Goal: Transaction & Acquisition: Purchase product/service

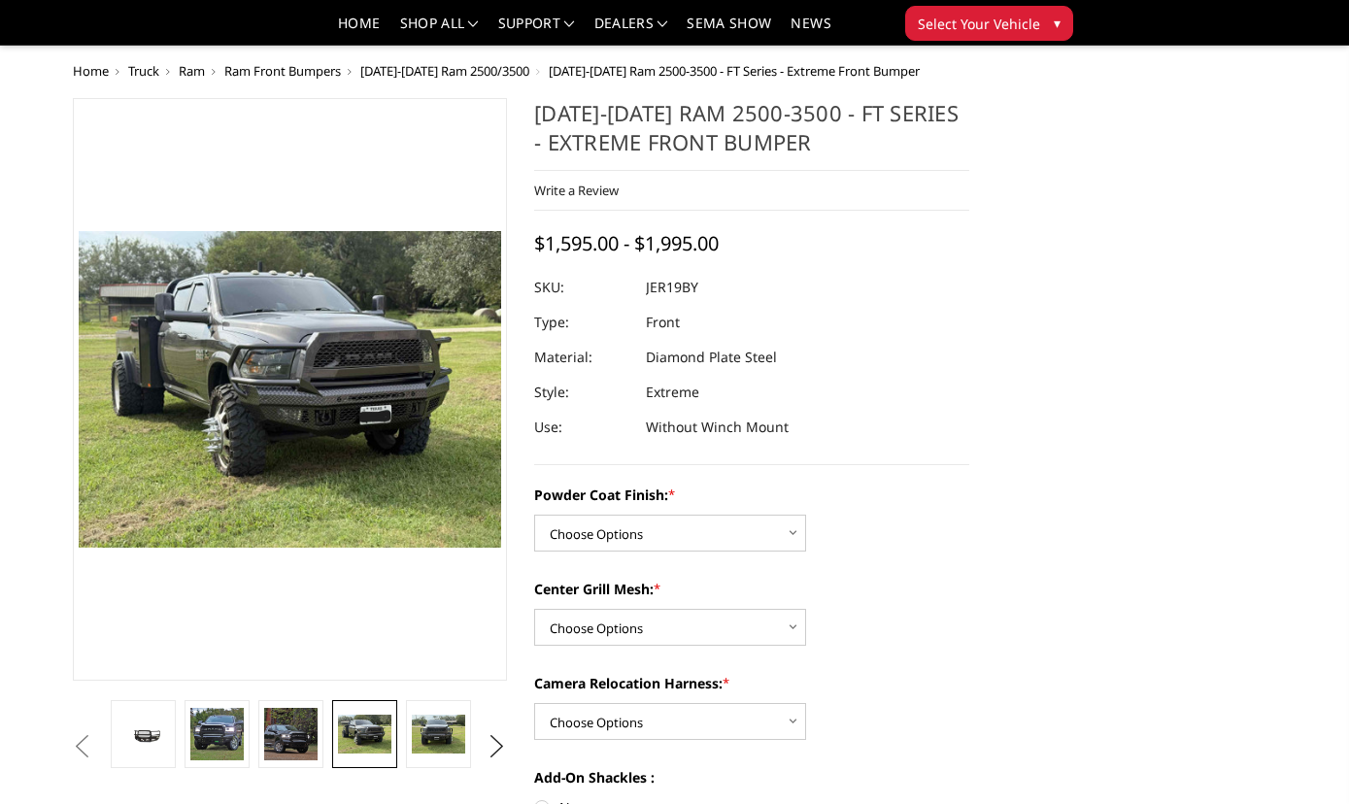
scroll to position [76, 0]
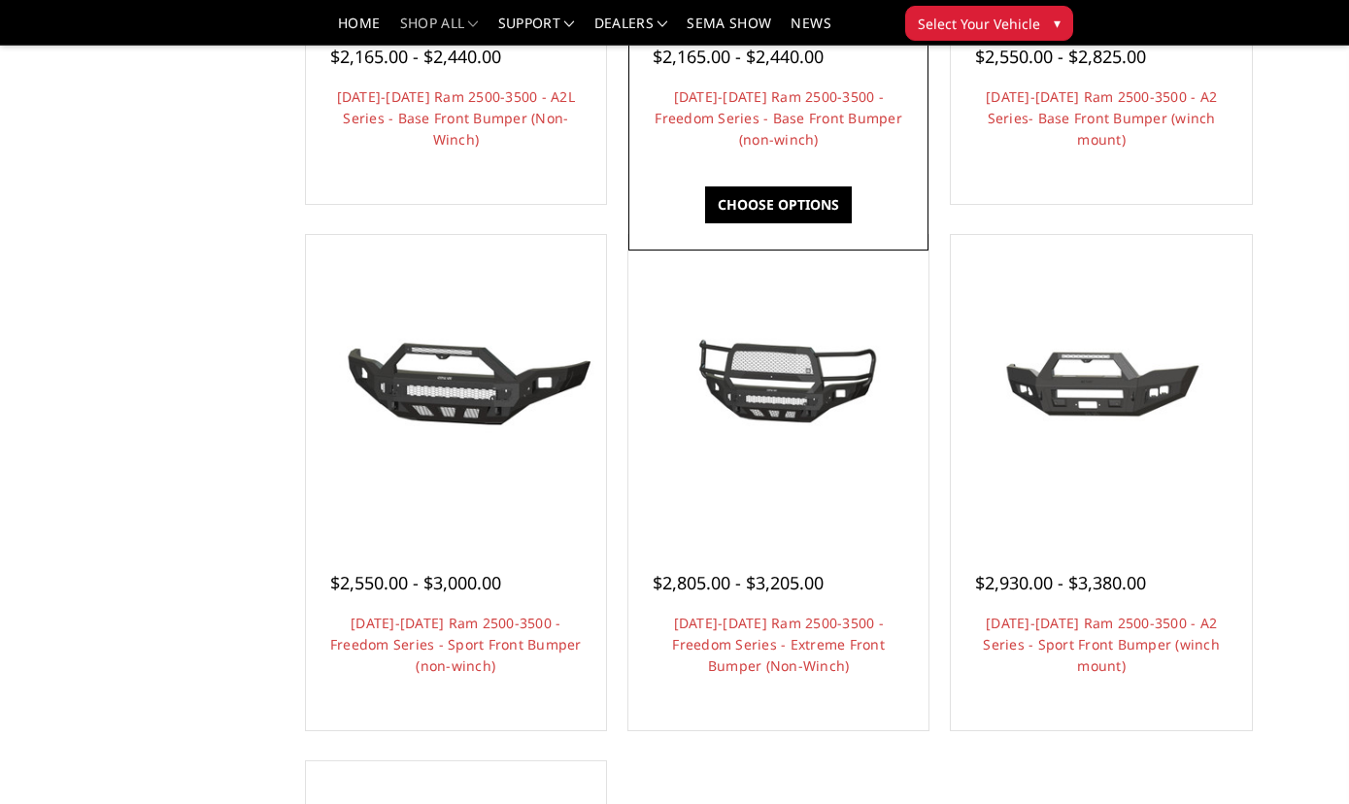
scroll to position [1050, 0]
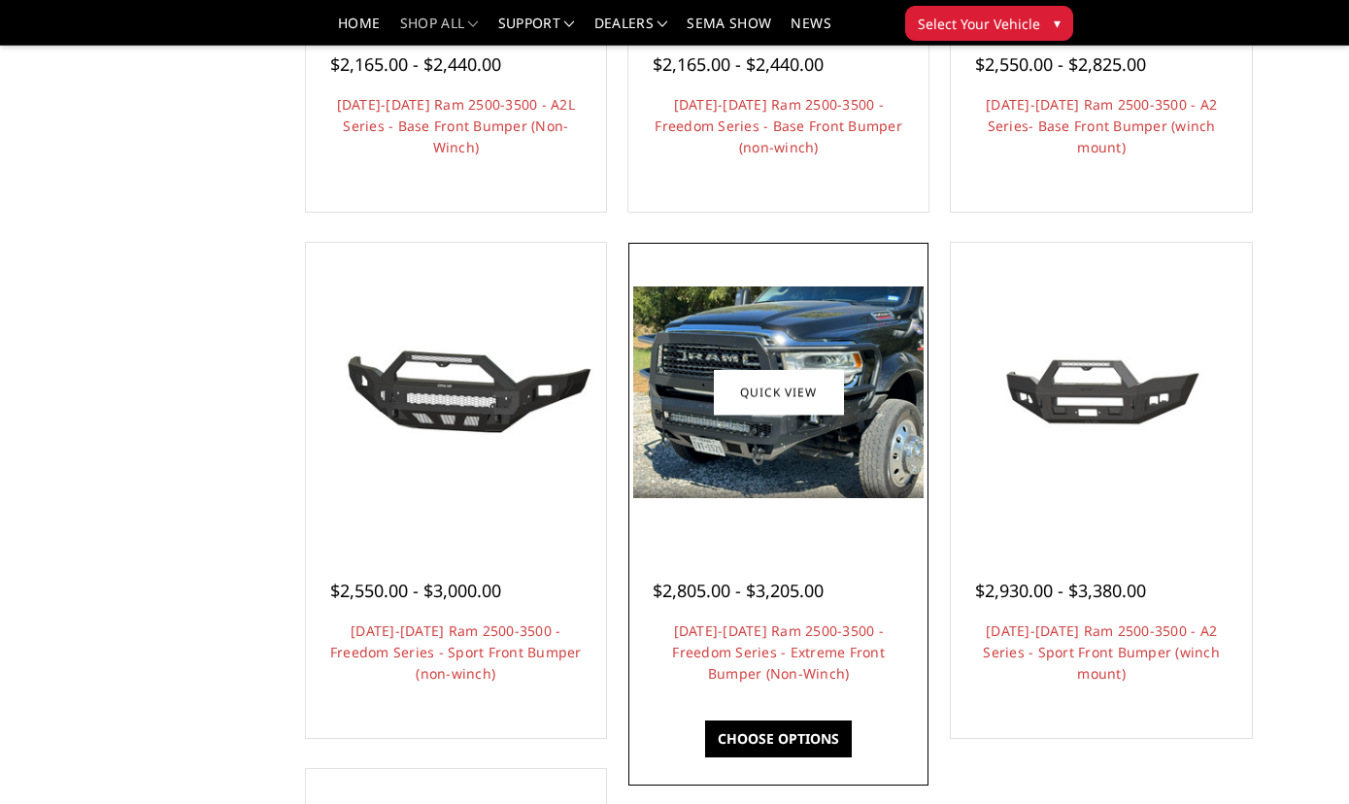
click at [706, 401] on img at bounding box center [778, 392] width 290 height 212
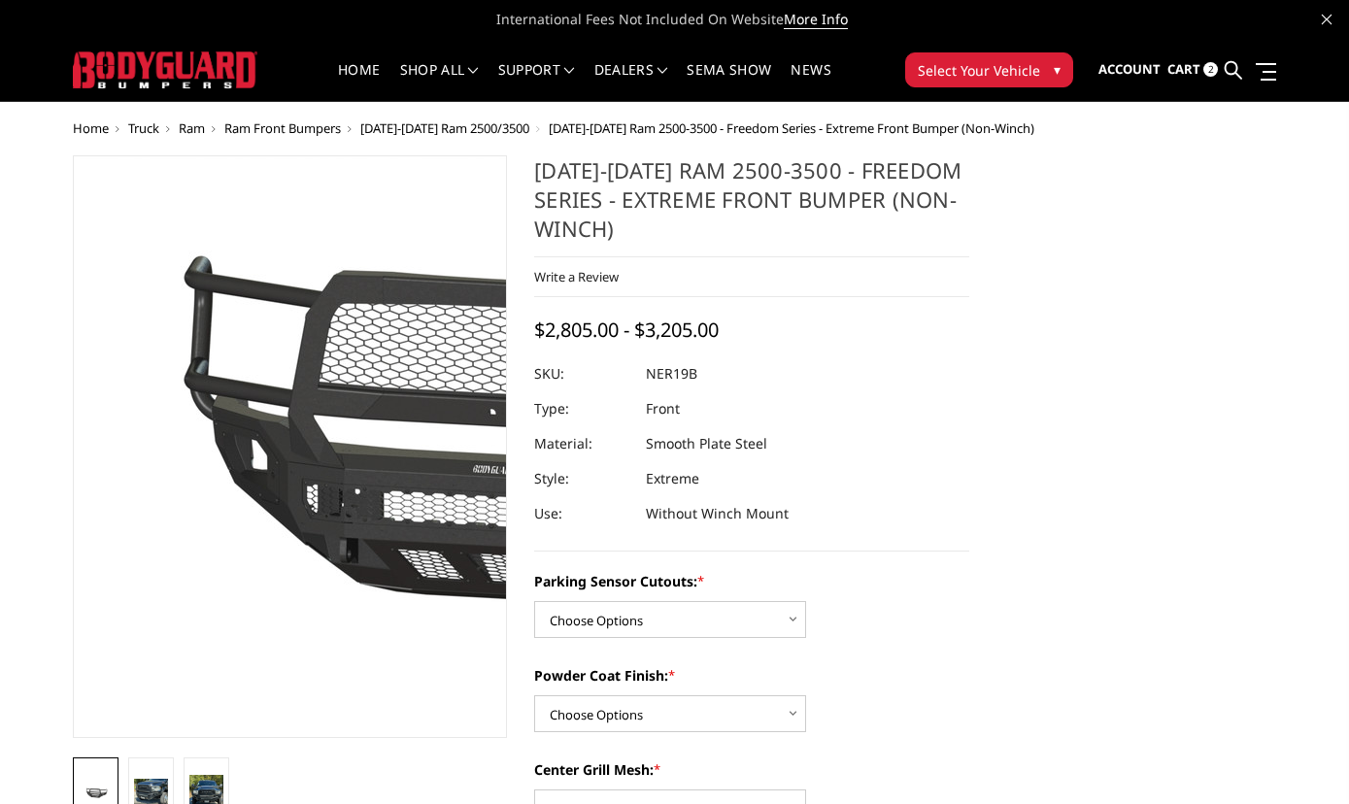
click at [165, 478] on img at bounding box center [522, 448] width 1243 height 582
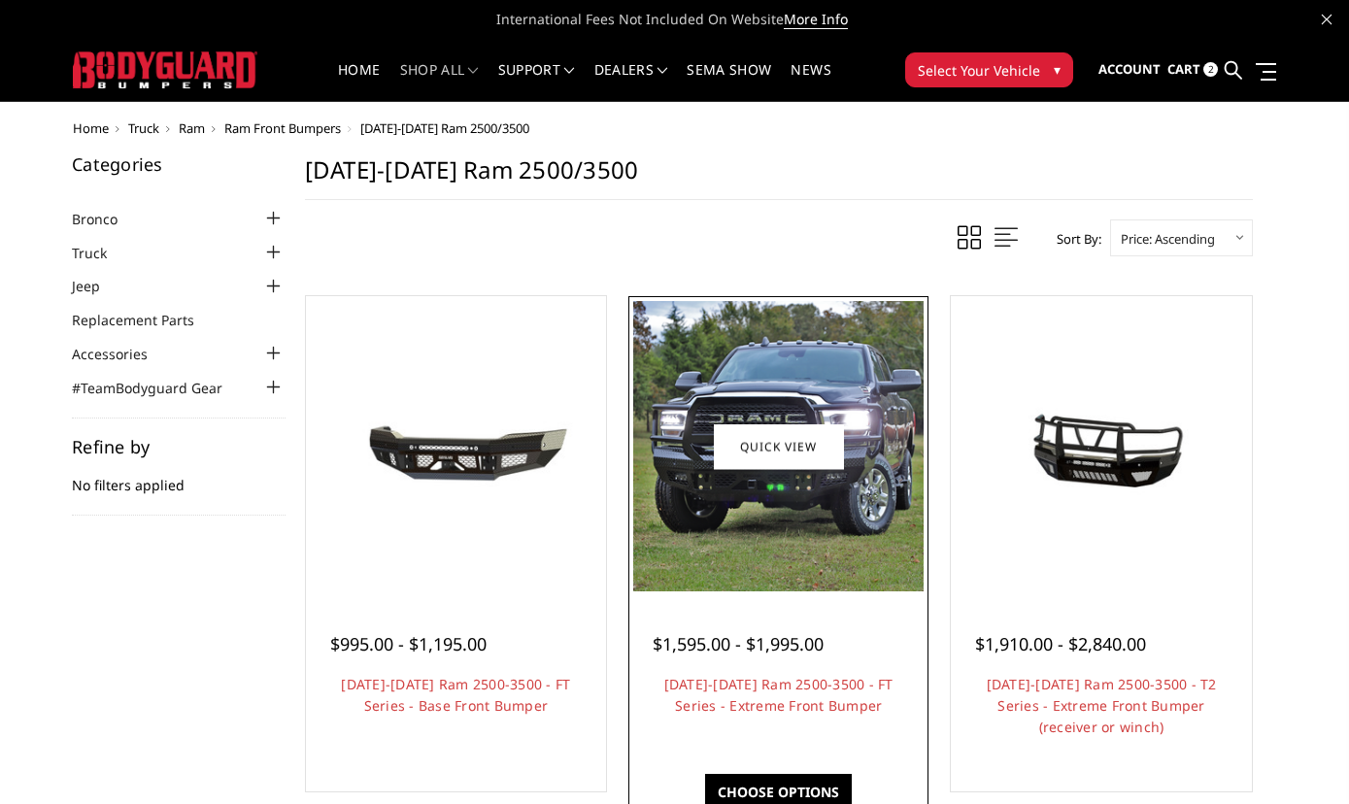
click at [775, 506] on img at bounding box center [778, 446] width 290 height 290
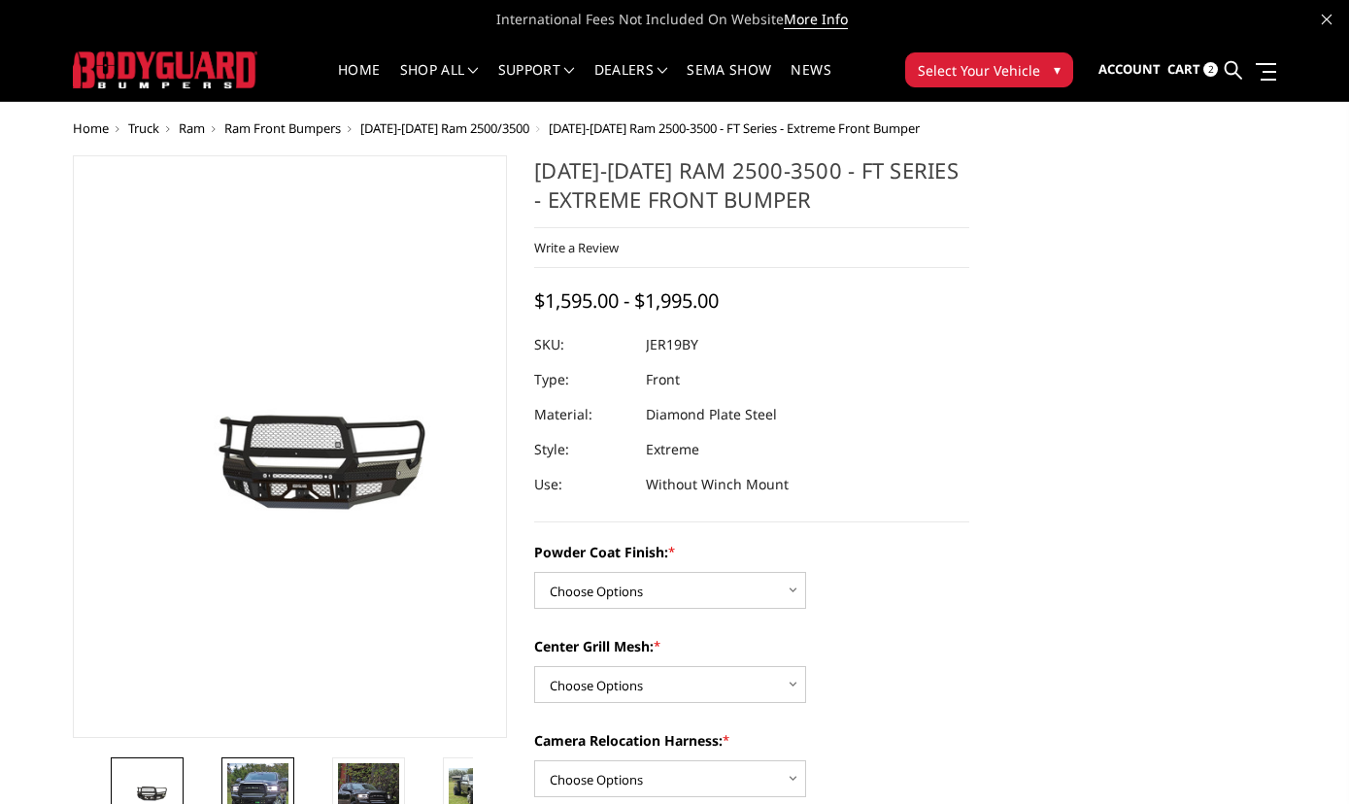
click at [268, 794] on img at bounding box center [257, 793] width 61 height 61
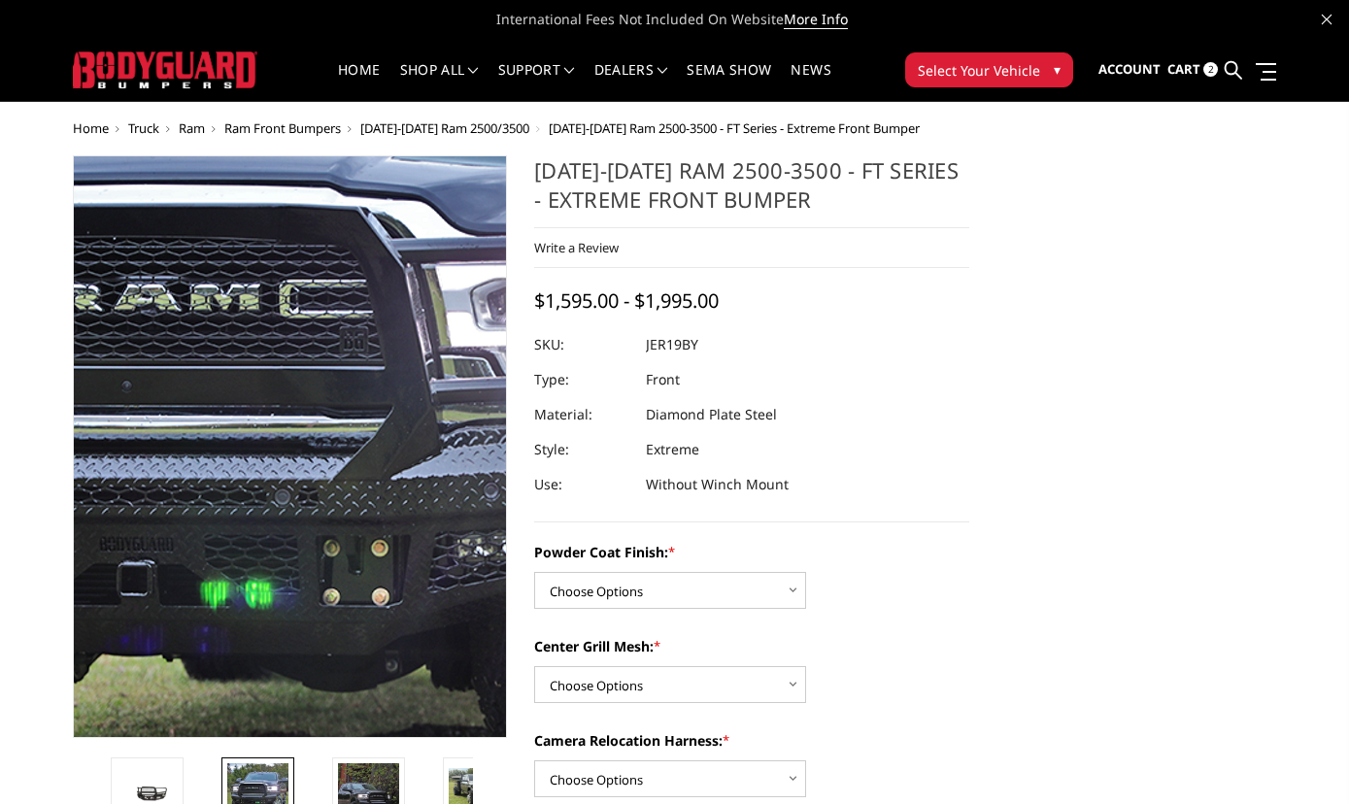
click at [312, 474] on img at bounding box center [249, 416] width 1243 height 1243
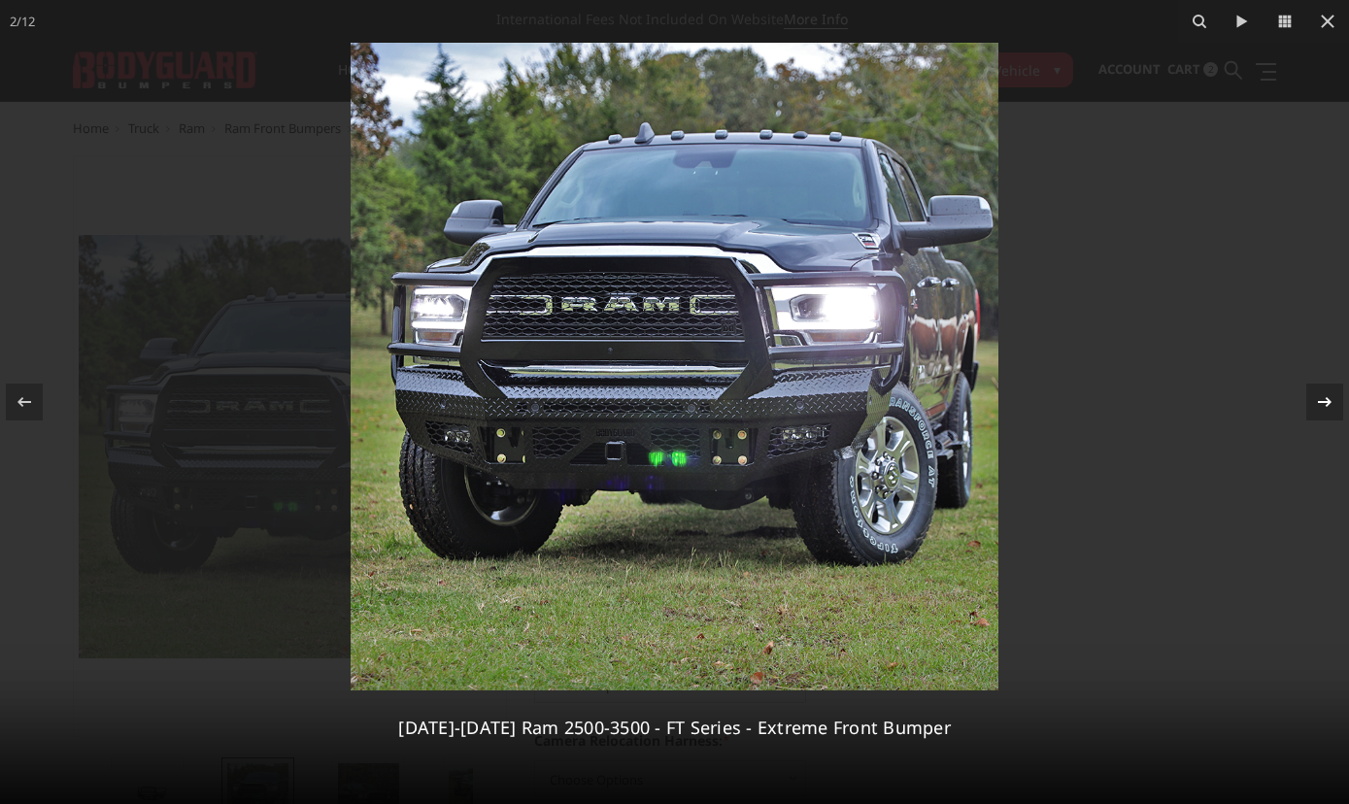
click at [1331, 412] on icon at bounding box center [1324, 401] width 23 height 23
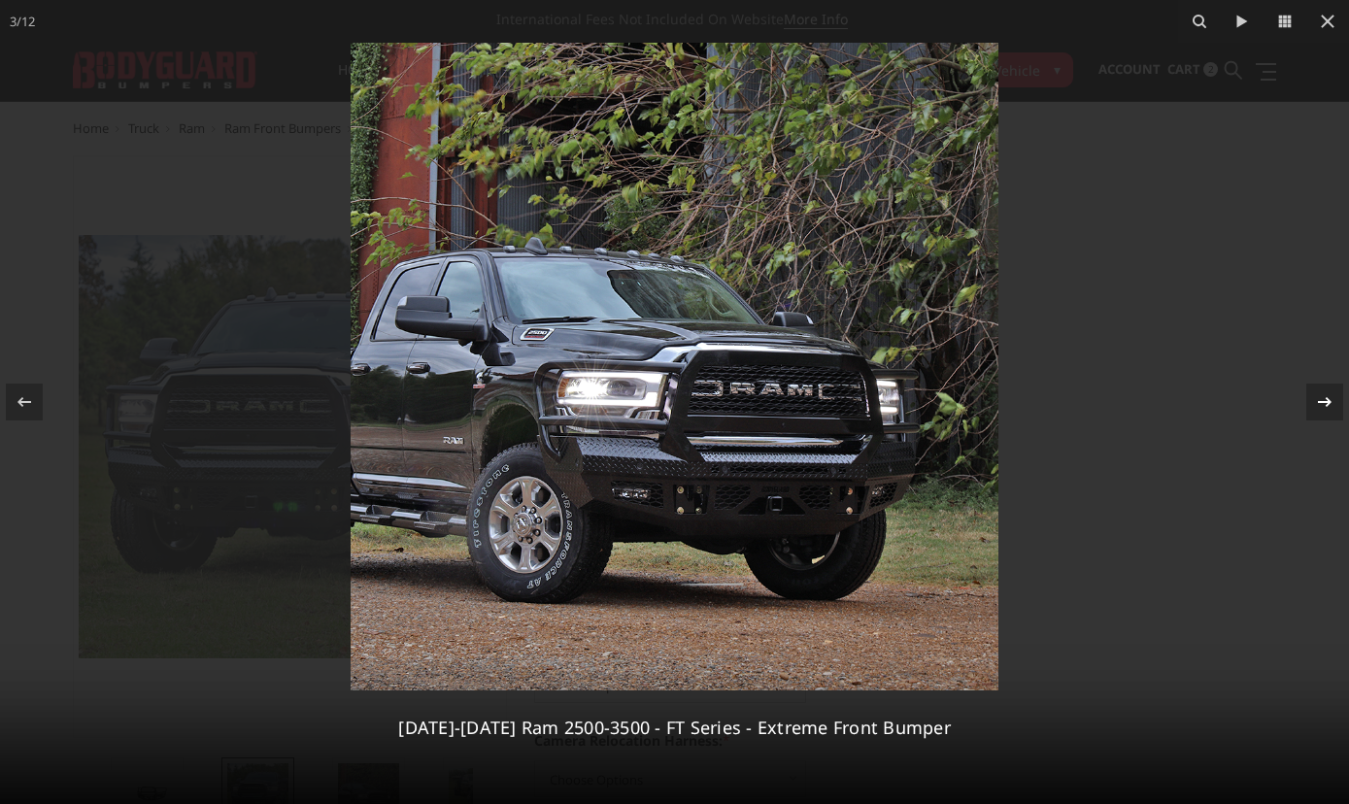
click at [1331, 412] on icon at bounding box center [1324, 401] width 23 height 23
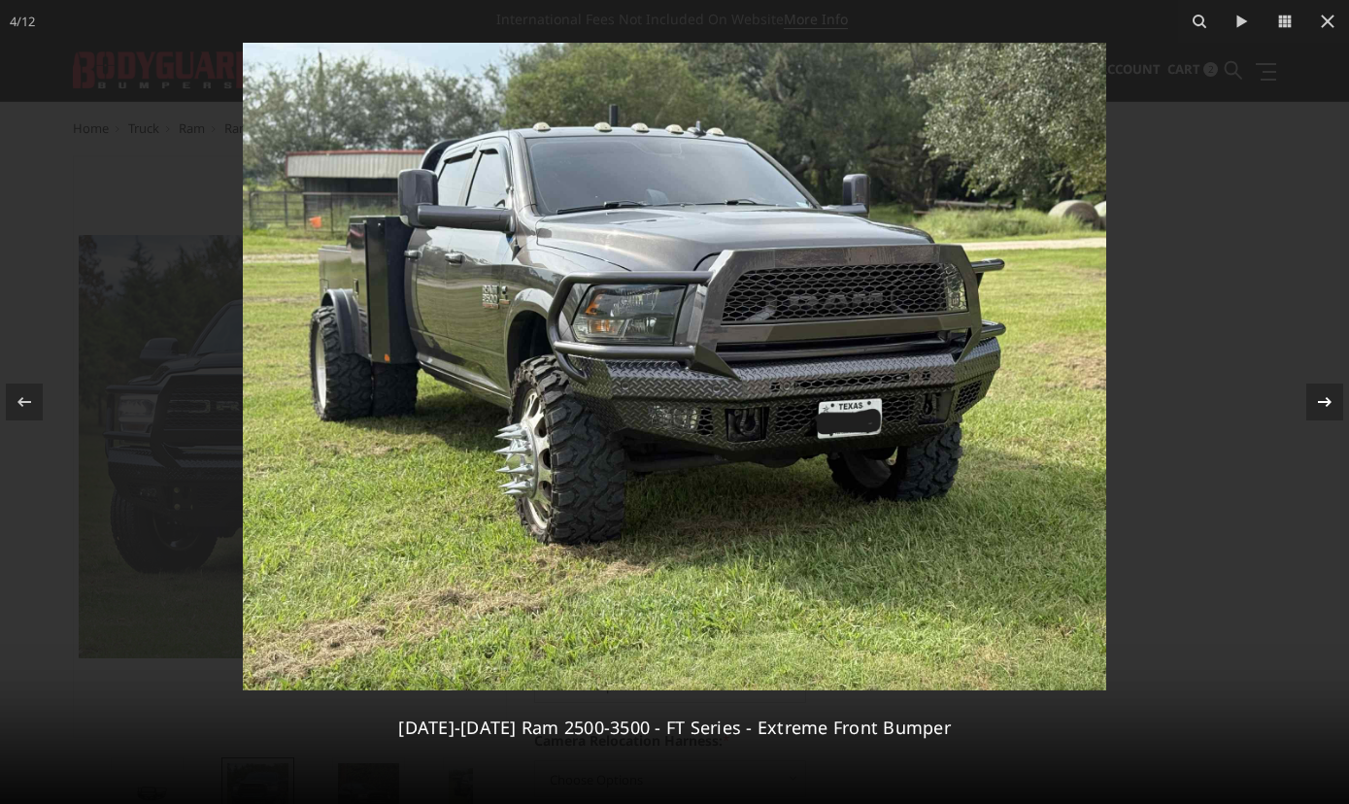
click at [1331, 412] on icon at bounding box center [1324, 401] width 23 height 23
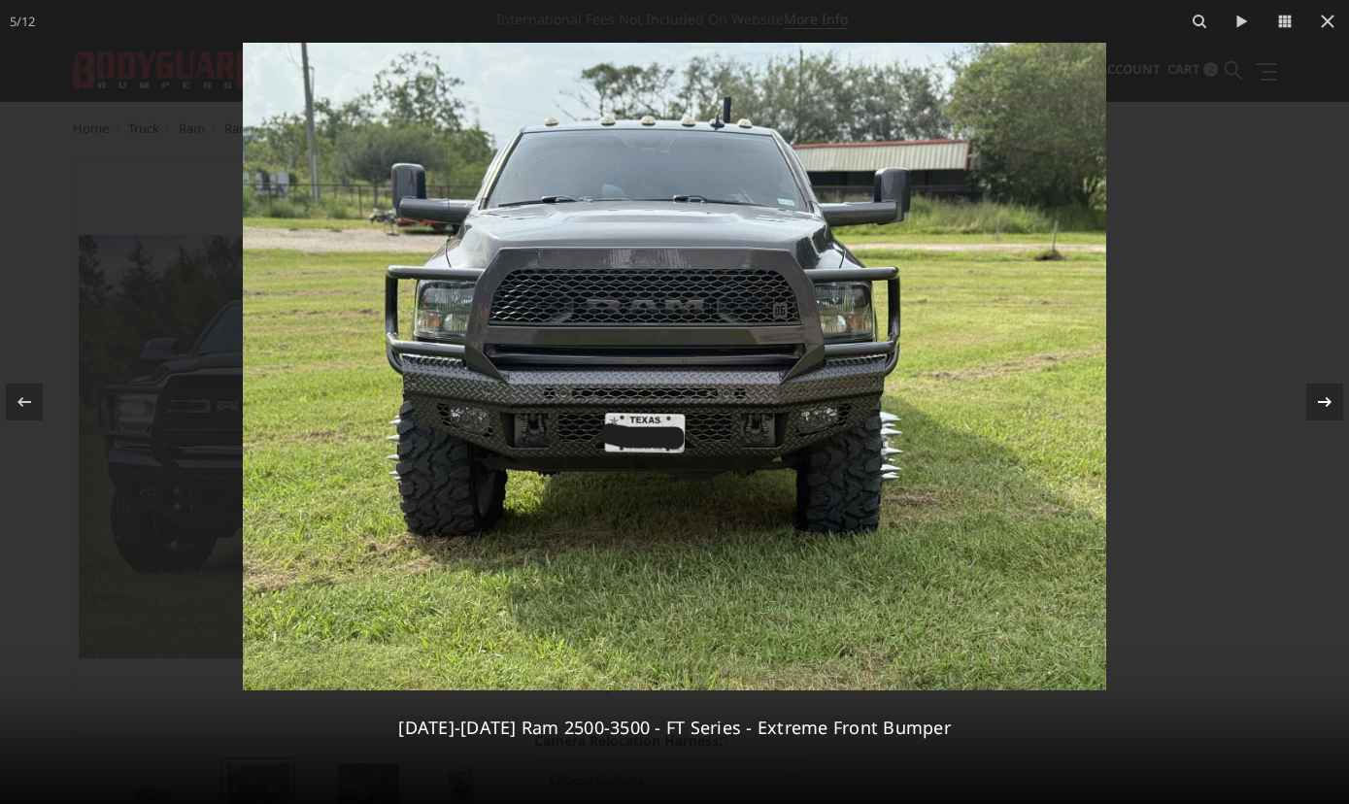
click at [1331, 412] on icon at bounding box center [1324, 401] width 23 height 23
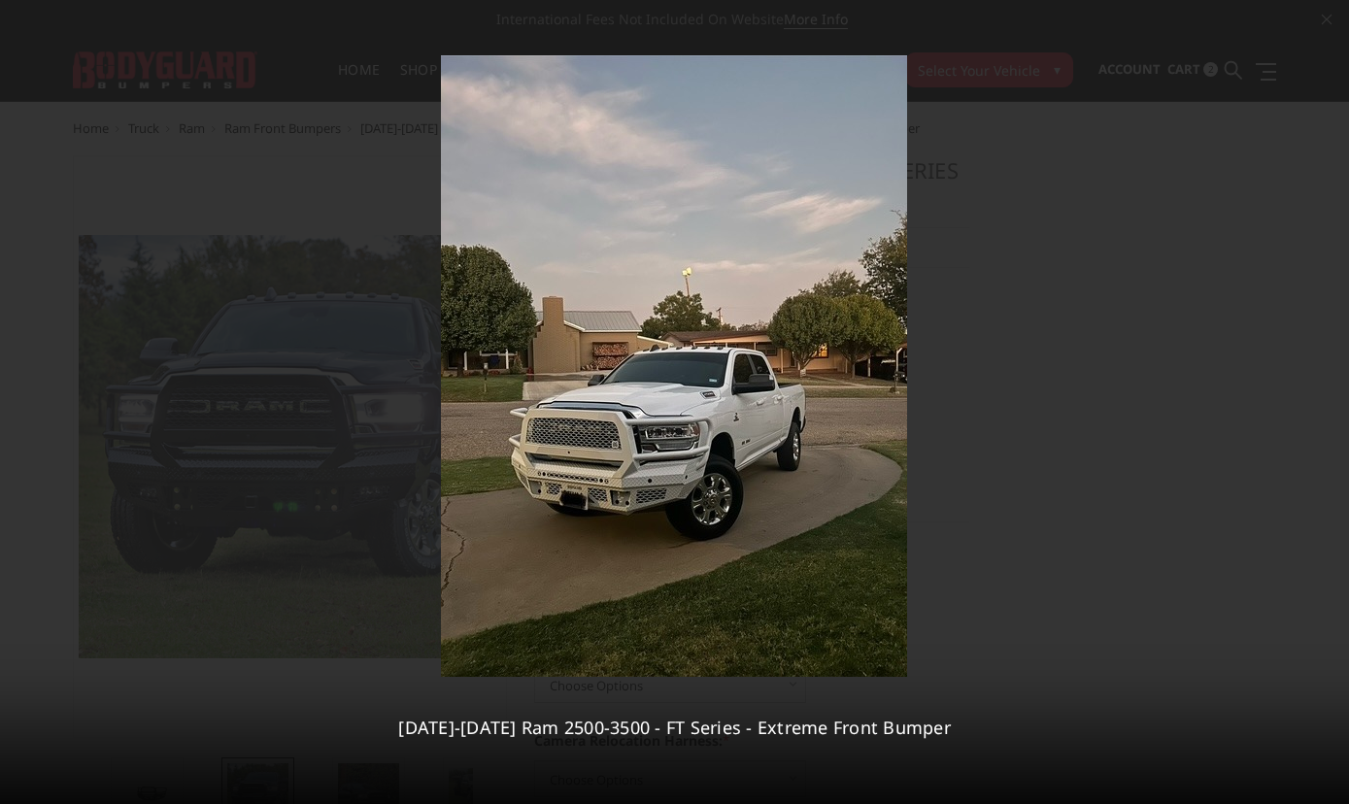
click at [1331, 412] on div "6 / 12 2019-2025 Ram 2500-3500 - FT Series - Extreme Front Bumper" at bounding box center [674, 402] width 1349 height 804
click at [1329, 407] on icon at bounding box center [1324, 401] width 23 height 23
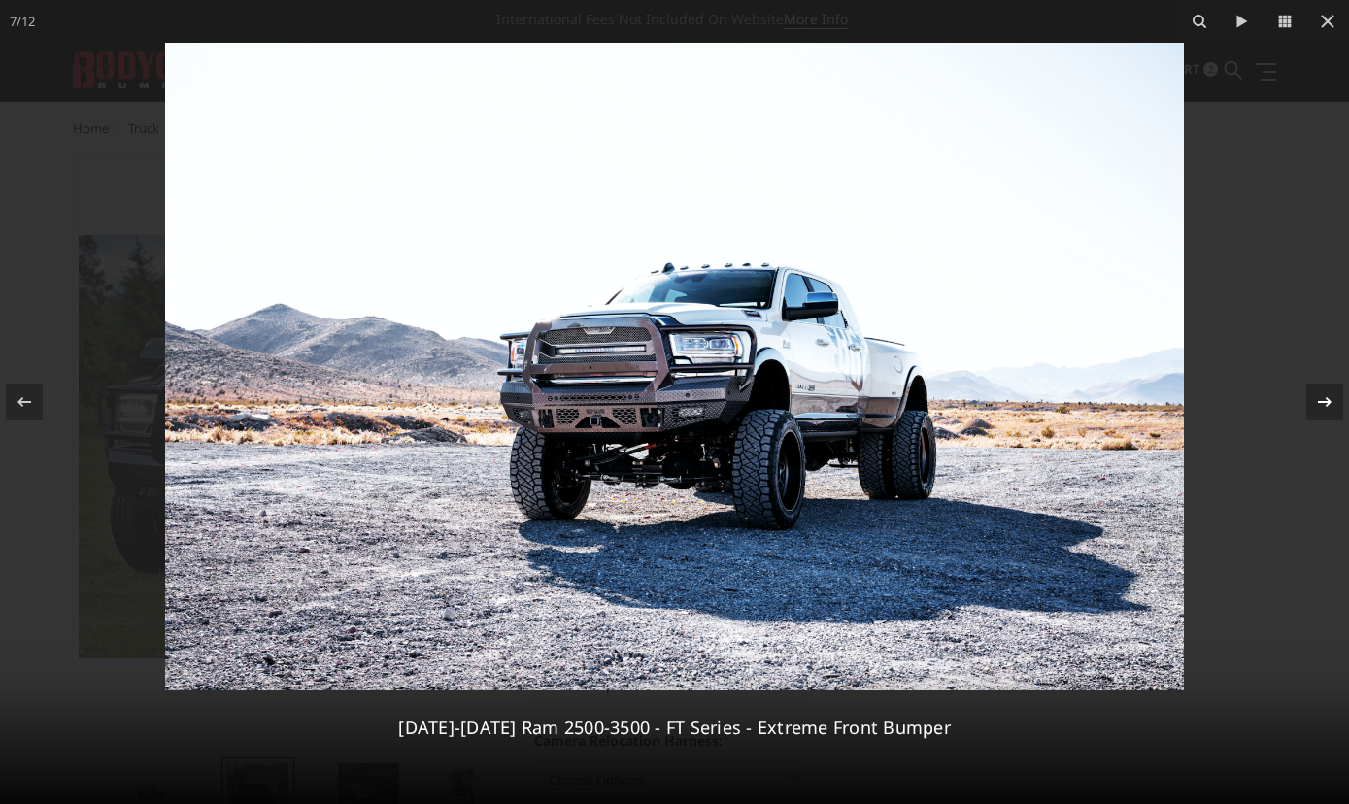
click at [1329, 407] on icon at bounding box center [1324, 401] width 23 height 23
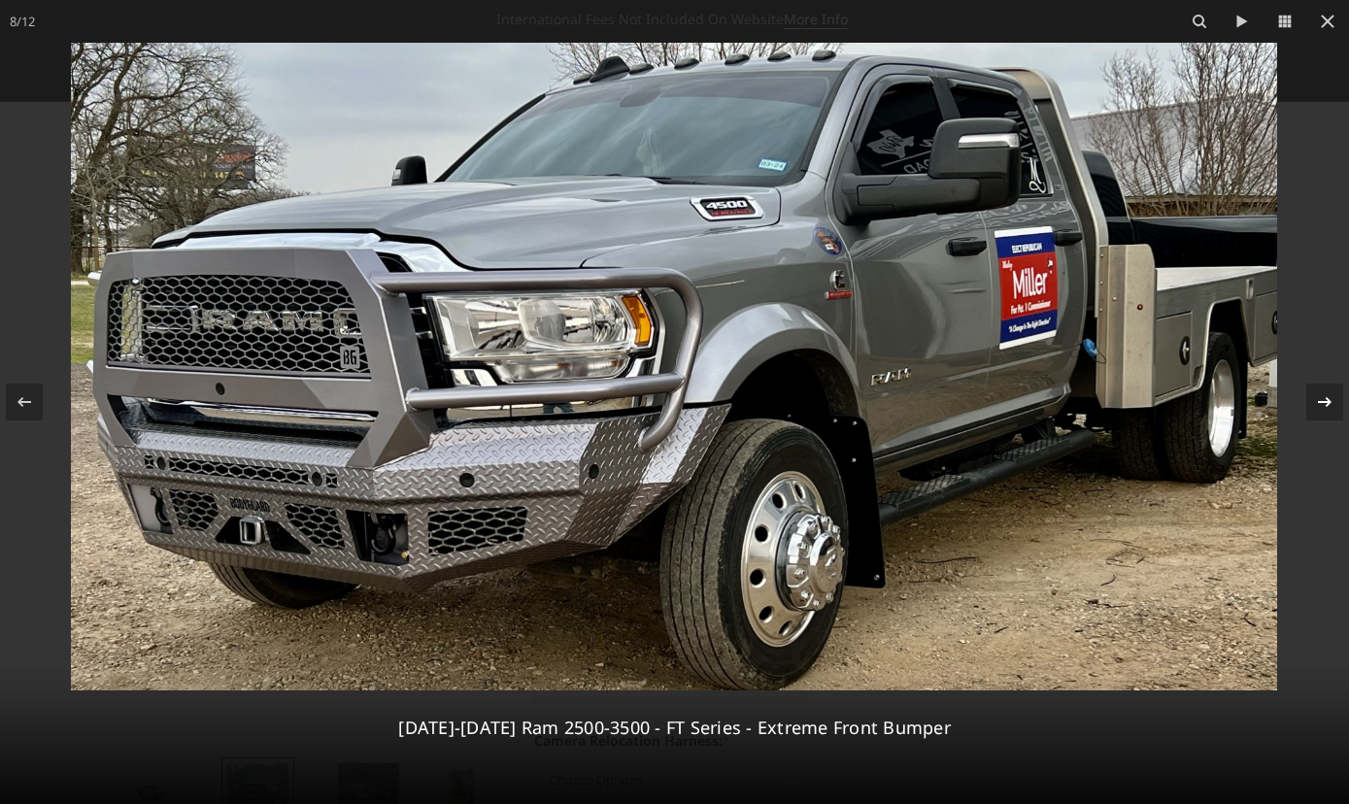
click at [1325, 419] on div at bounding box center [1324, 402] width 37 height 37
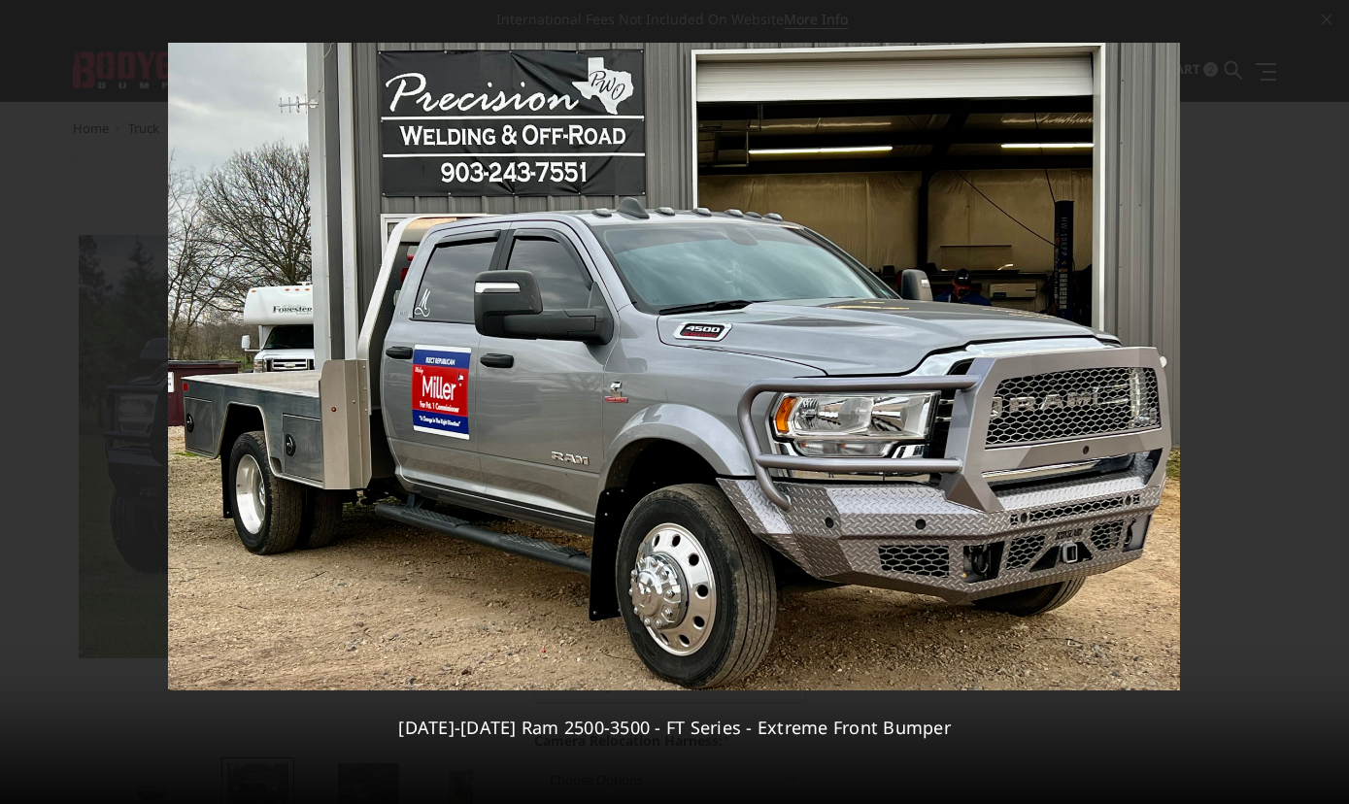
click at [1325, 419] on div "9 / 12 2019-2025 Ram 2500-3500 - FT Series - Extreme Front Bumper" at bounding box center [674, 402] width 1349 height 804
click at [1325, 419] on div at bounding box center [1324, 402] width 37 height 37
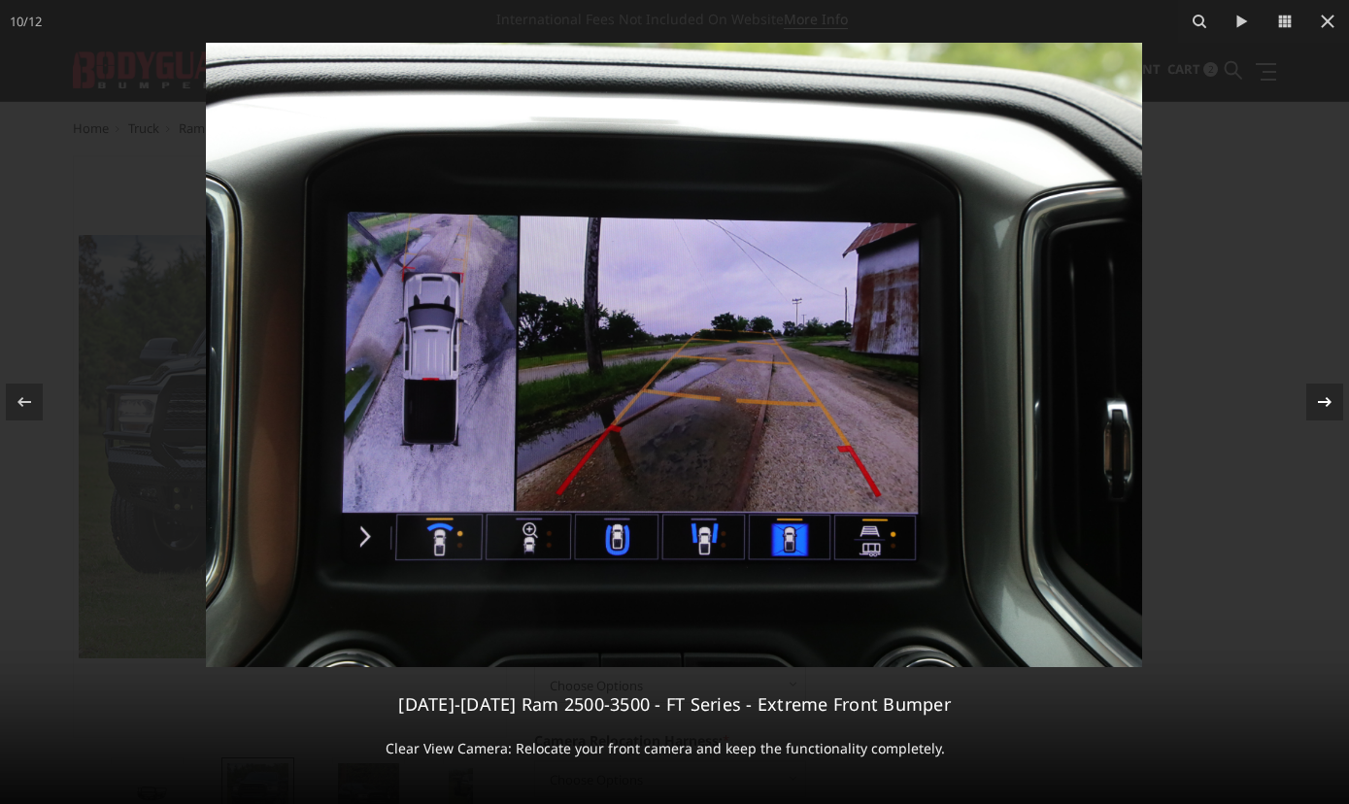
click at [1325, 419] on div at bounding box center [1324, 402] width 37 height 37
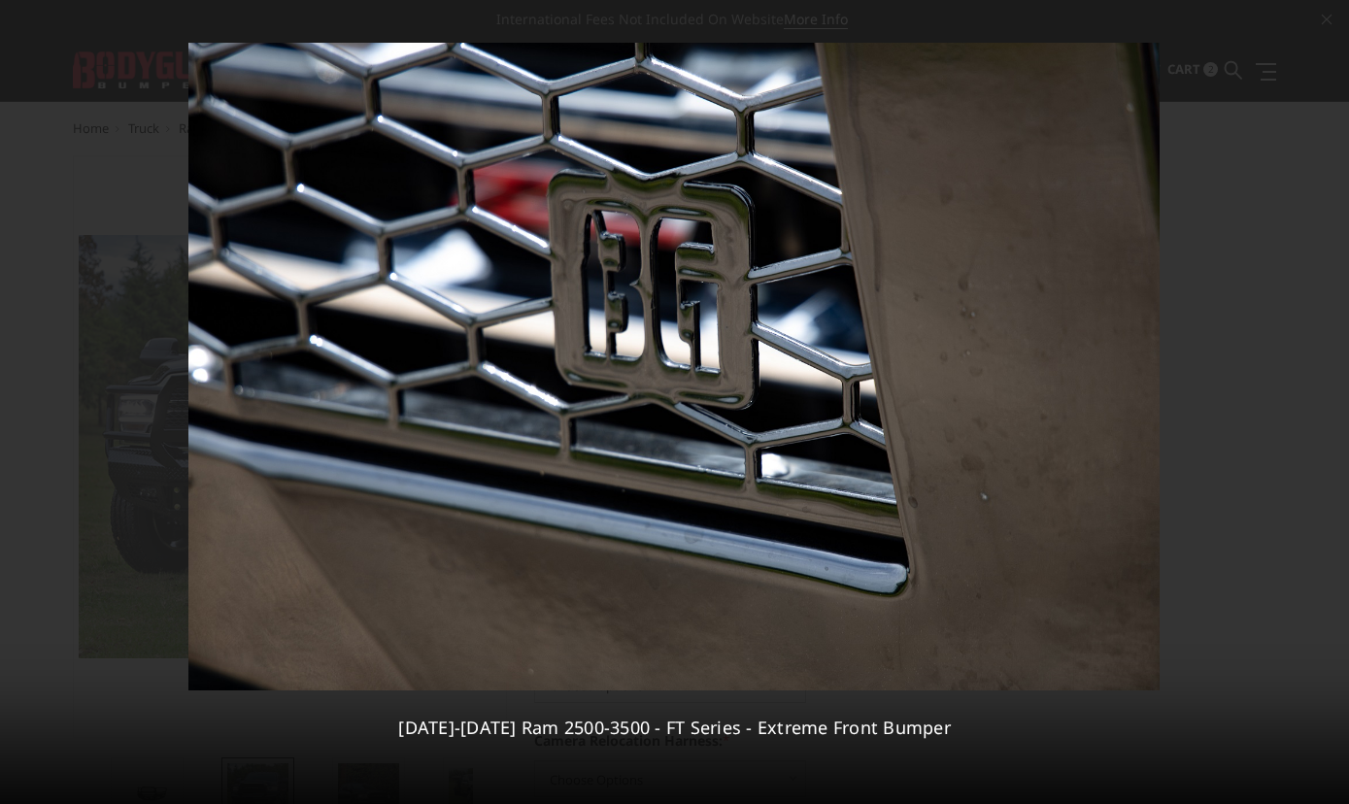
click at [1325, 419] on div "11 / [PHONE_NUMBER][DATE][DATE] Ram 2500-3500 - FT Series - Extreme Front Bumper" at bounding box center [674, 402] width 1349 height 804
click at [1326, 407] on icon at bounding box center [1324, 401] width 23 height 23
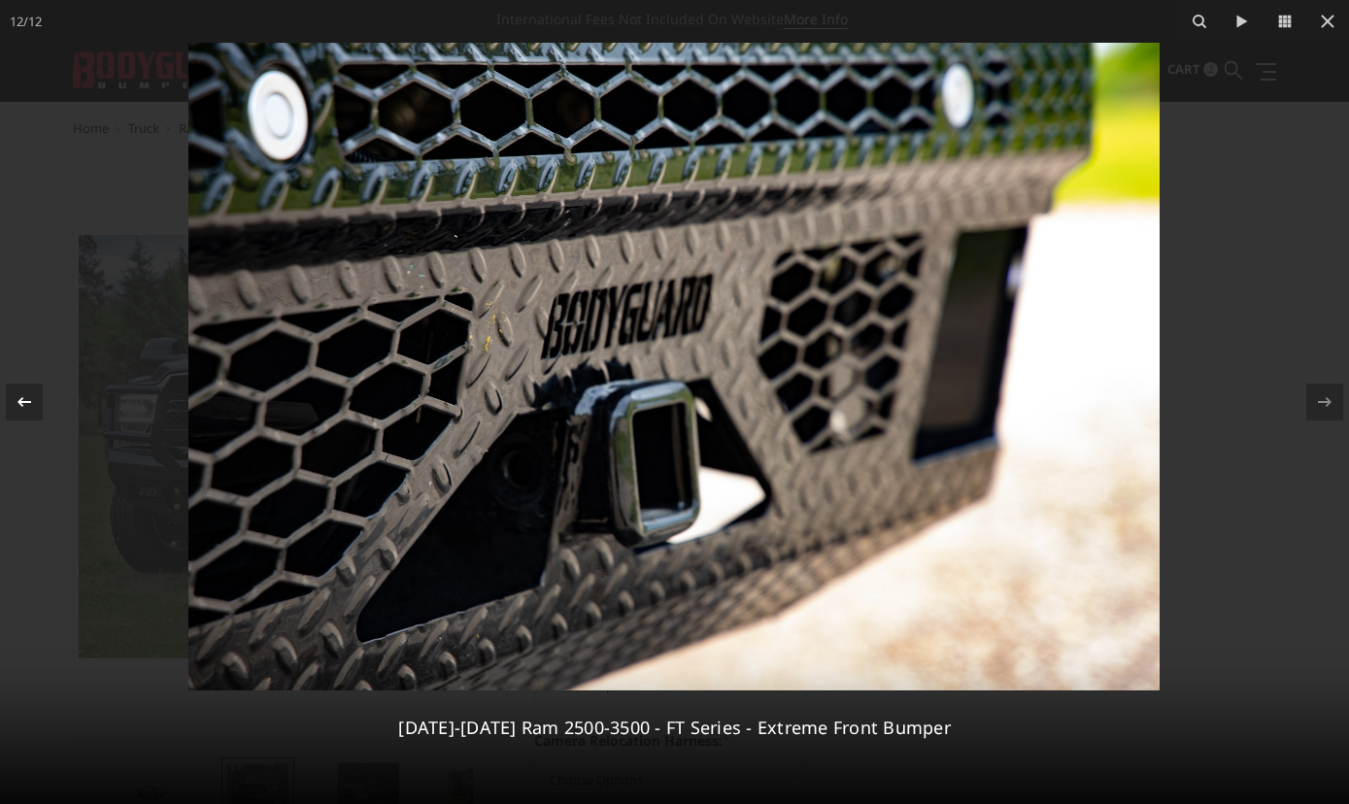
click at [44, 405] on button at bounding box center [34, 402] width 68 height 97
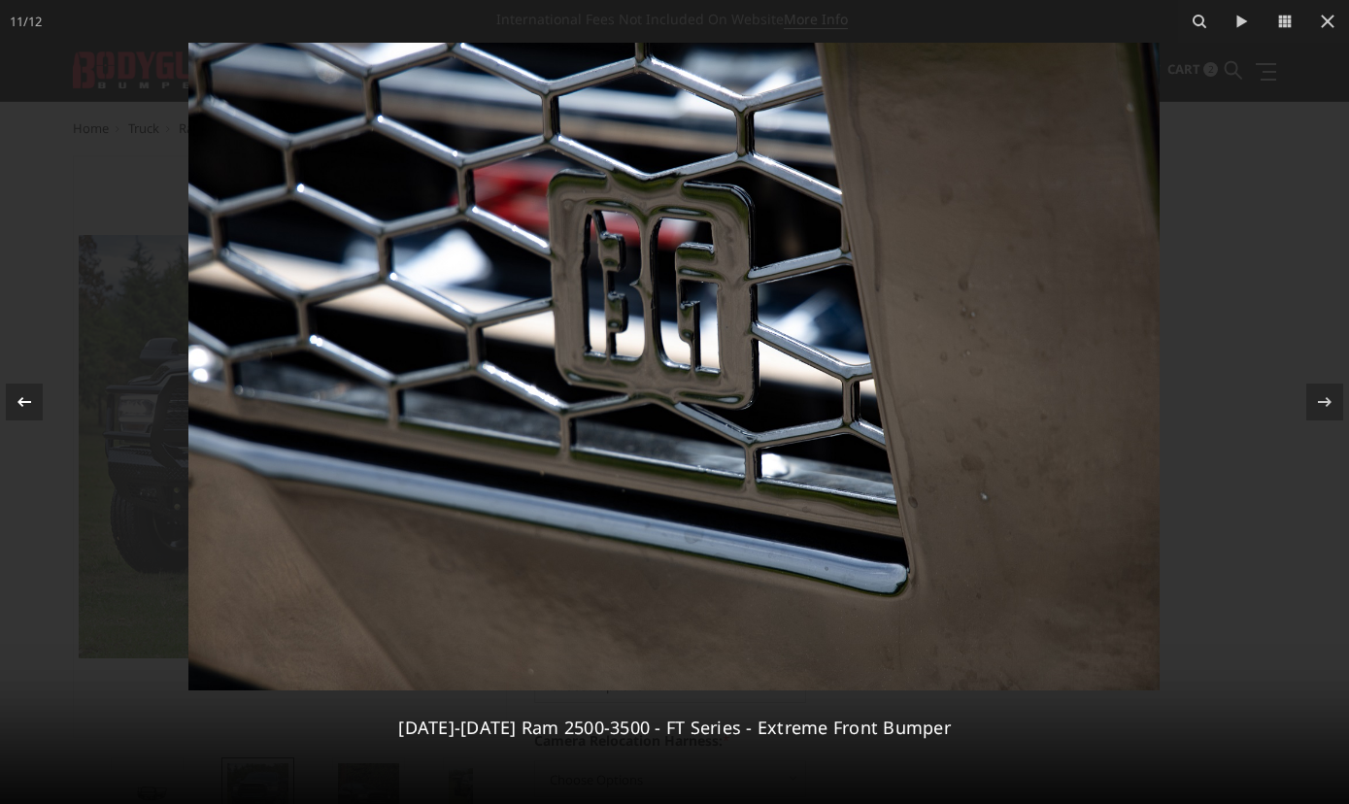
click at [44, 405] on button at bounding box center [34, 402] width 68 height 97
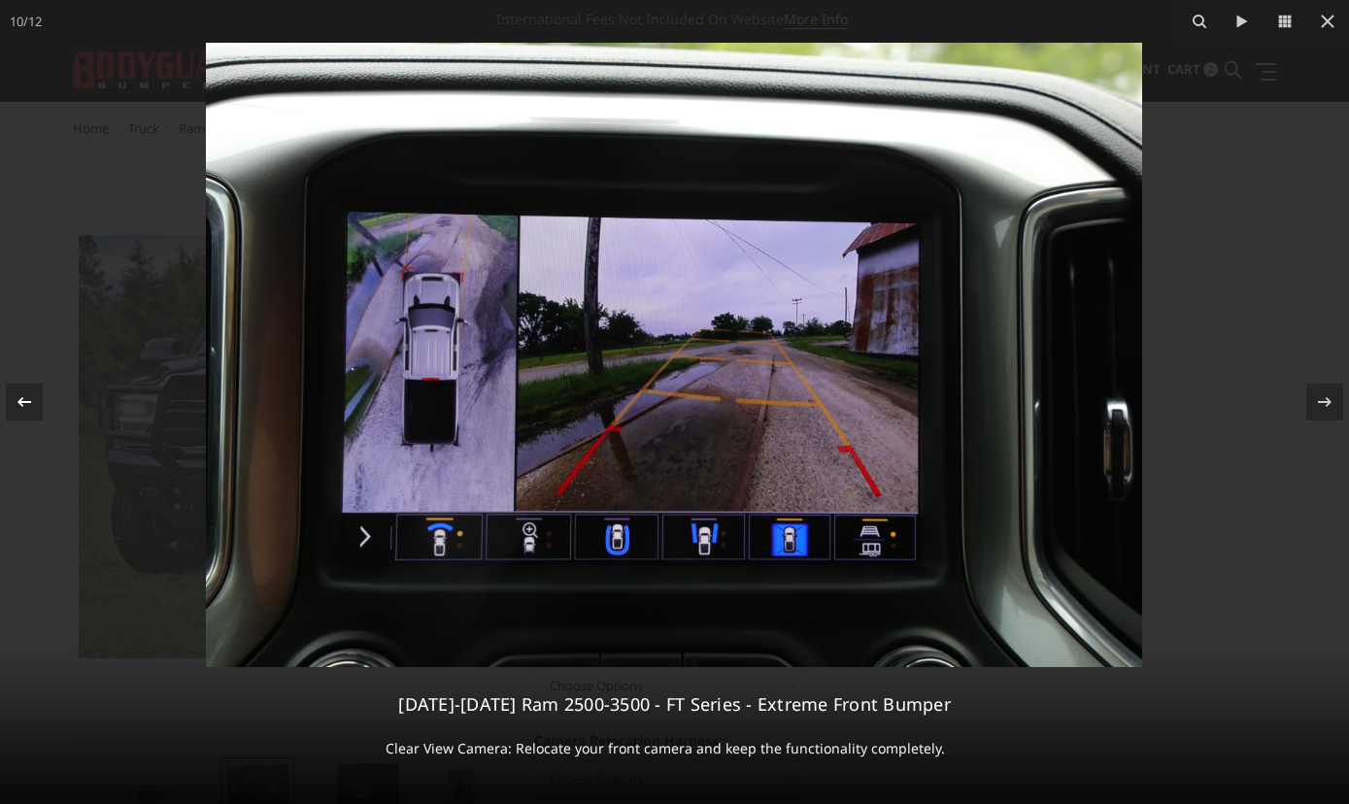
click at [44, 405] on button at bounding box center [34, 402] width 68 height 97
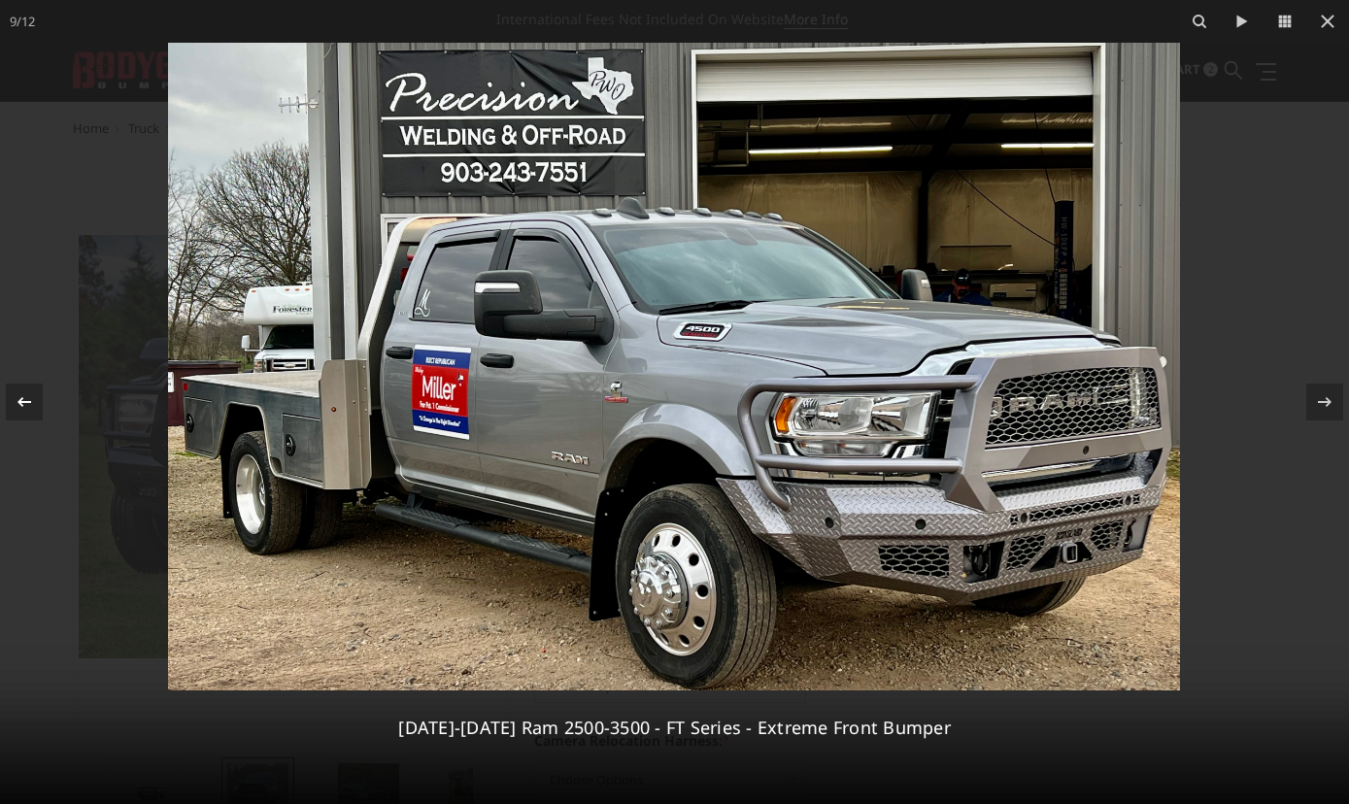
click at [44, 405] on button at bounding box center [34, 402] width 68 height 97
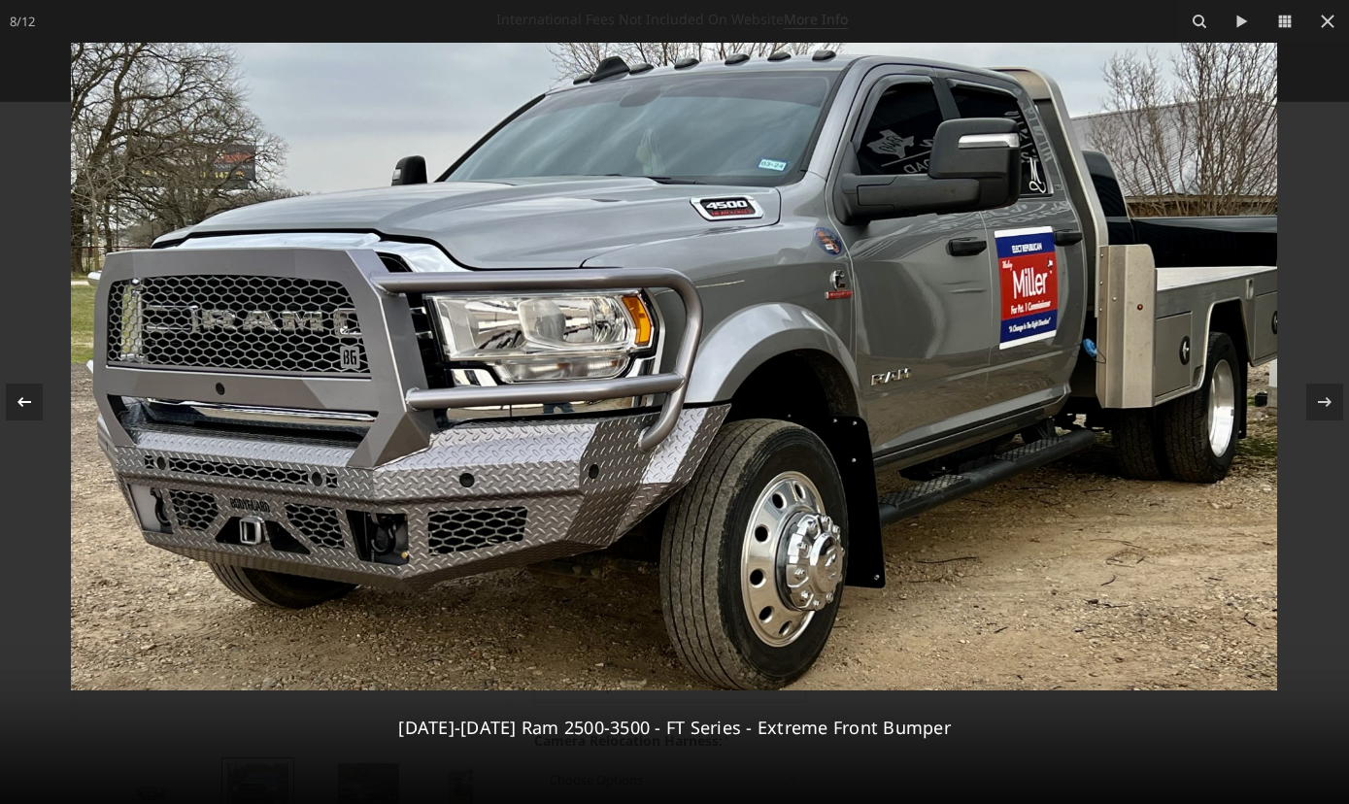
click at [44, 405] on button at bounding box center [34, 402] width 68 height 97
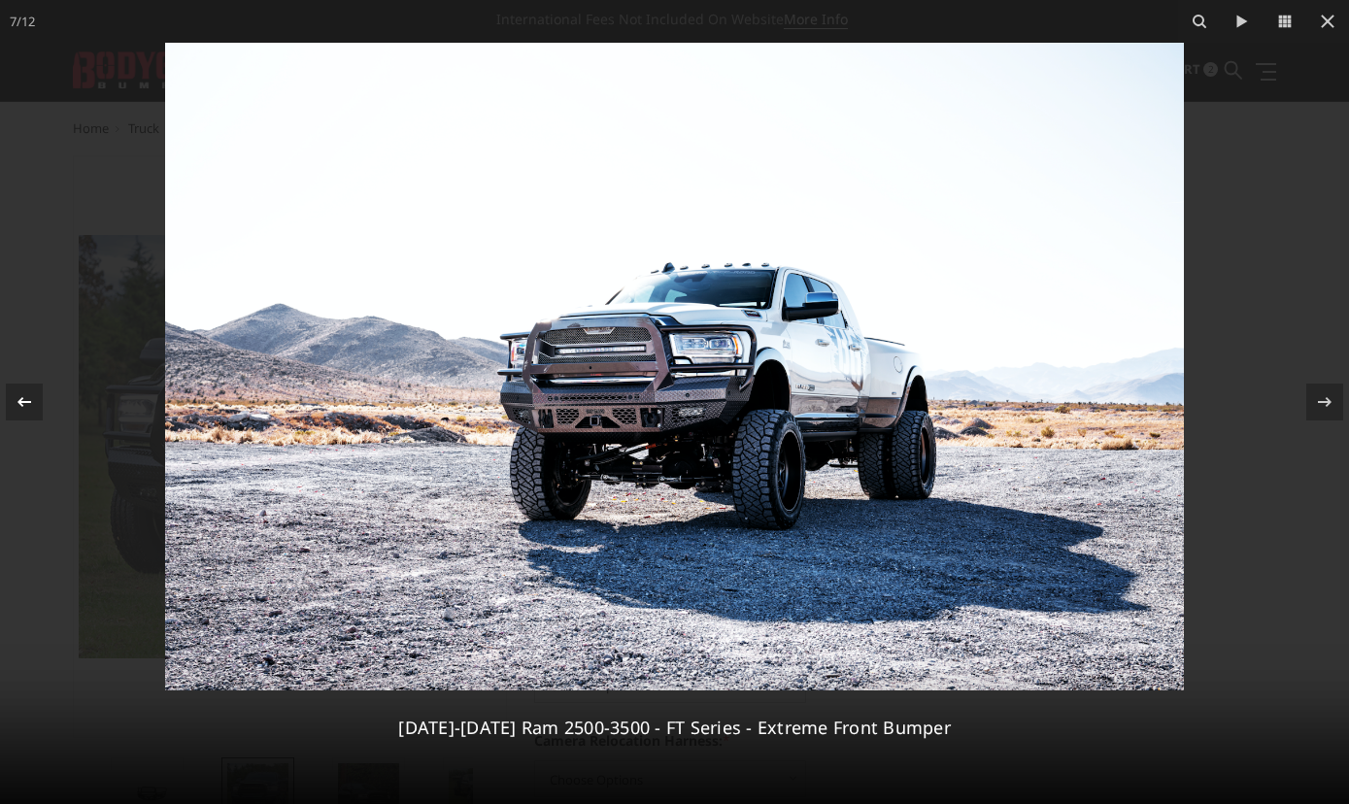
click at [44, 405] on button at bounding box center [34, 402] width 68 height 97
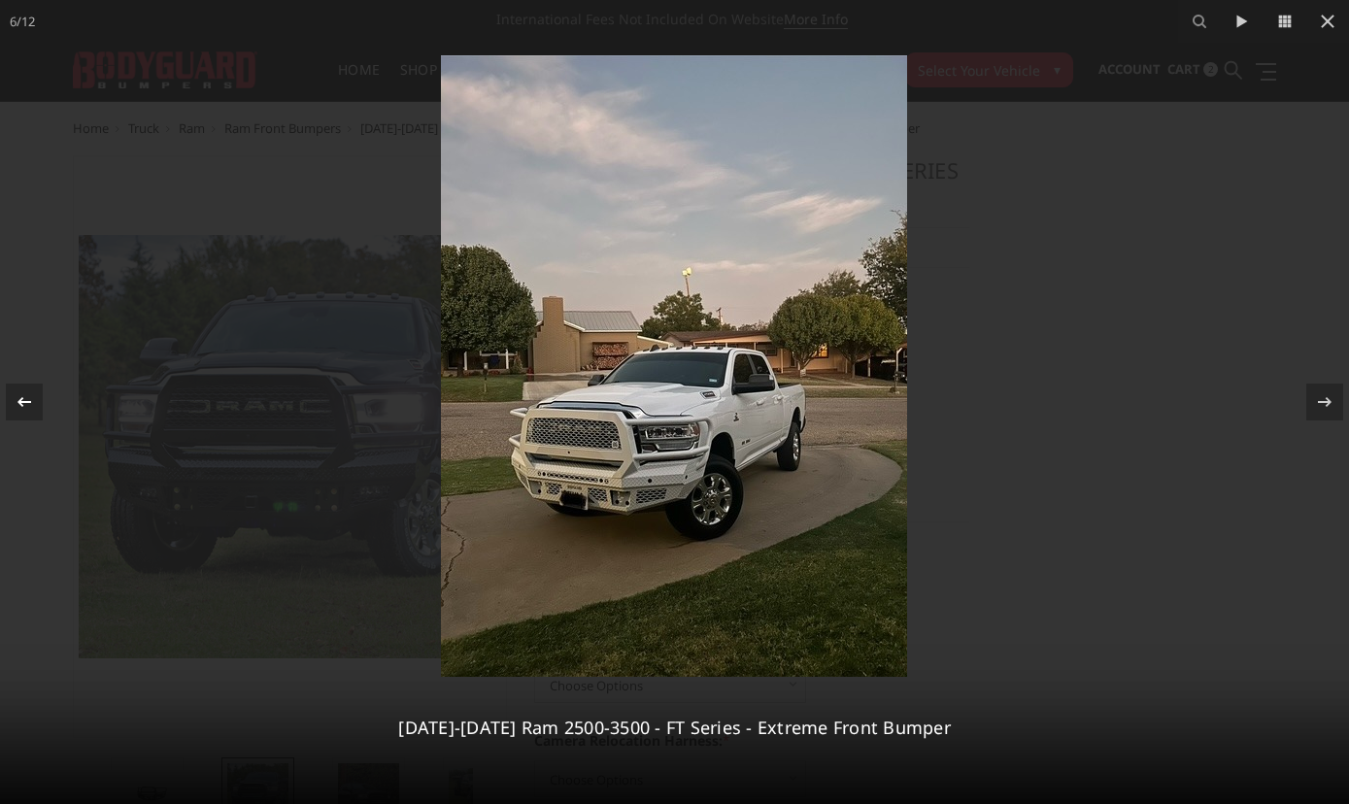
click at [44, 405] on button at bounding box center [34, 402] width 68 height 97
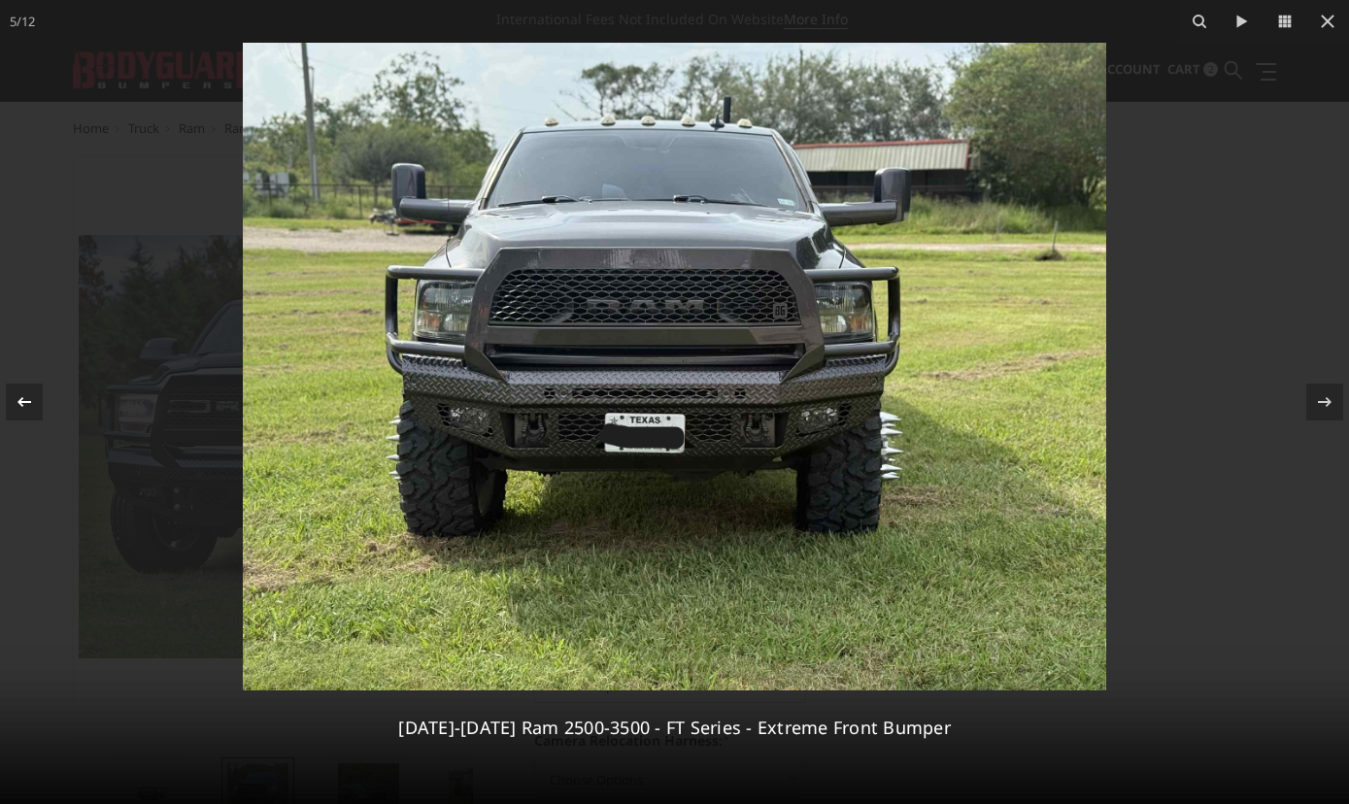
click at [44, 405] on button at bounding box center [34, 402] width 68 height 97
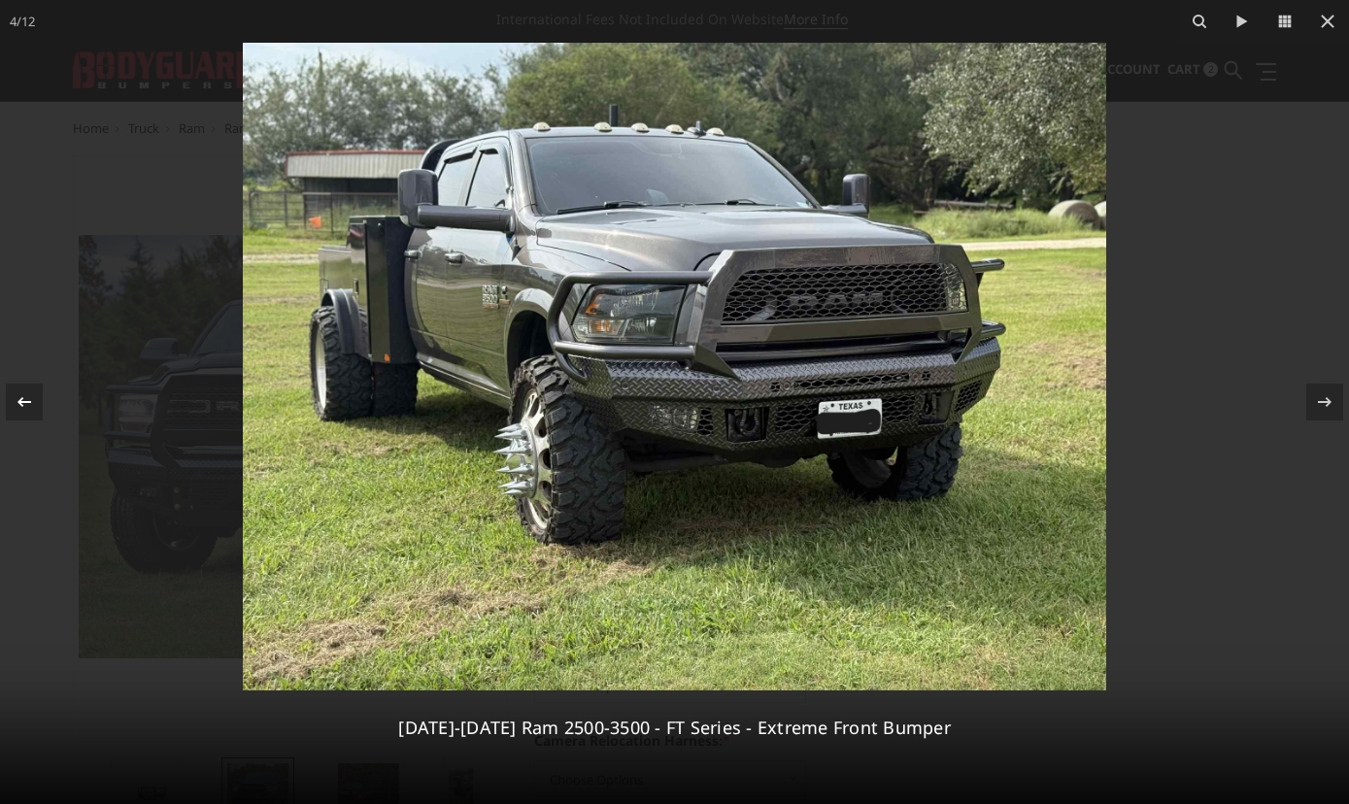
click at [44, 405] on button at bounding box center [34, 402] width 68 height 97
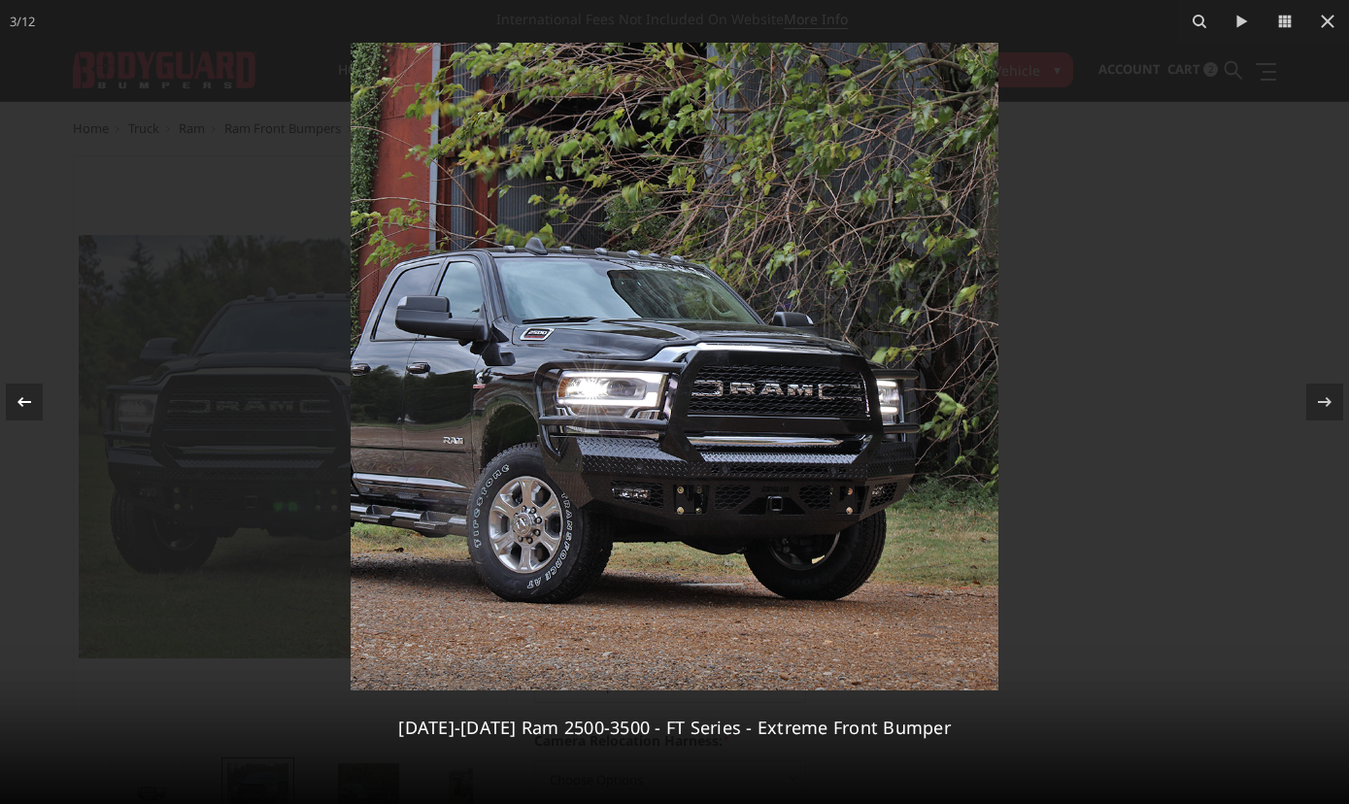
click at [44, 405] on button at bounding box center [34, 402] width 68 height 97
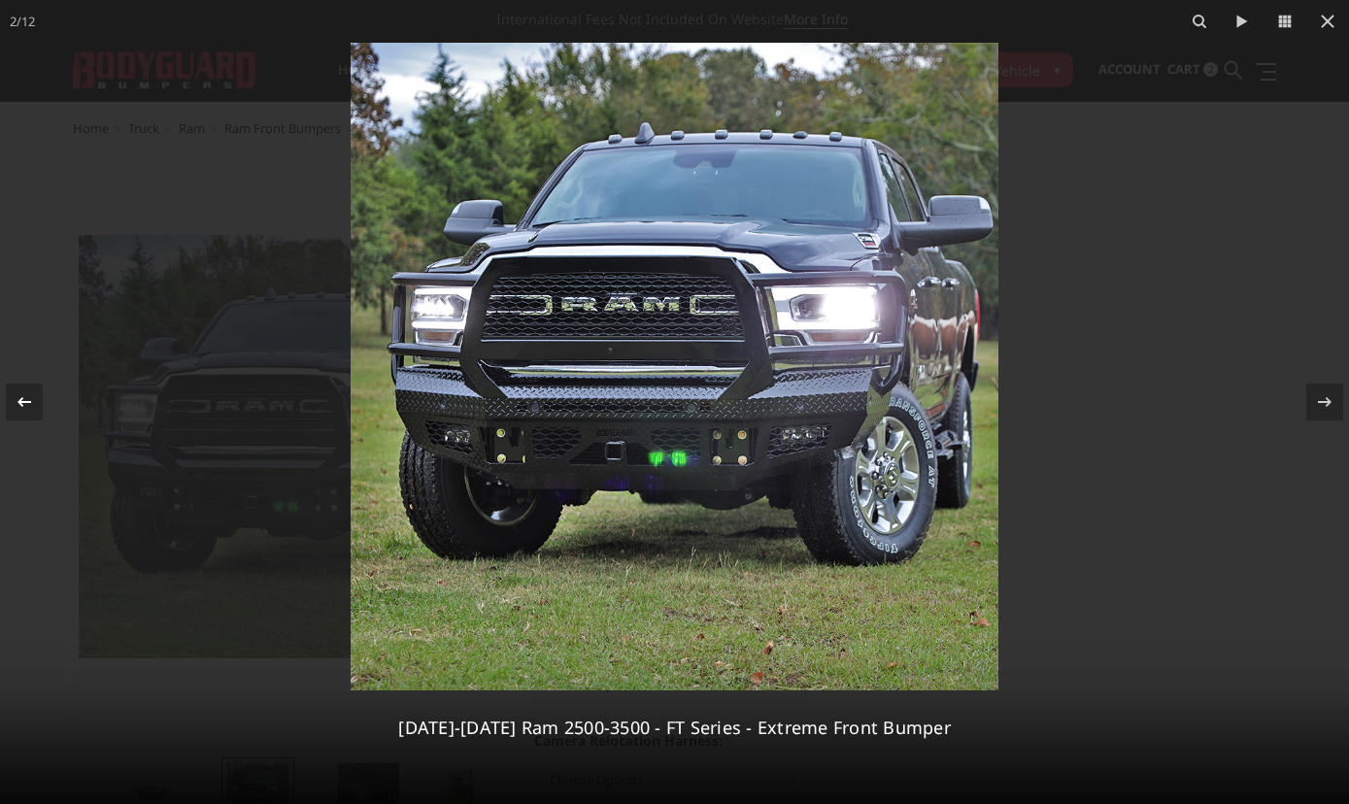
click at [44, 405] on button at bounding box center [34, 402] width 68 height 97
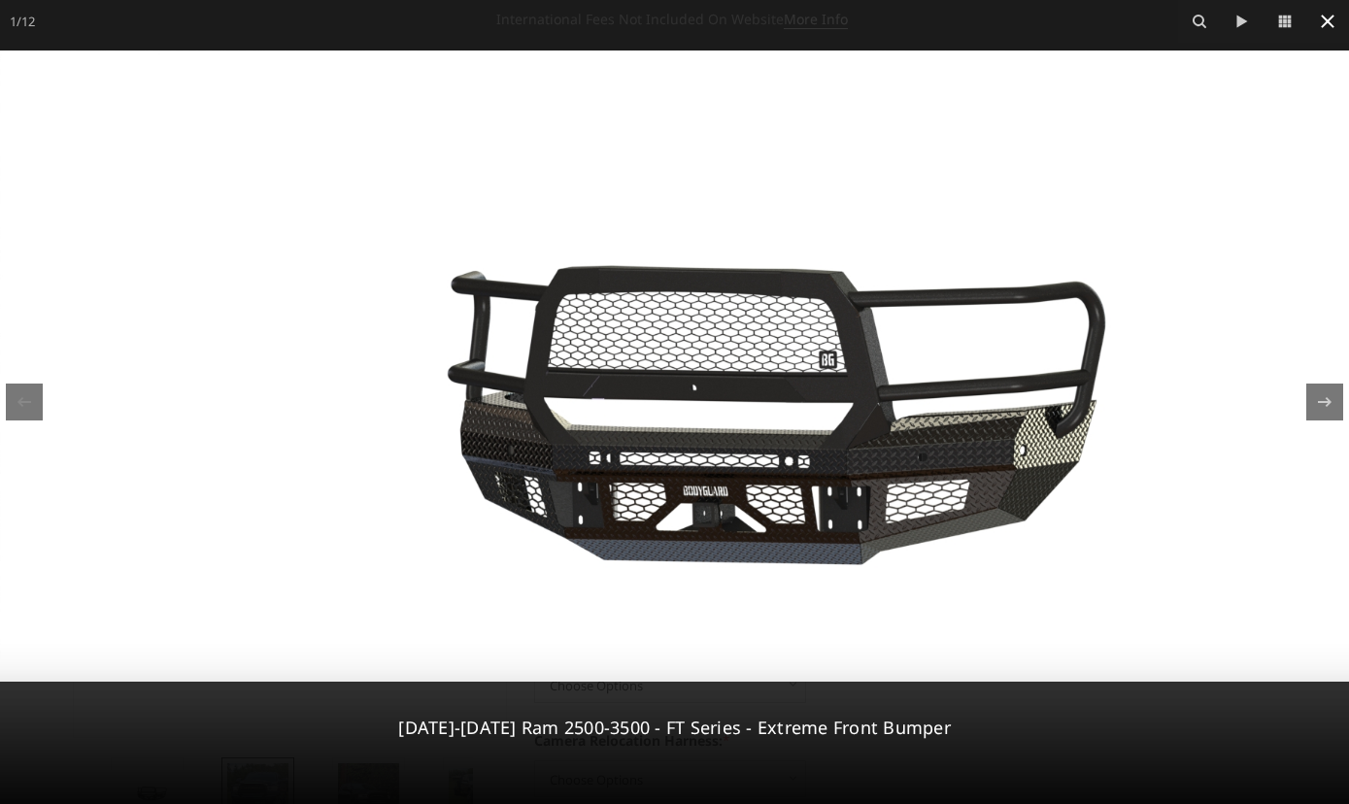
click at [1326, 23] on icon at bounding box center [1328, 22] width 14 height 14
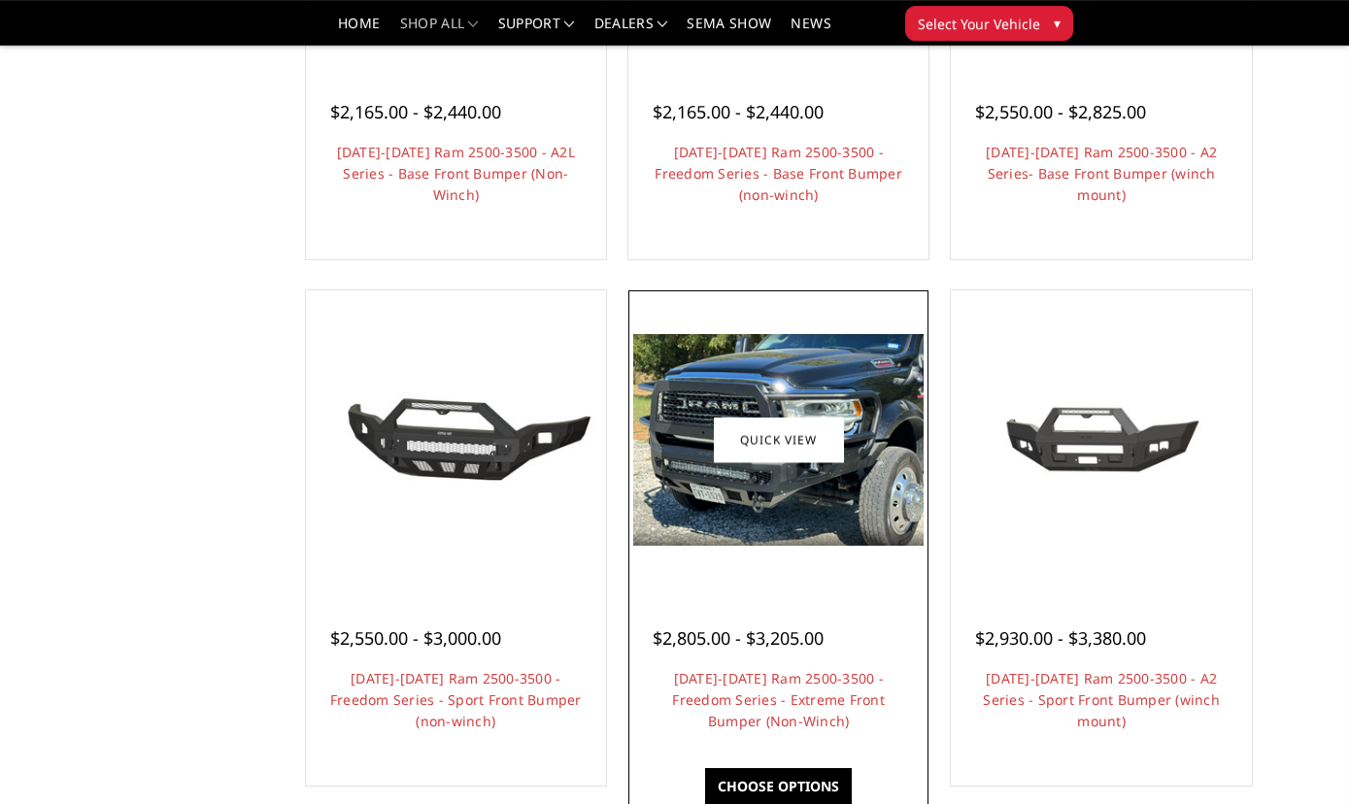
scroll to position [1002, 0]
click at [754, 497] on img at bounding box center [778, 440] width 290 height 212
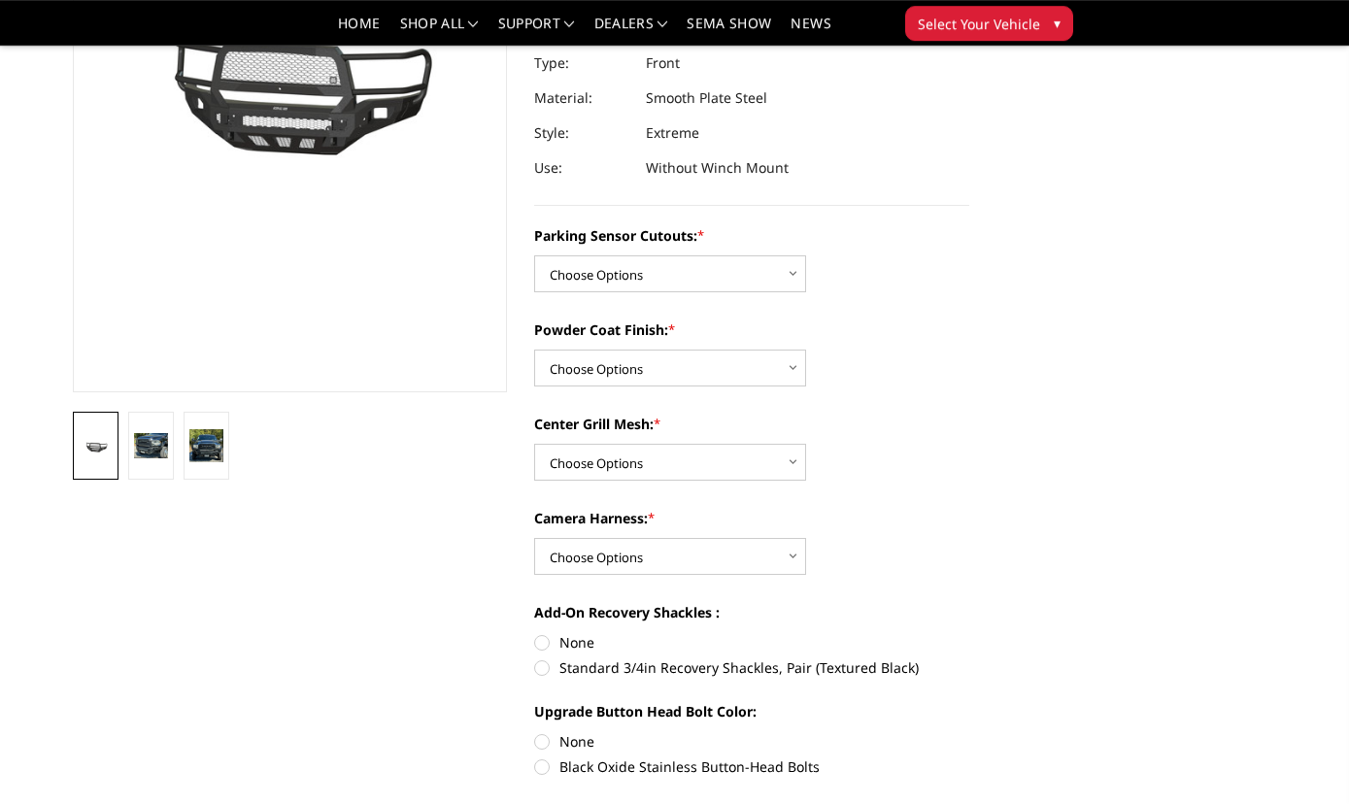
scroll to position [292, 0]
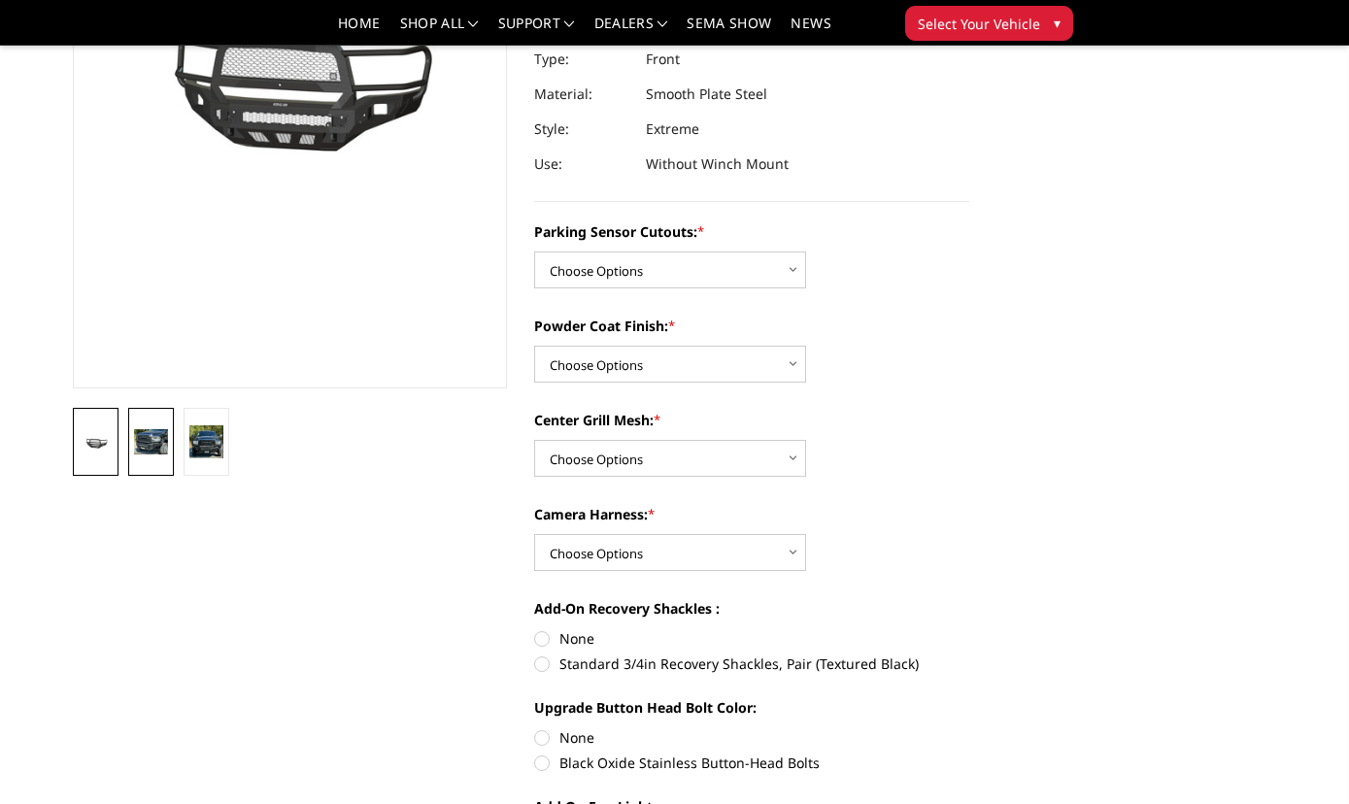
click at [155, 447] on img at bounding box center [151, 441] width 34 height 25
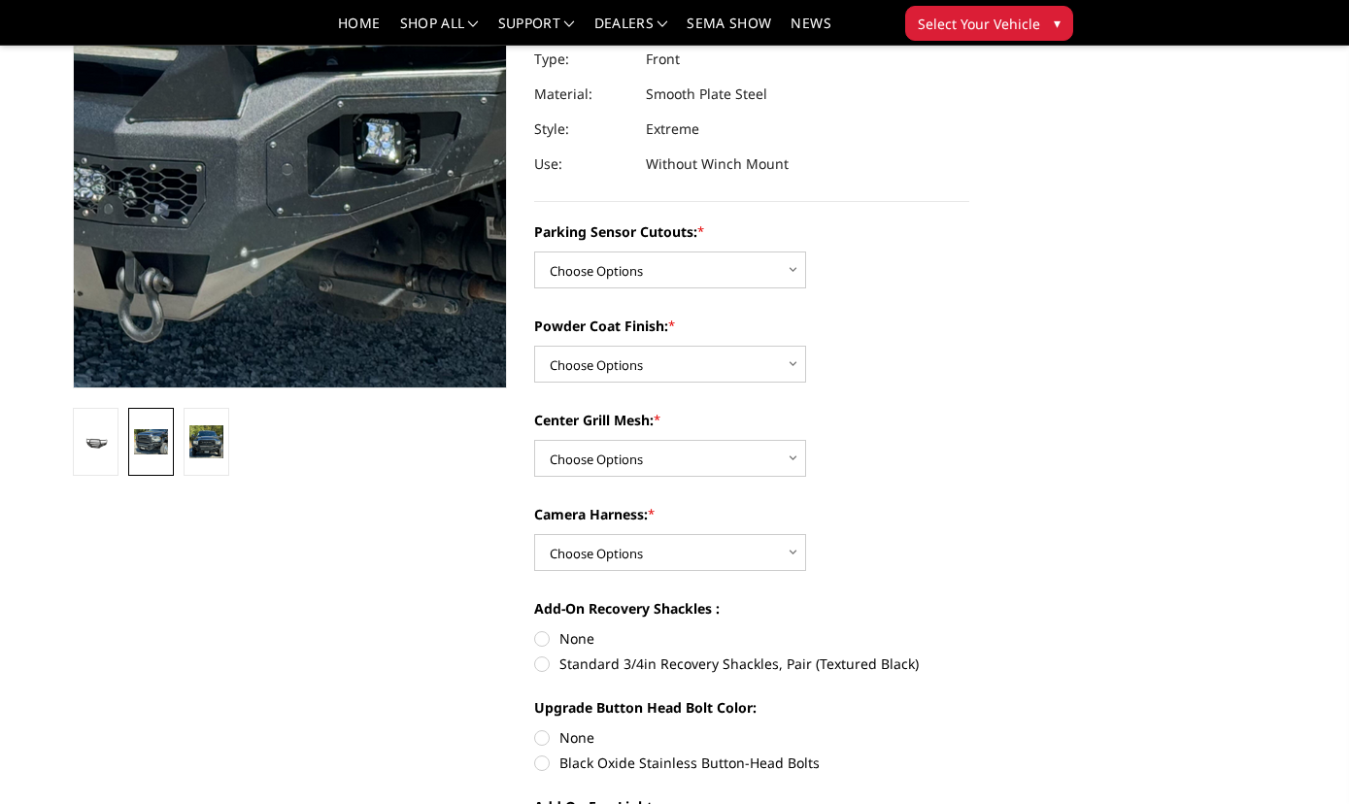
click at [322, 219] on img at bounding box center [229, 31] width 1243 height 904
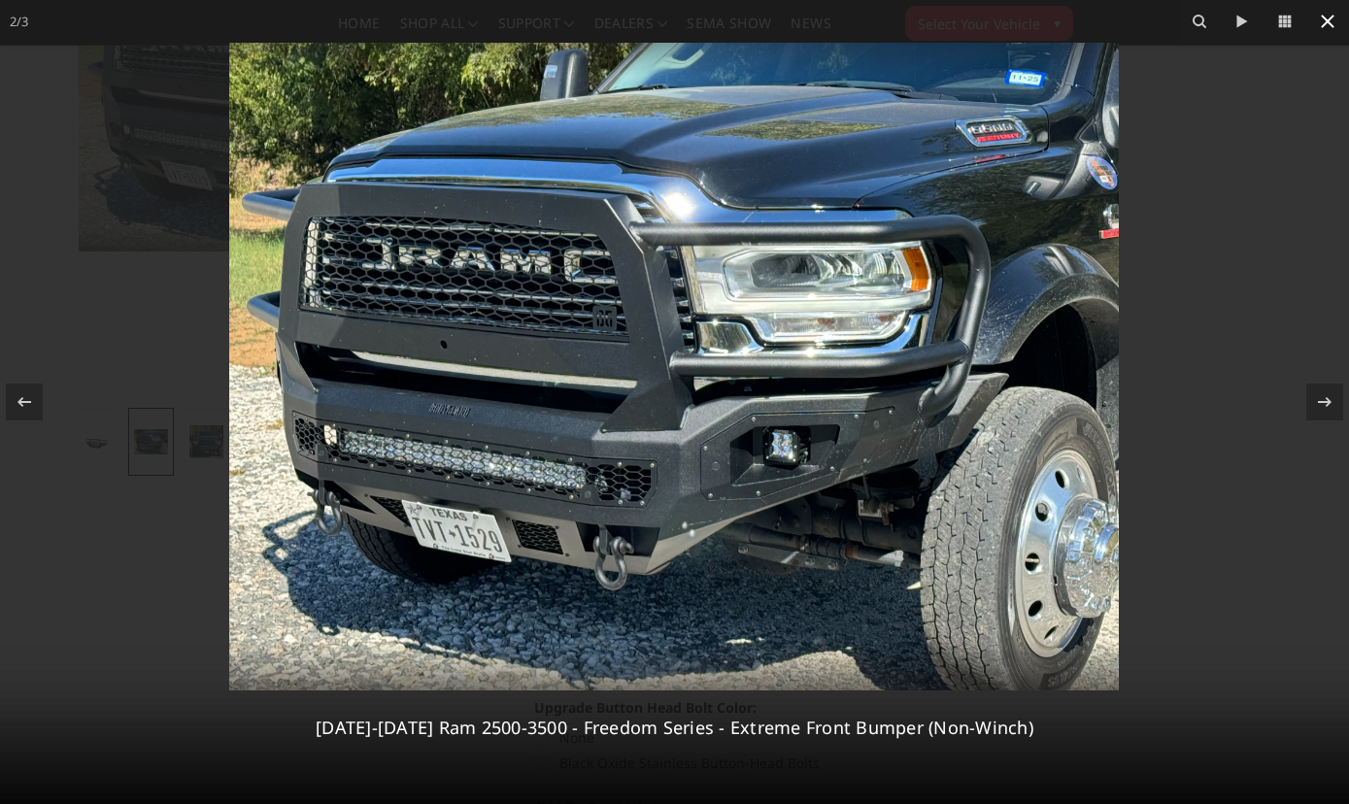
click at [1333, 17] on icon at bounding box center [1328, 22] width 14 height 14
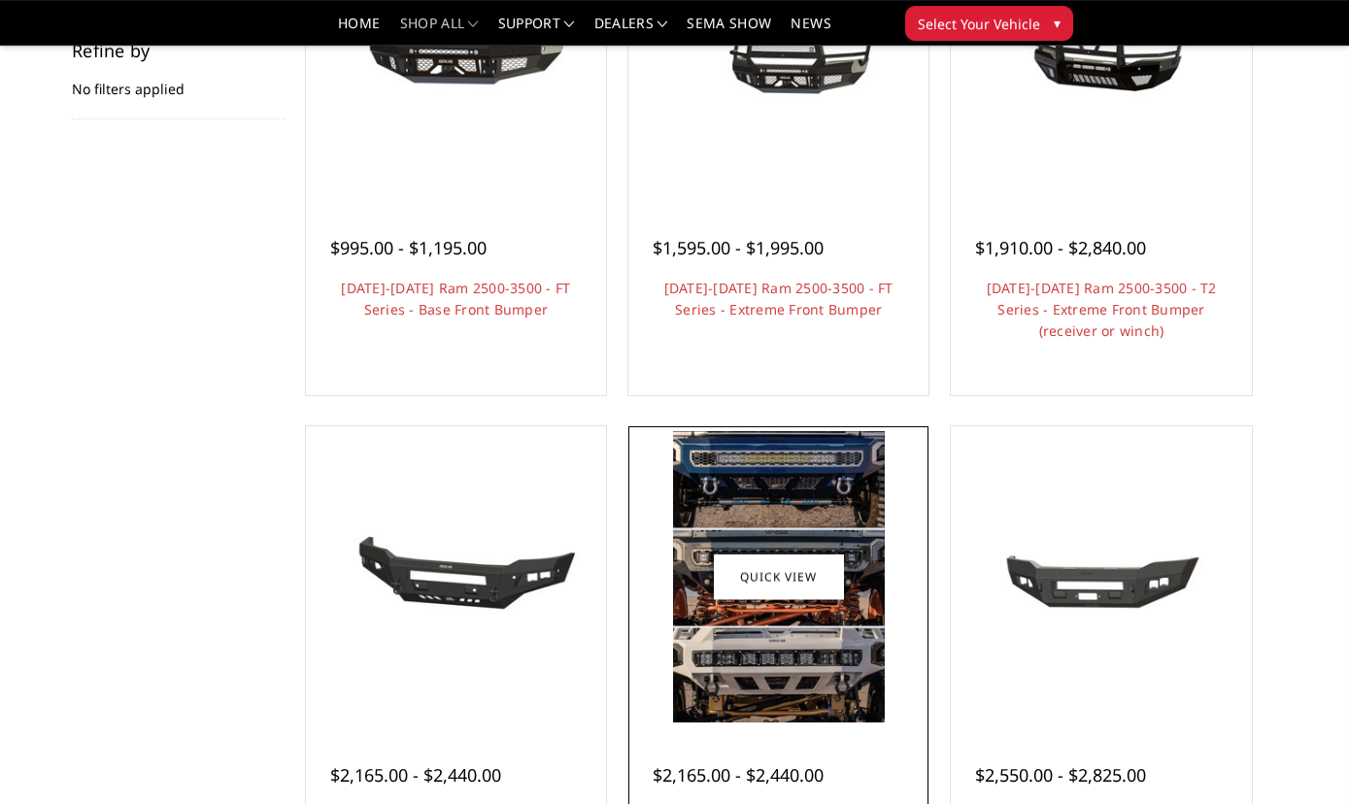
scroll to position [54, 0]
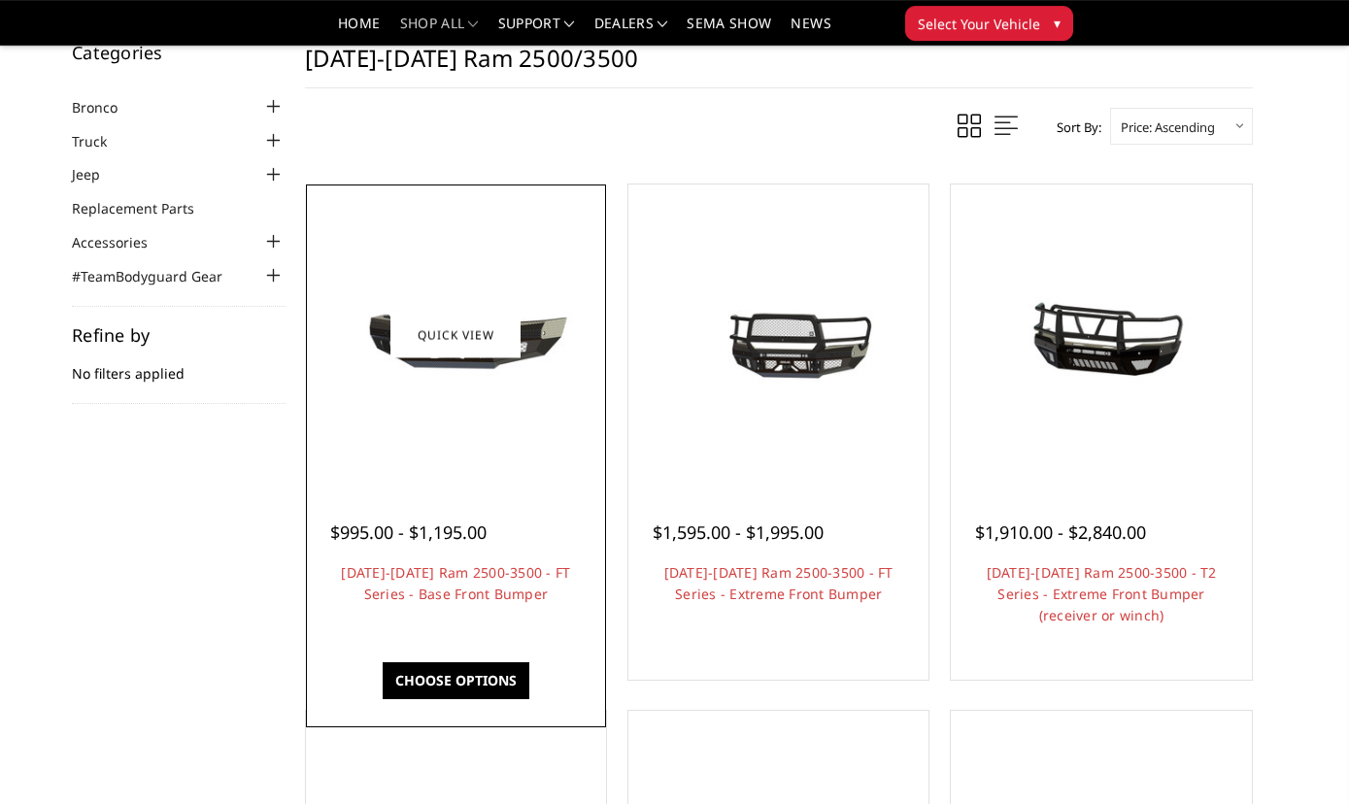
click at [493, 437] on div at bounding box center [456, 334] width 290 height 290
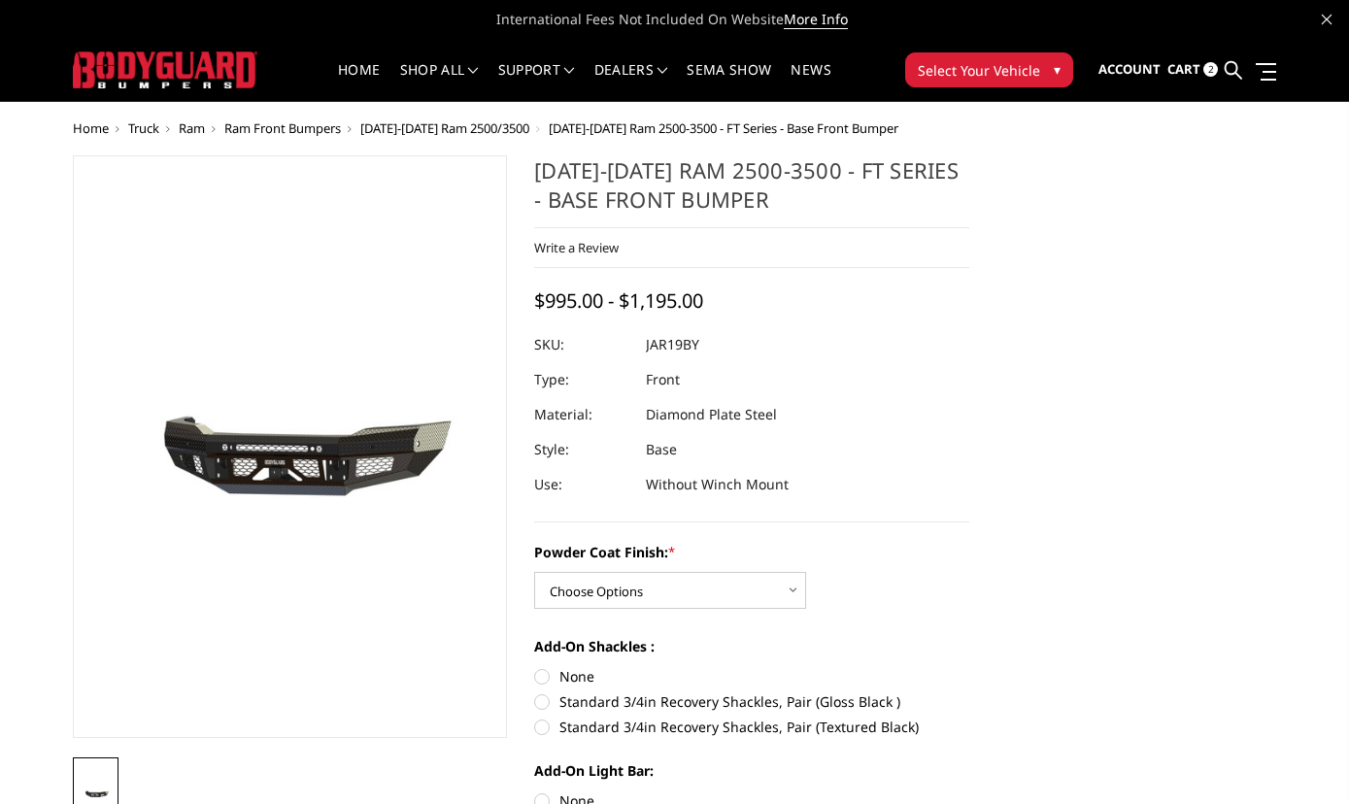
click at [292, 470] on img at bounding box center [285, 448] width 1243 height 582
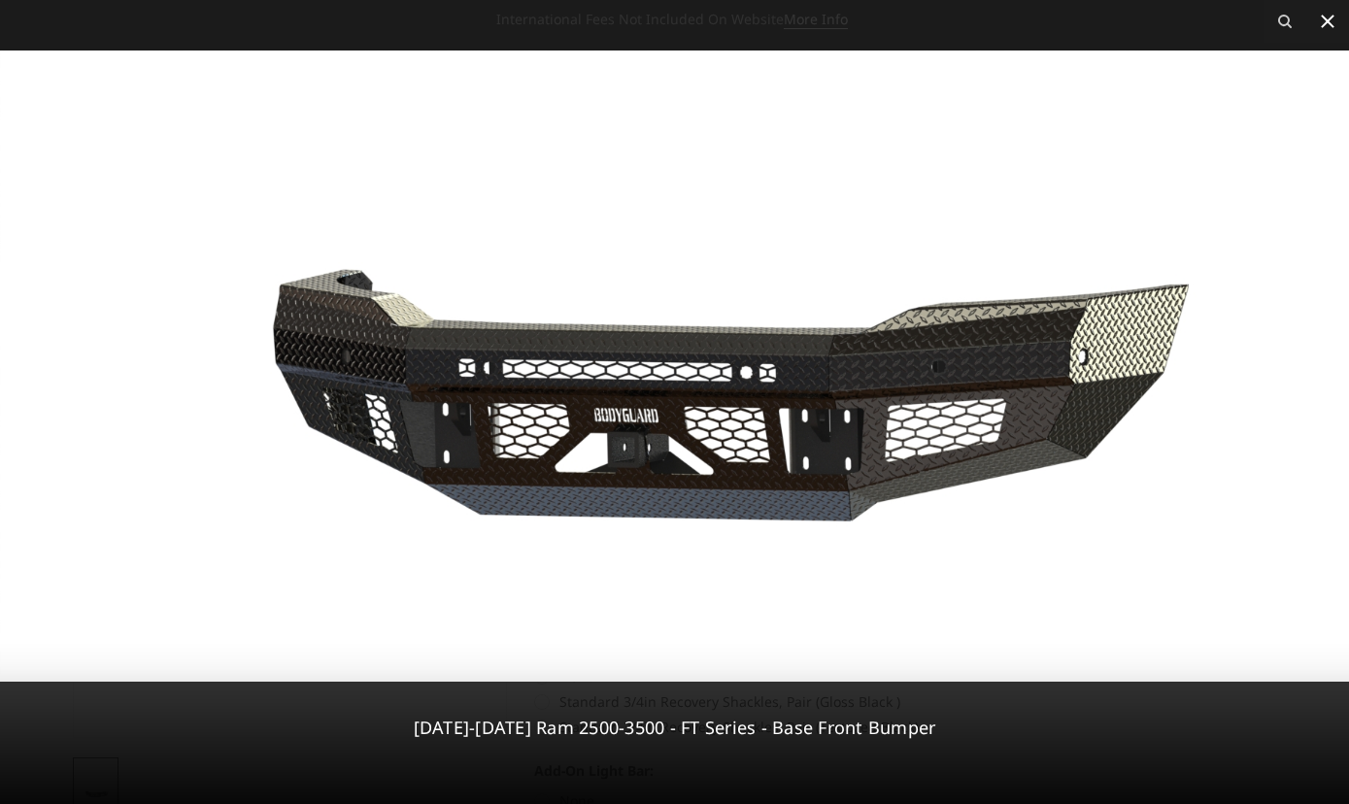
click at [1330, 28] on icon at bounding box center [1327, 21] width 23 height 23
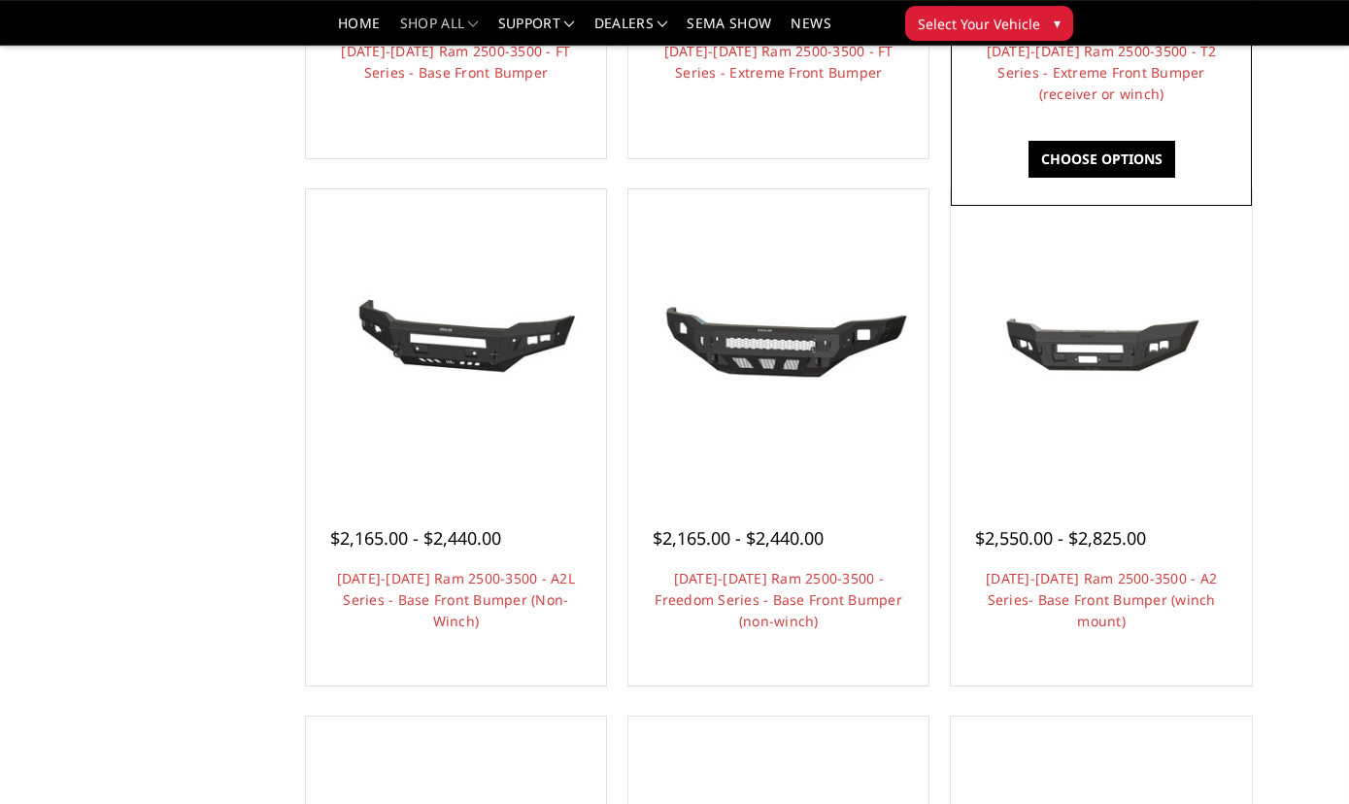
scroll to position [582, 0]
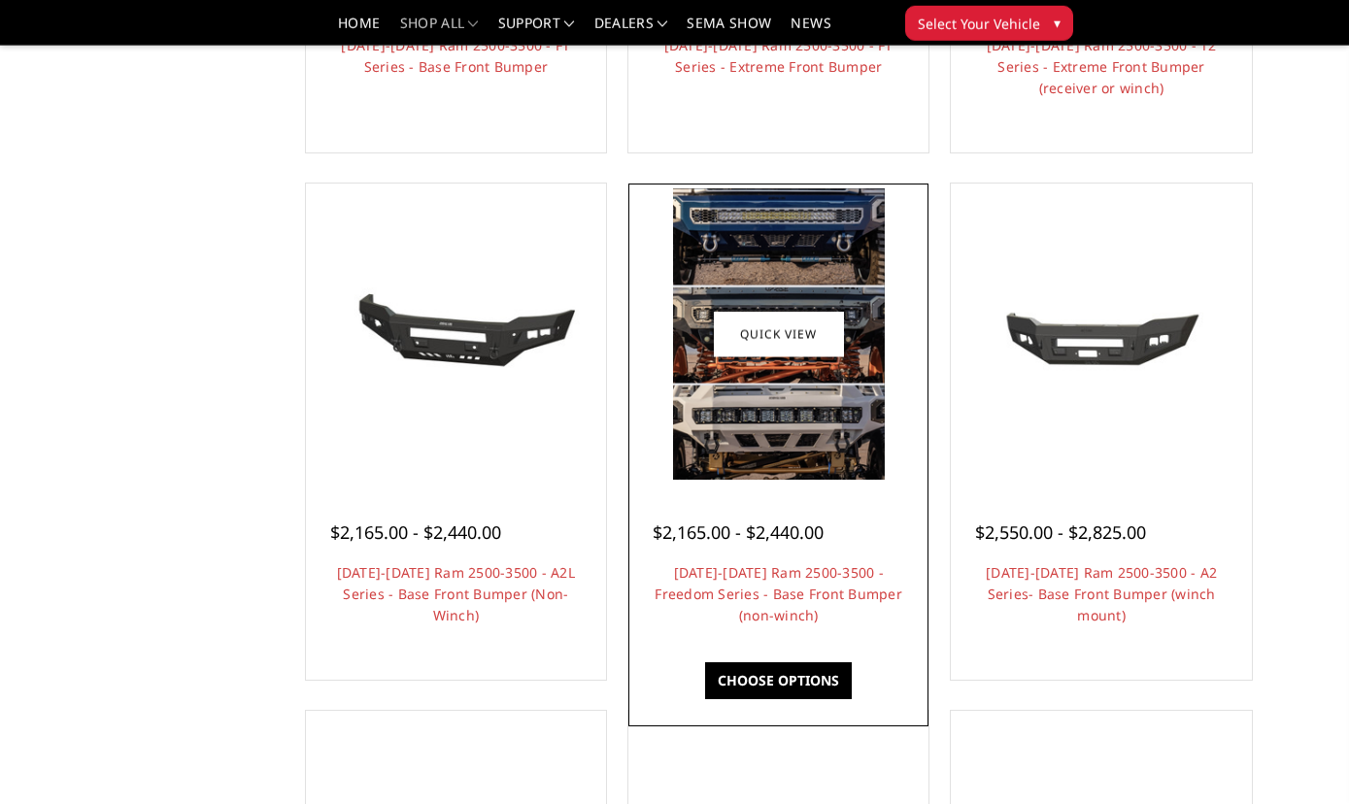
click at [824, 365] on img at bounding box center [779, 333] width 212 height 290
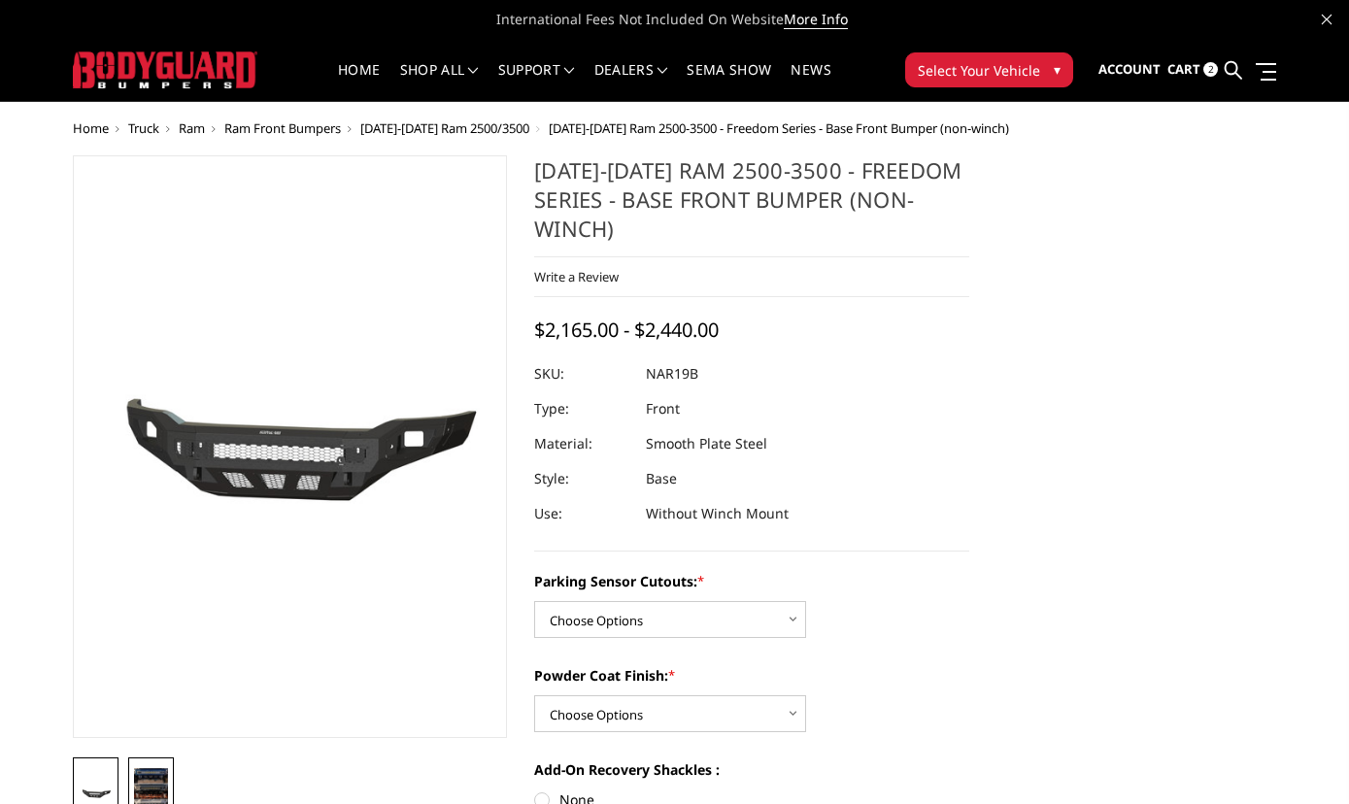
click at [153, 785] on img at bounding box center [151, 791] width 34 height 47
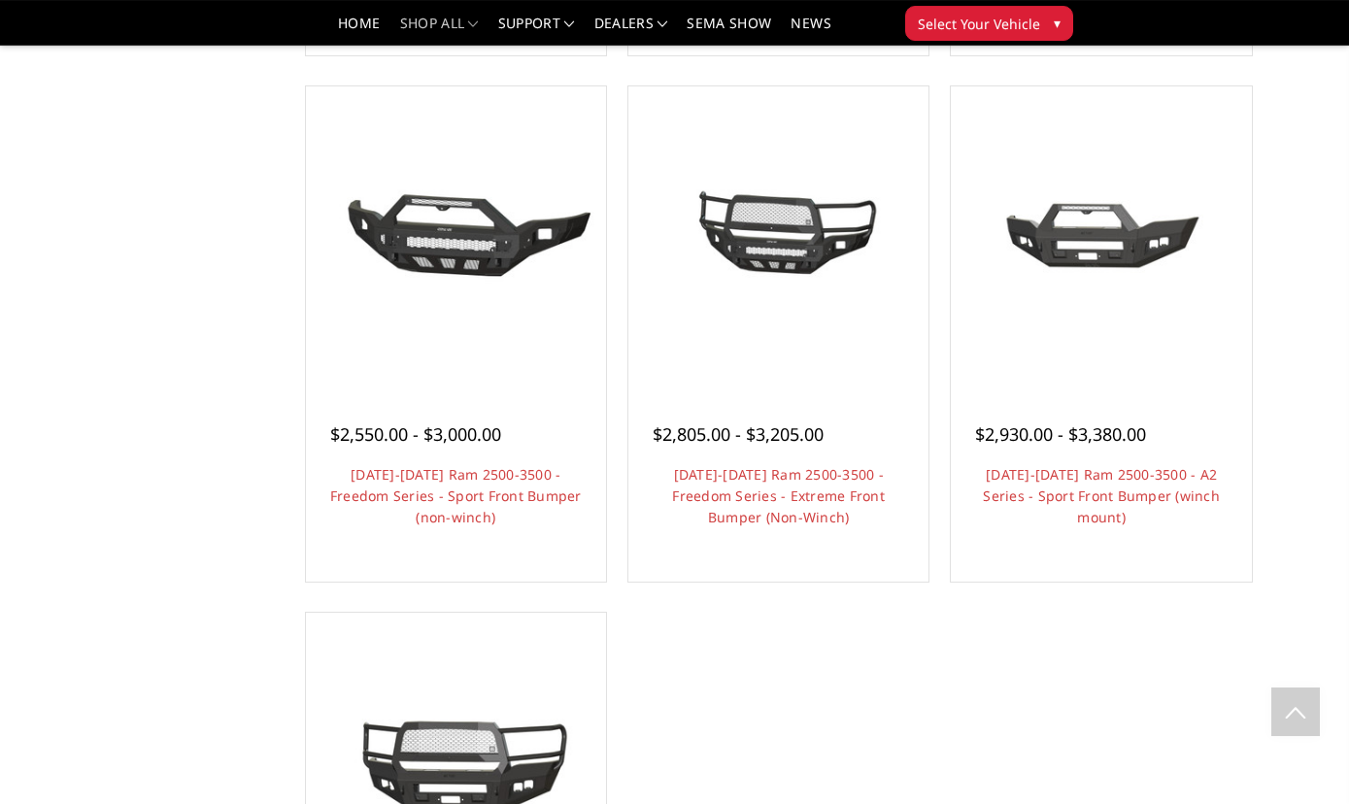
scroll to position [1193, 0]
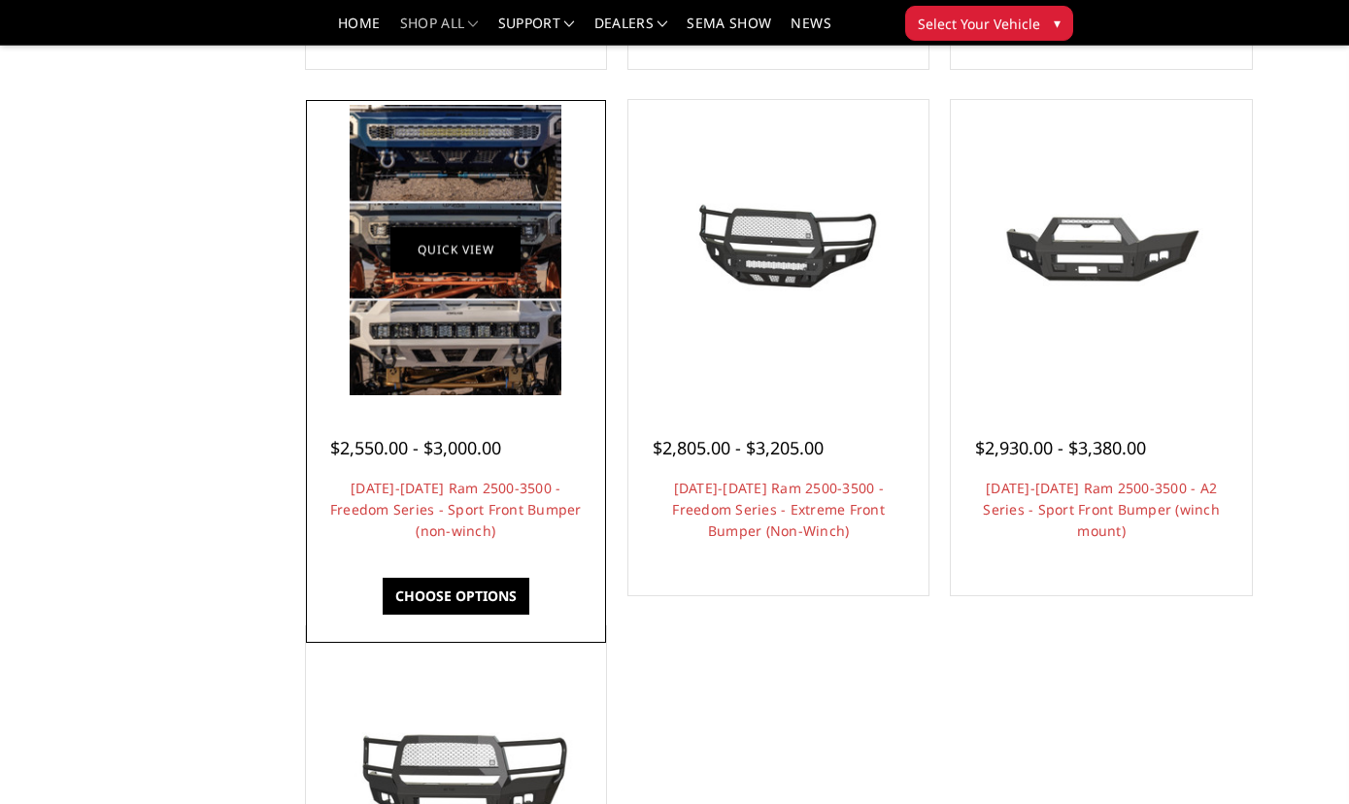
click at [450, 257] on link "Quick view" at bounding box center [455, 250] width 130 height 46
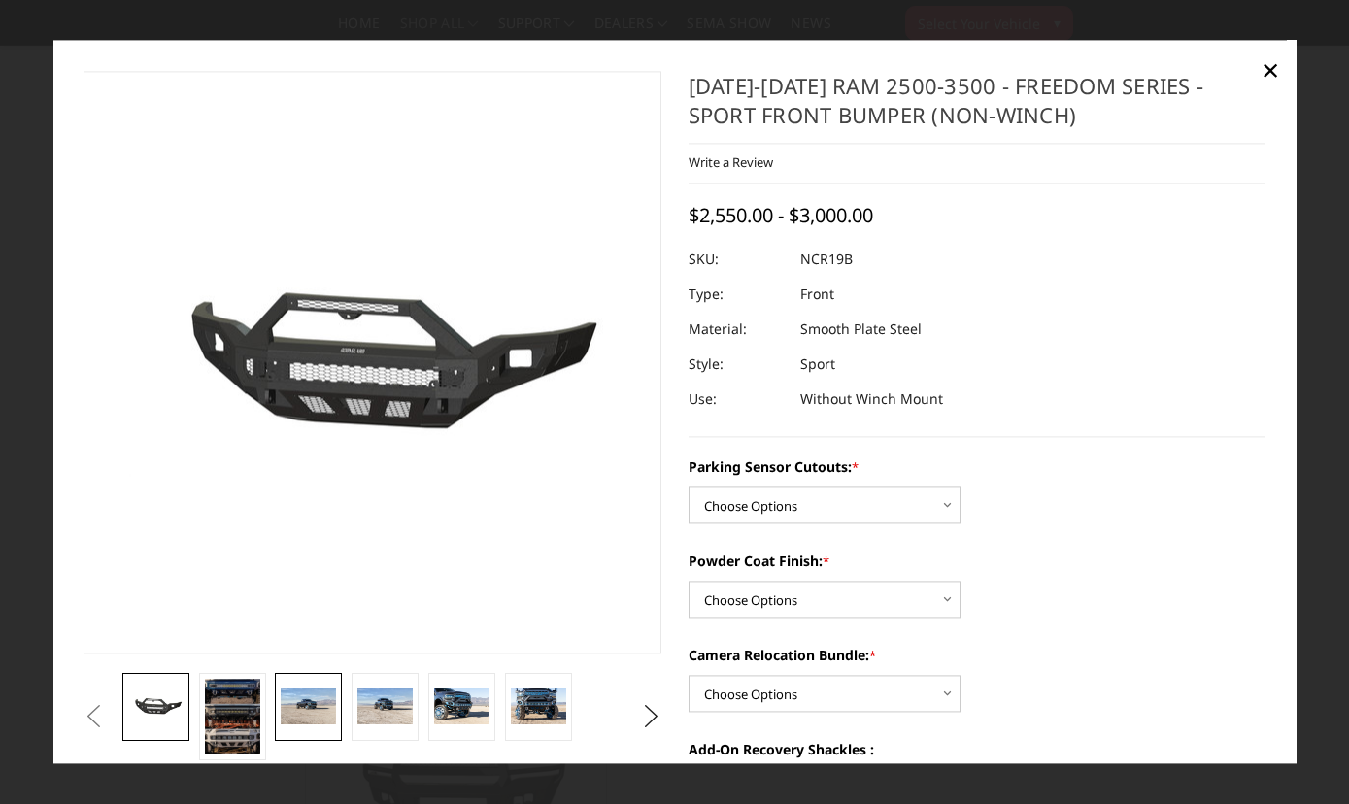
click at [309, 715] on img at bounding box center [308, 707] width 55 height 36
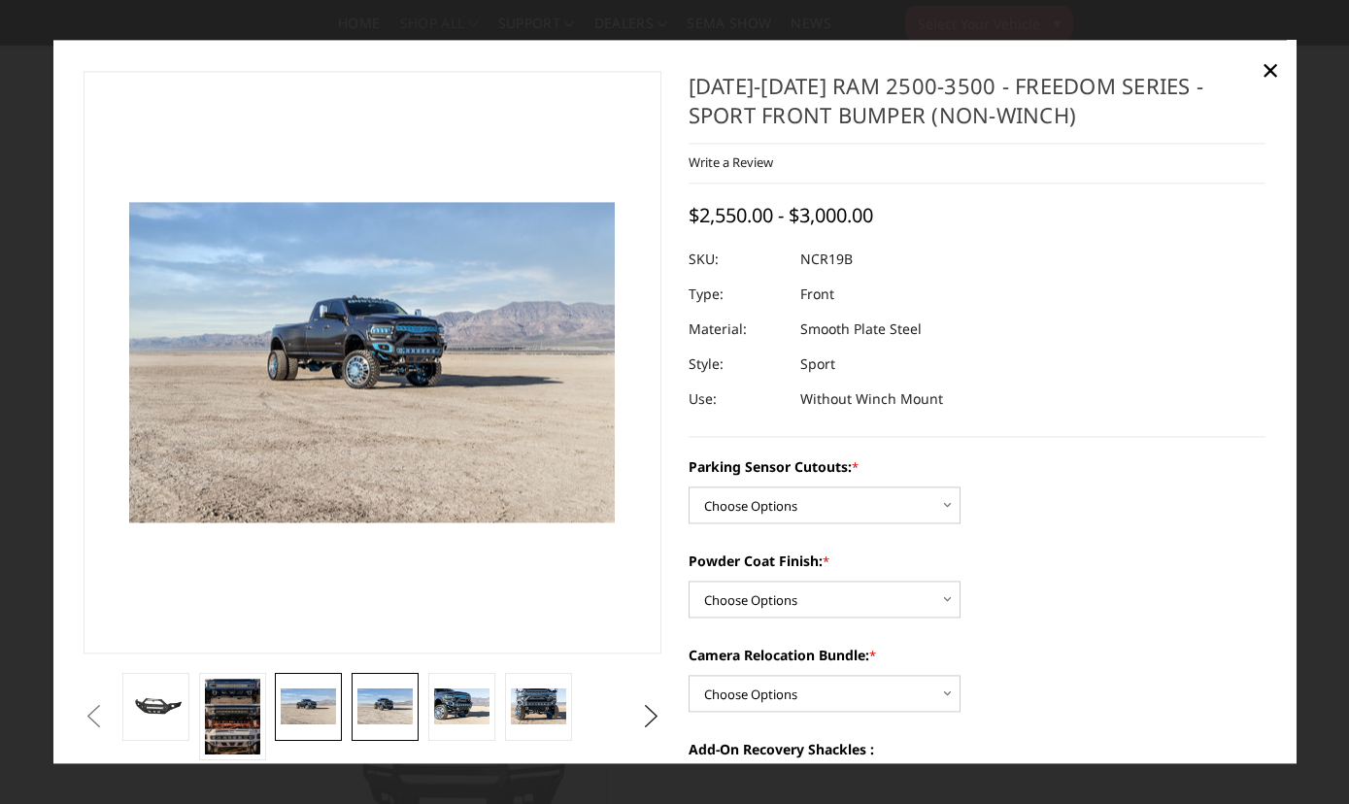
click at [406, 709] on img at bounding box center [384, 707] width 55 height 37
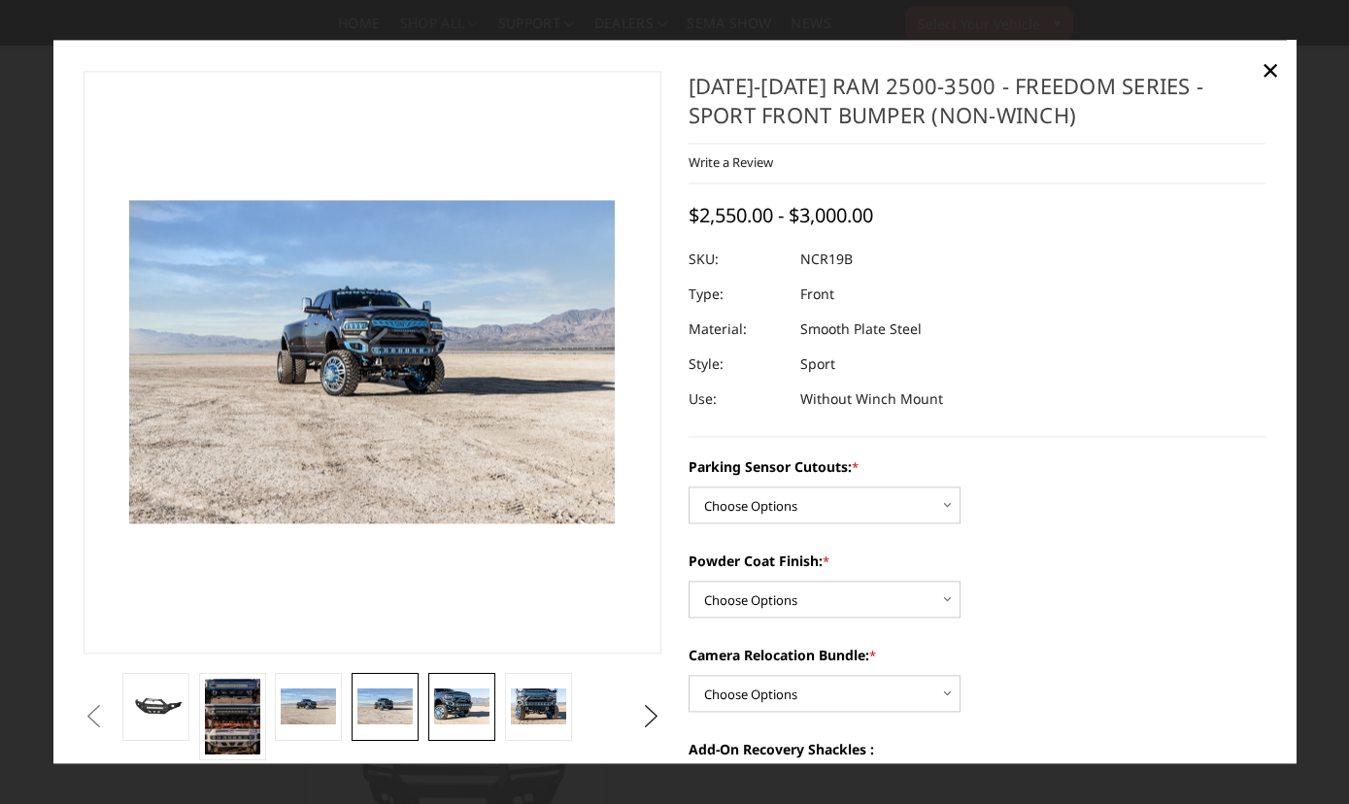
click at [473, 704] on img at bounding box center [461, 707] width 55 height 37
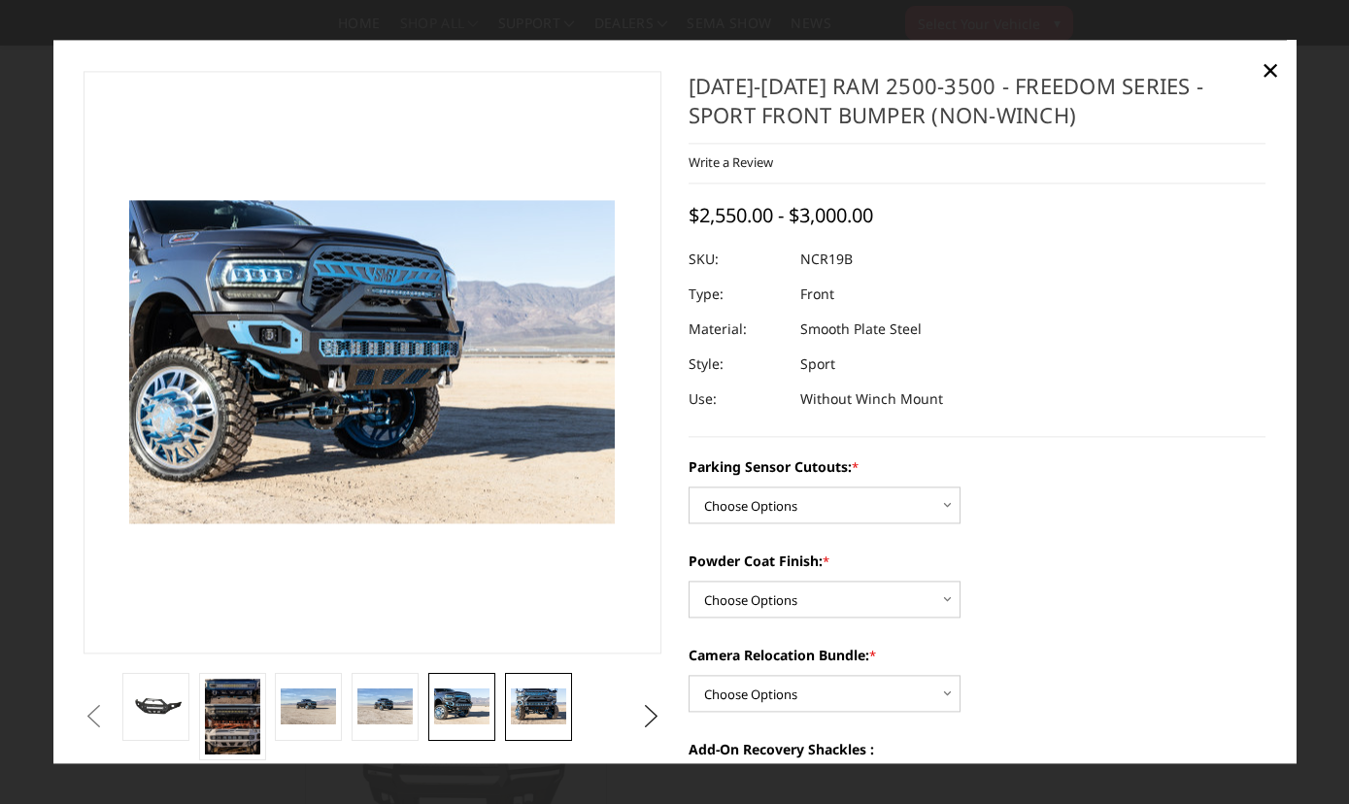
click at [543, 702] on img at bounding box center [538, 707] width 55 height 37
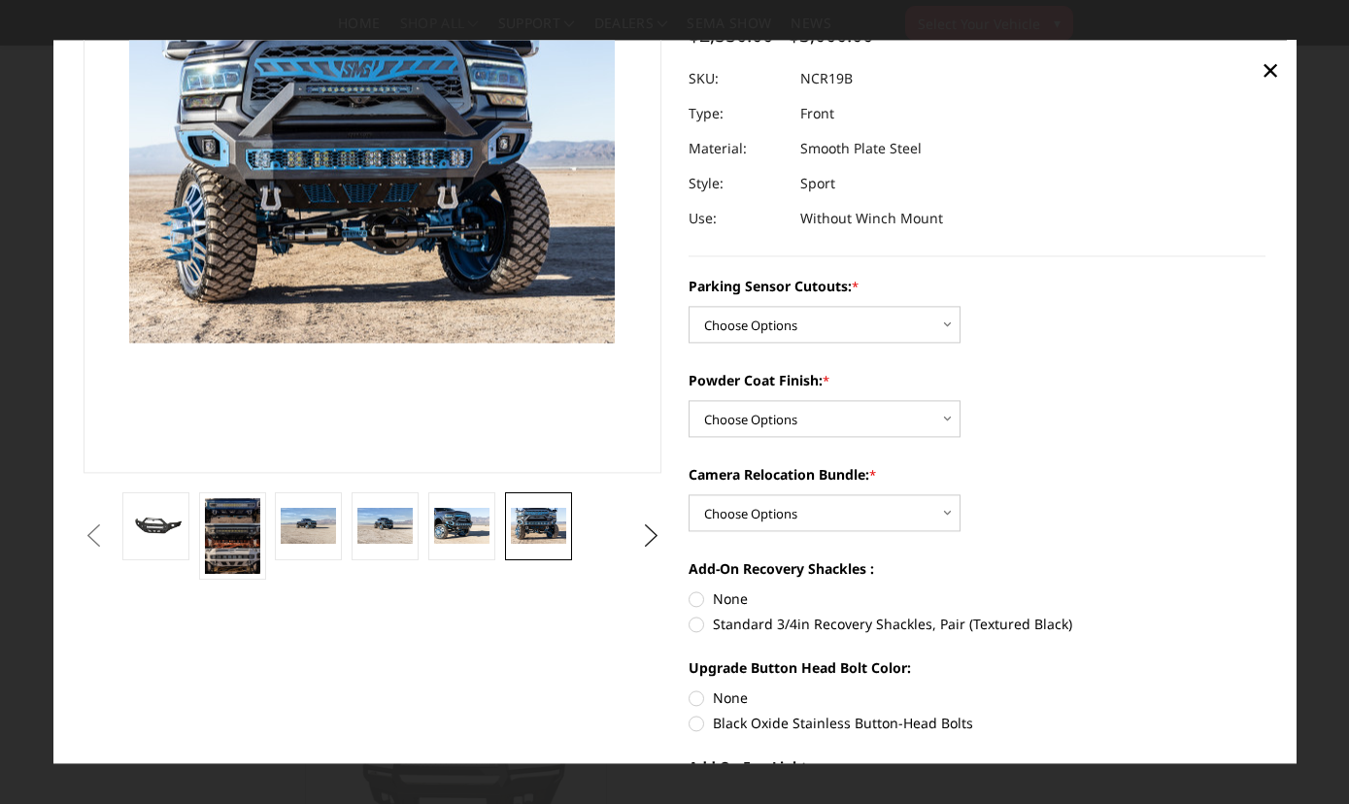
scroll to position [0, 0]
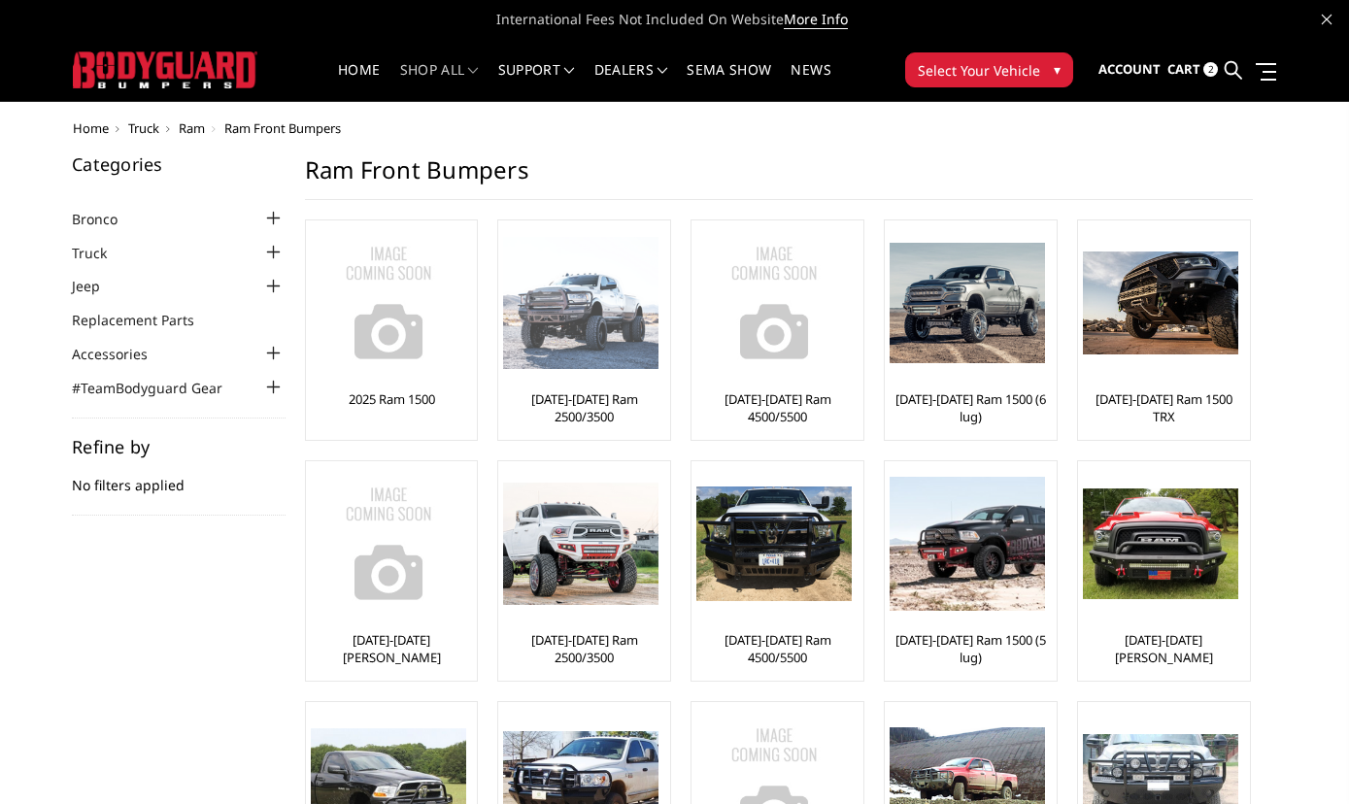
click at [605, 349] on img at bounding box center [580, 303] width 155 height 133
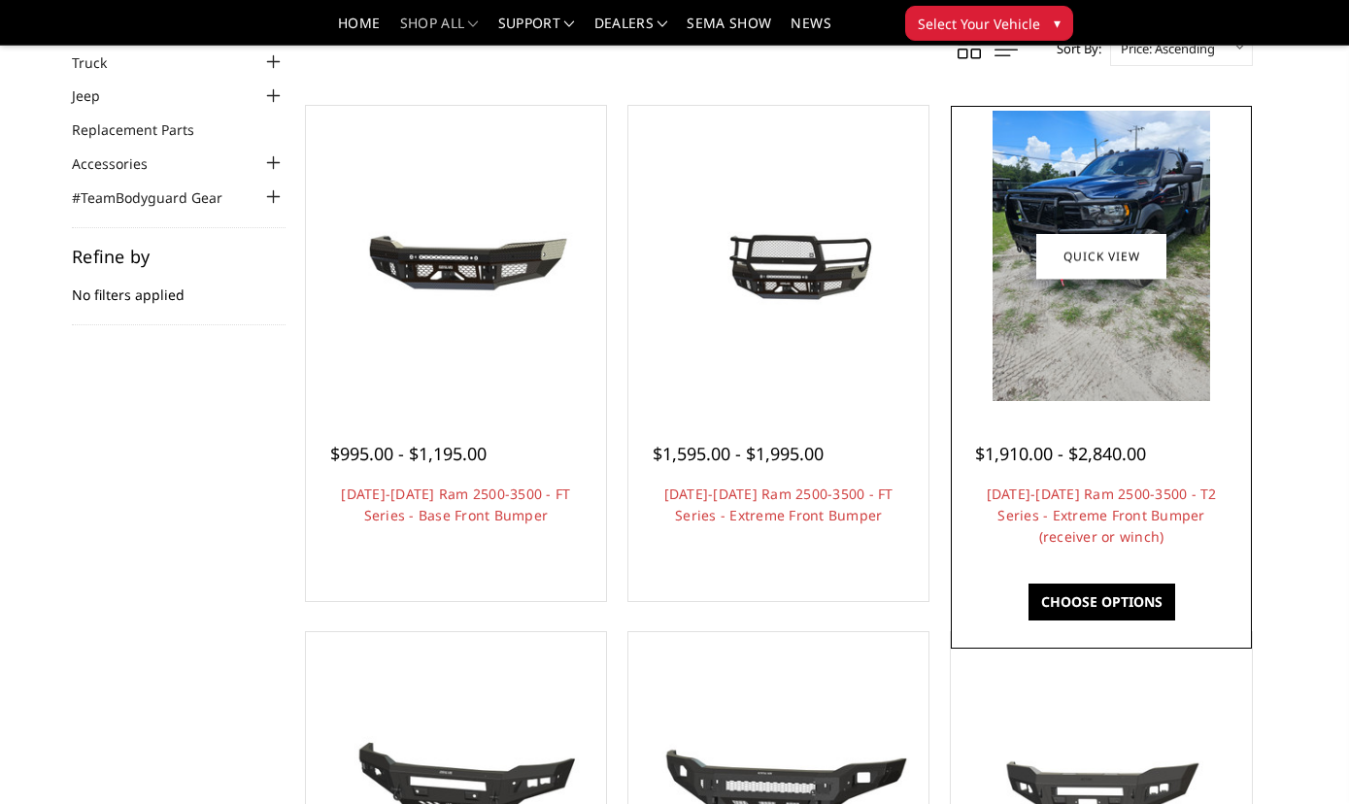
scroll to position [198, 0]
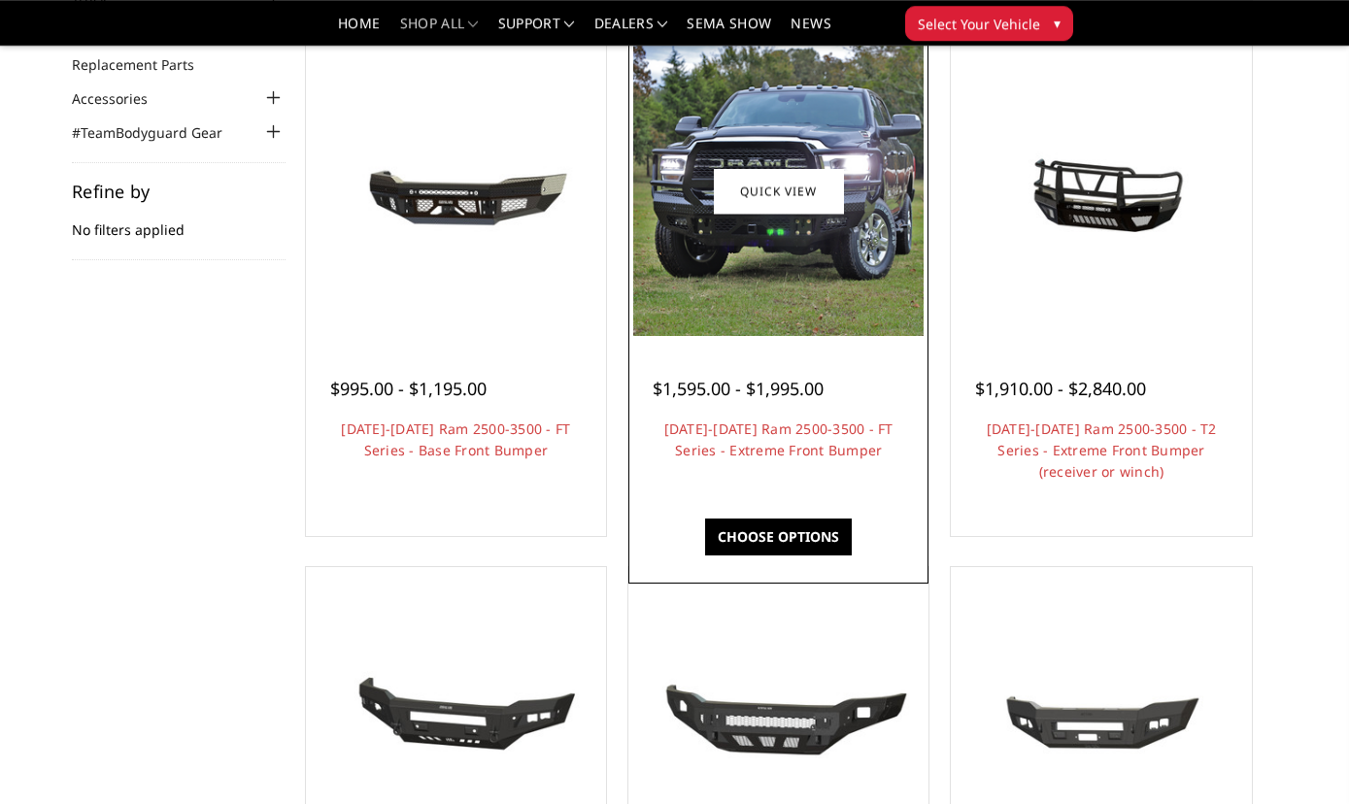
click at [790, 255] on img at bounding box center [778, 191] width 290 height 290
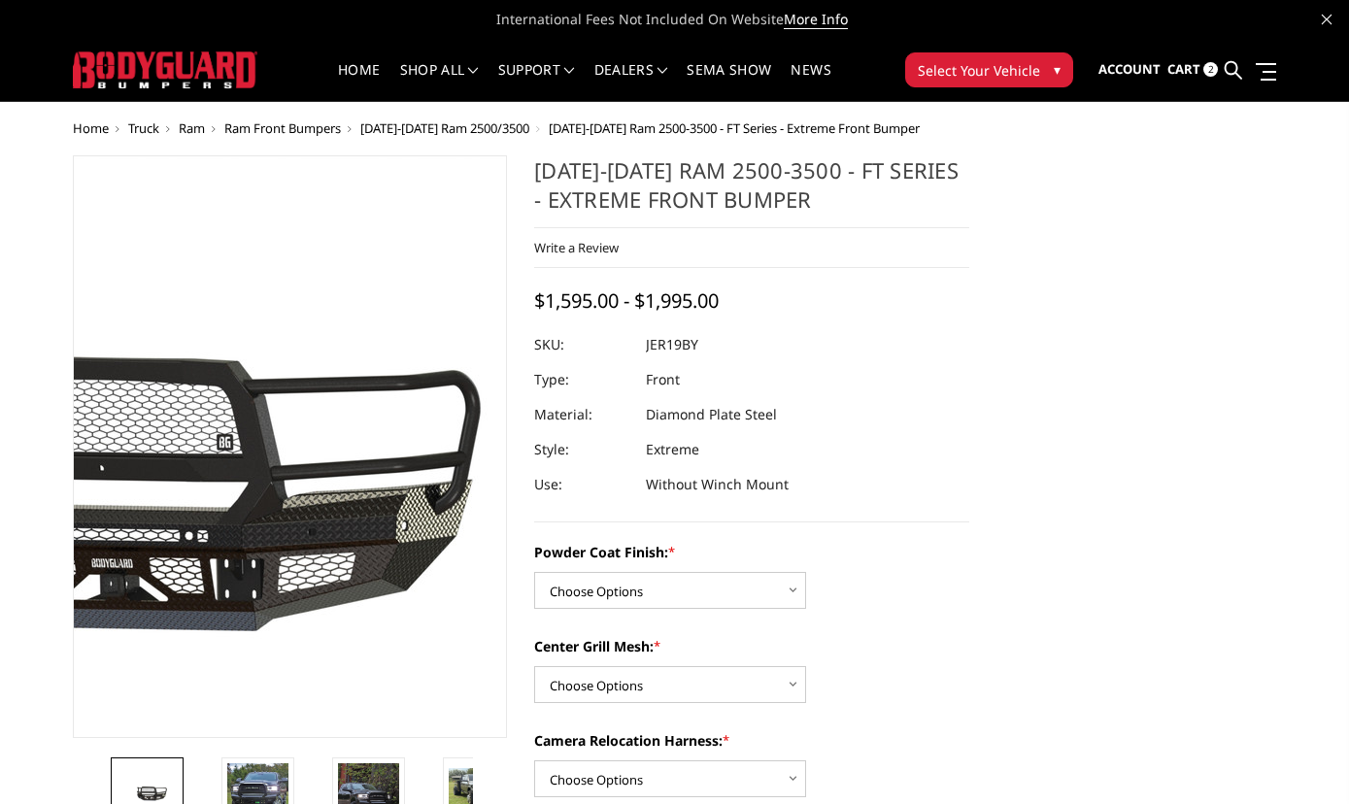
scroll to position [401, 0]
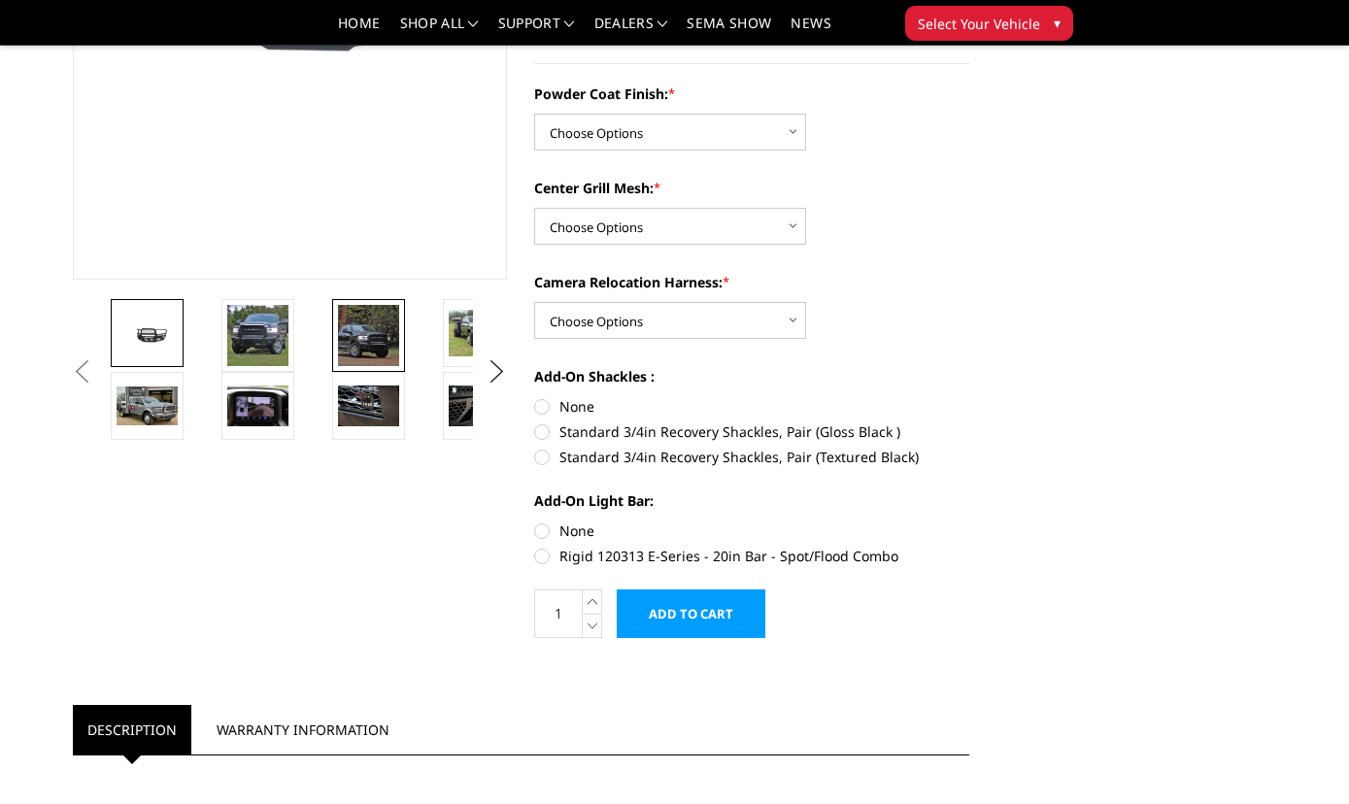
click at [373, 323] on img at bounding box center [368, 335] width 61 height 61
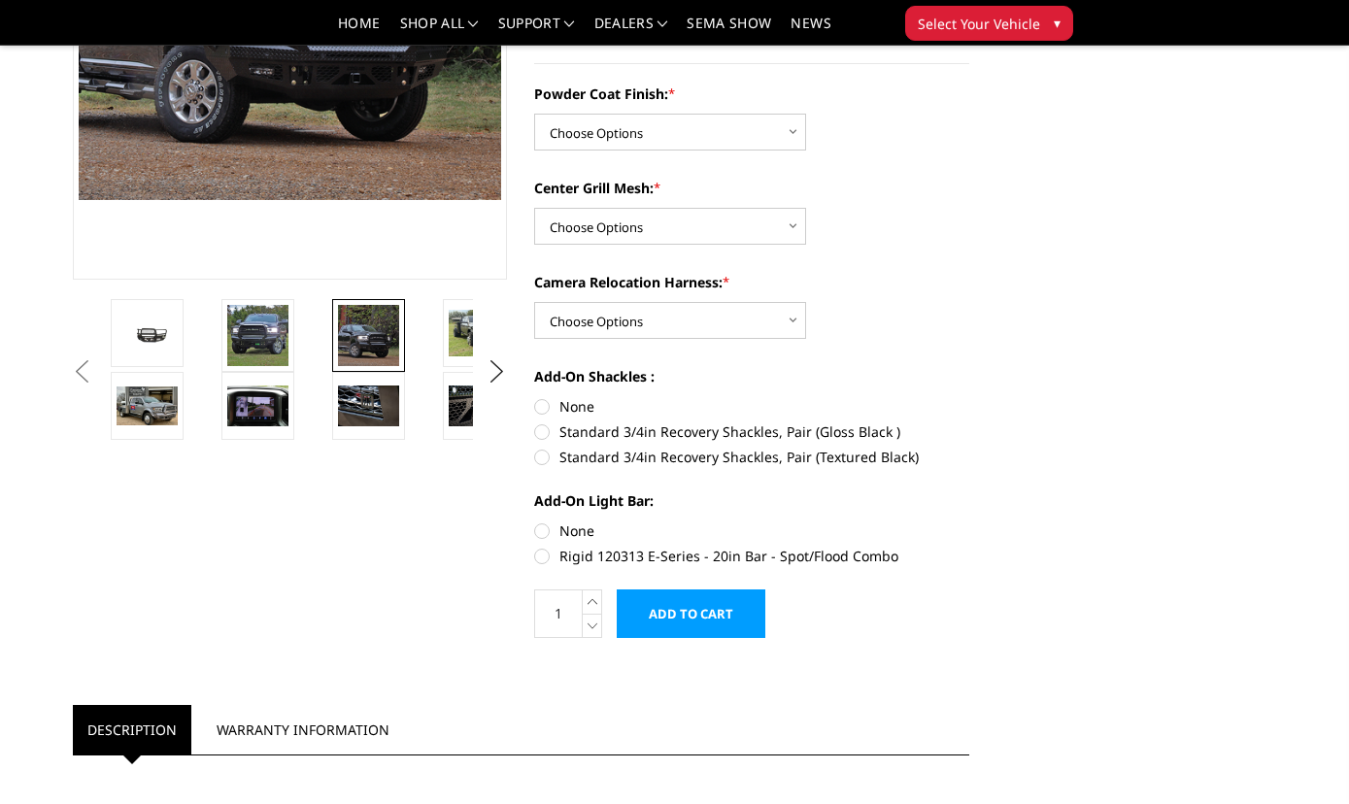
click at [372, 356] on img at bounding box center [368, 335] width 61 height 61
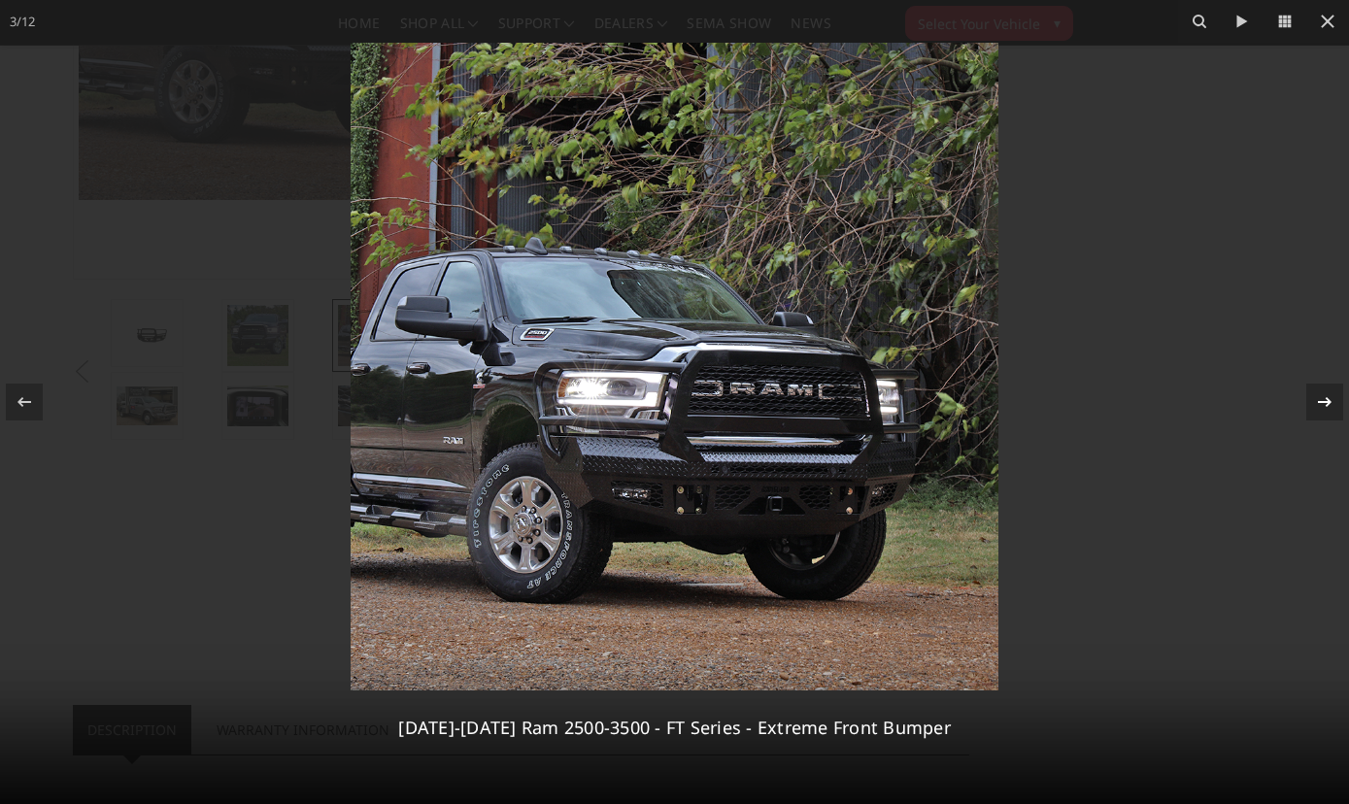
click at [1318, 391] on icon at bounding box center [1324, 401] width 23 height 23
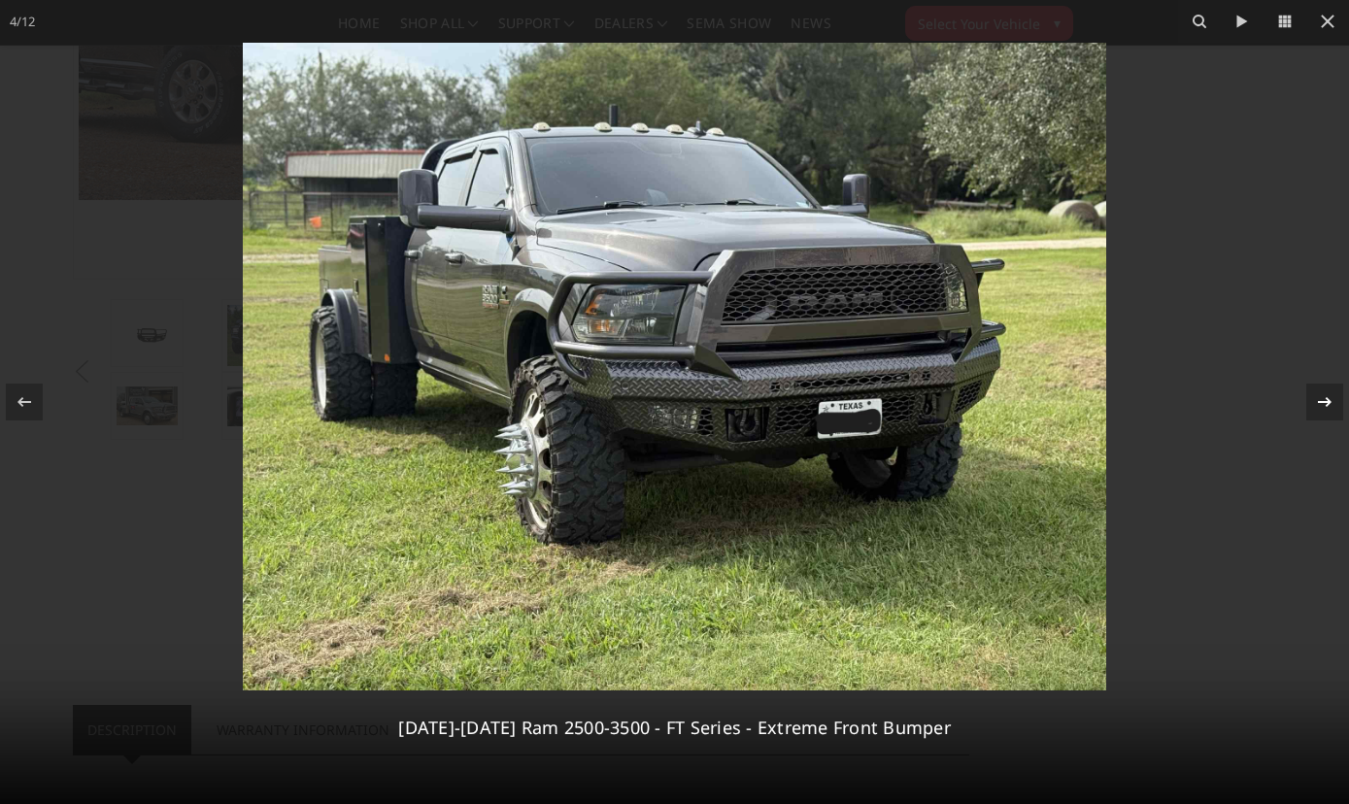
click at [1318, 391] on icon at bounding box center [1324, 401] width 23 height 23
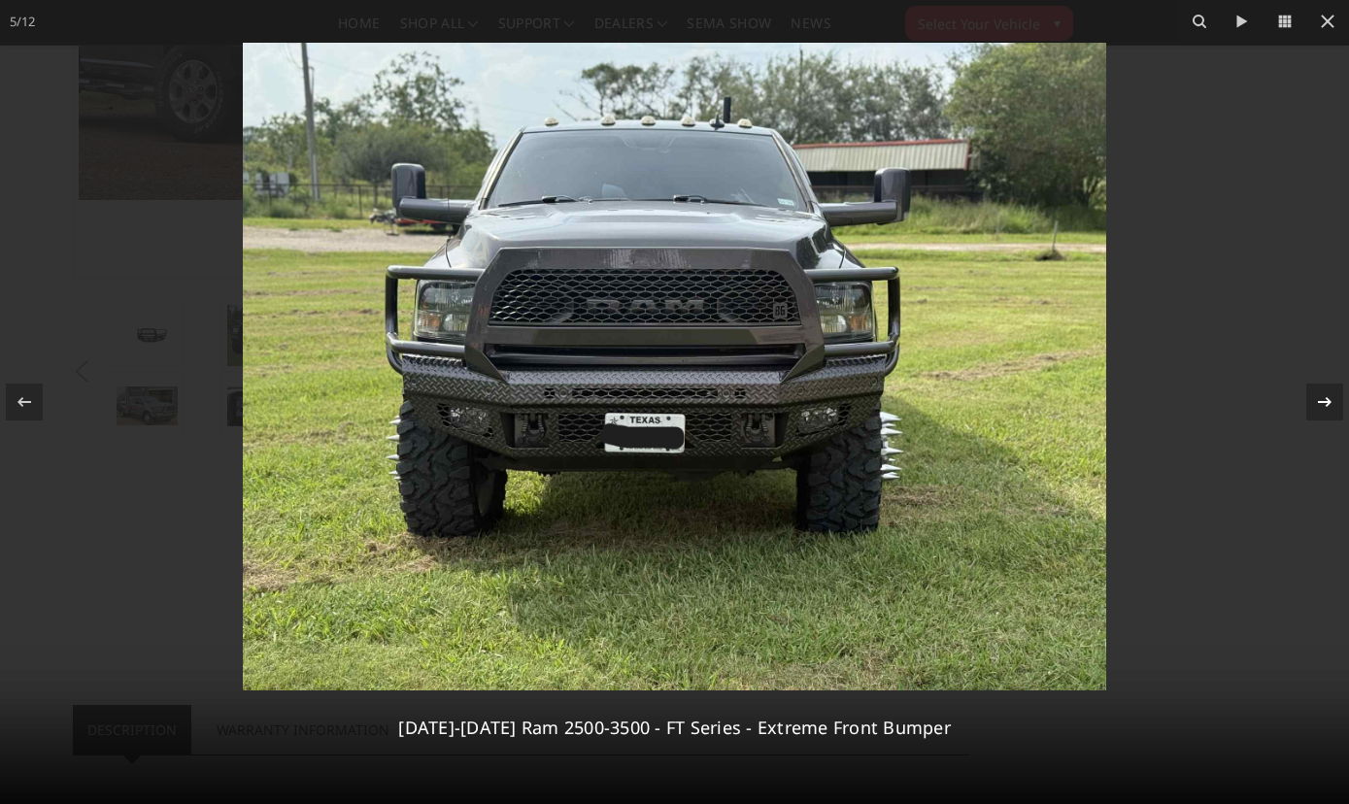
click at [1318, 391] on icon at bounding box center [1324, 401] width 23 height 23
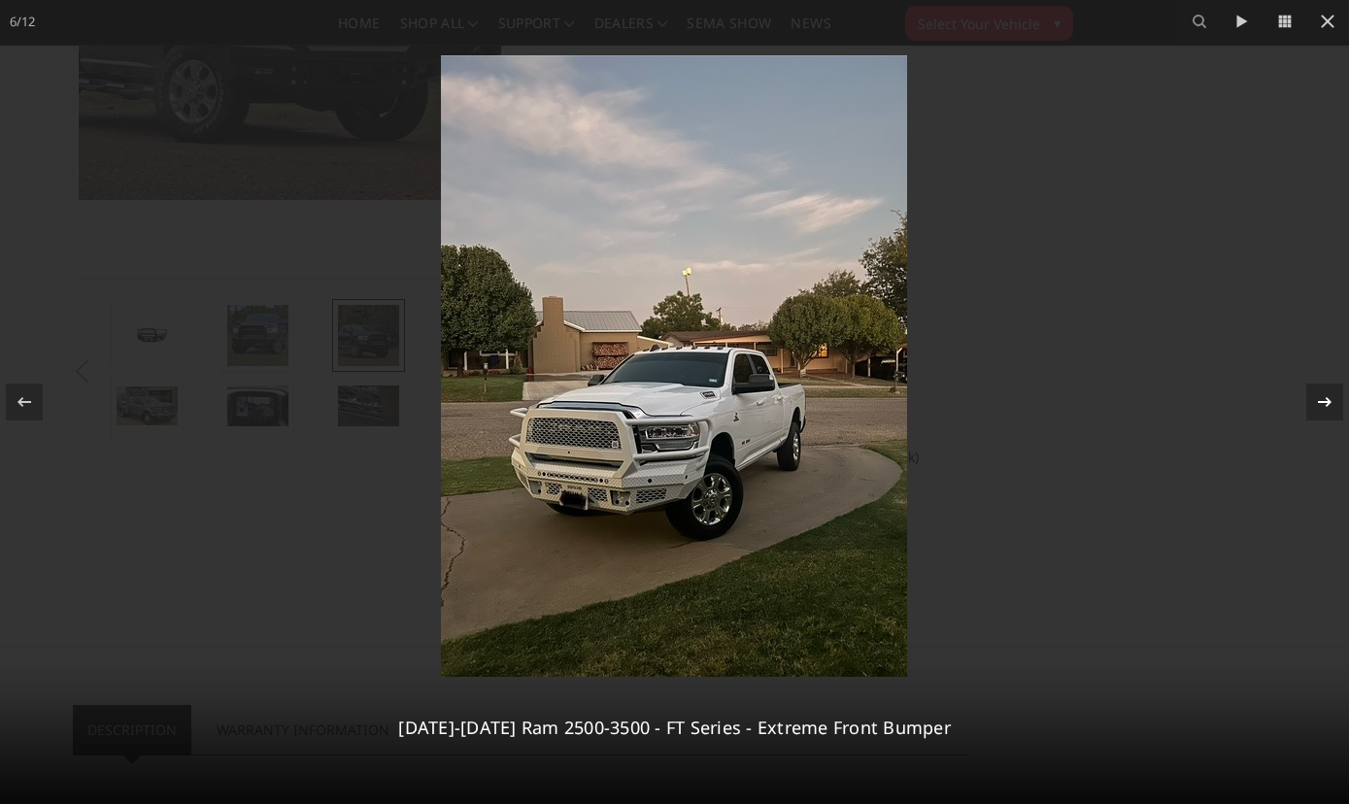
click at [1318, 391] on icon at bounding box center [1324, 401] width 23 height 23
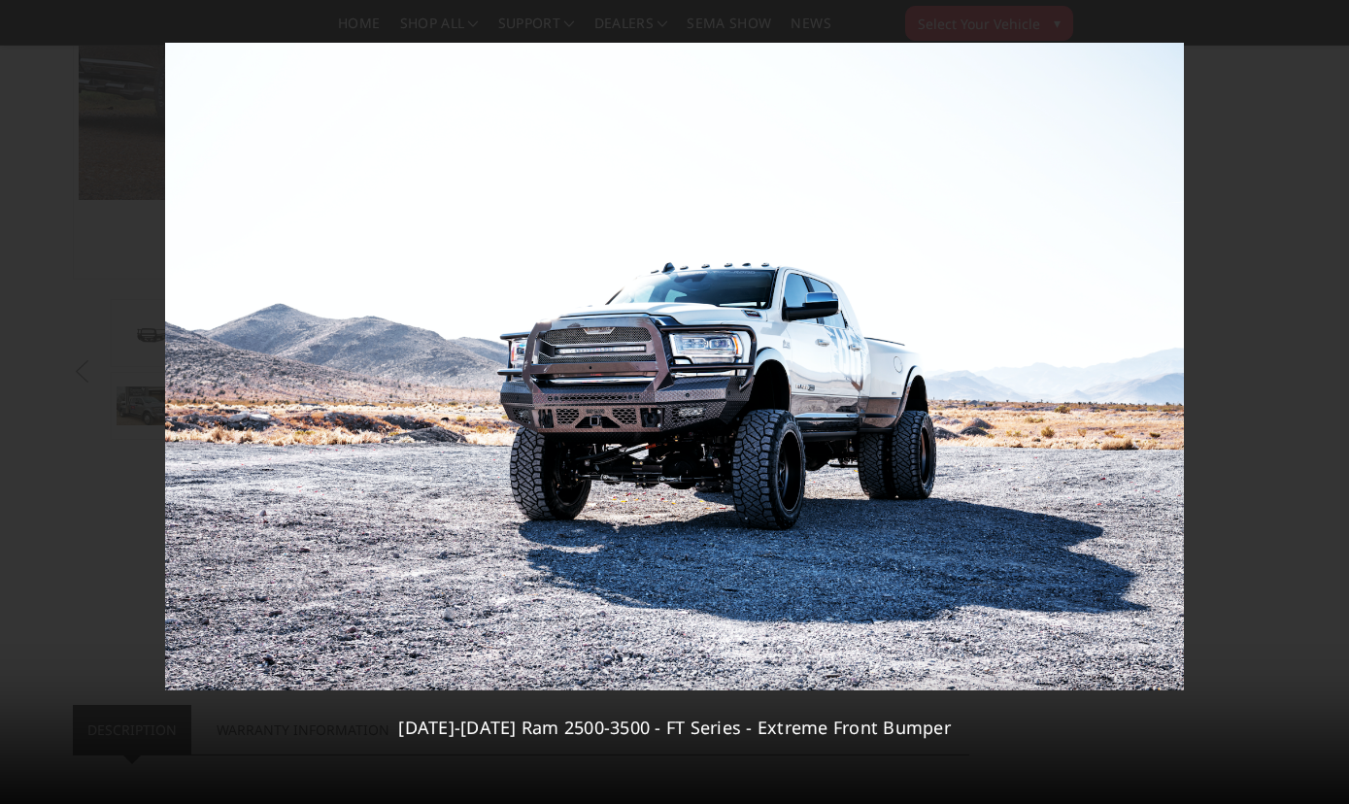
click at [1318, 391] on div "7 / [PHONE_NUMBER][DATE][DATE] Ram 2500-3500 - FT Series - Extreme Front Bumper" at bounding box center [674, 402] width 1349 height 804
click at [1318, 391] on icon at bounding box center [1324, 401] width 23 height 23
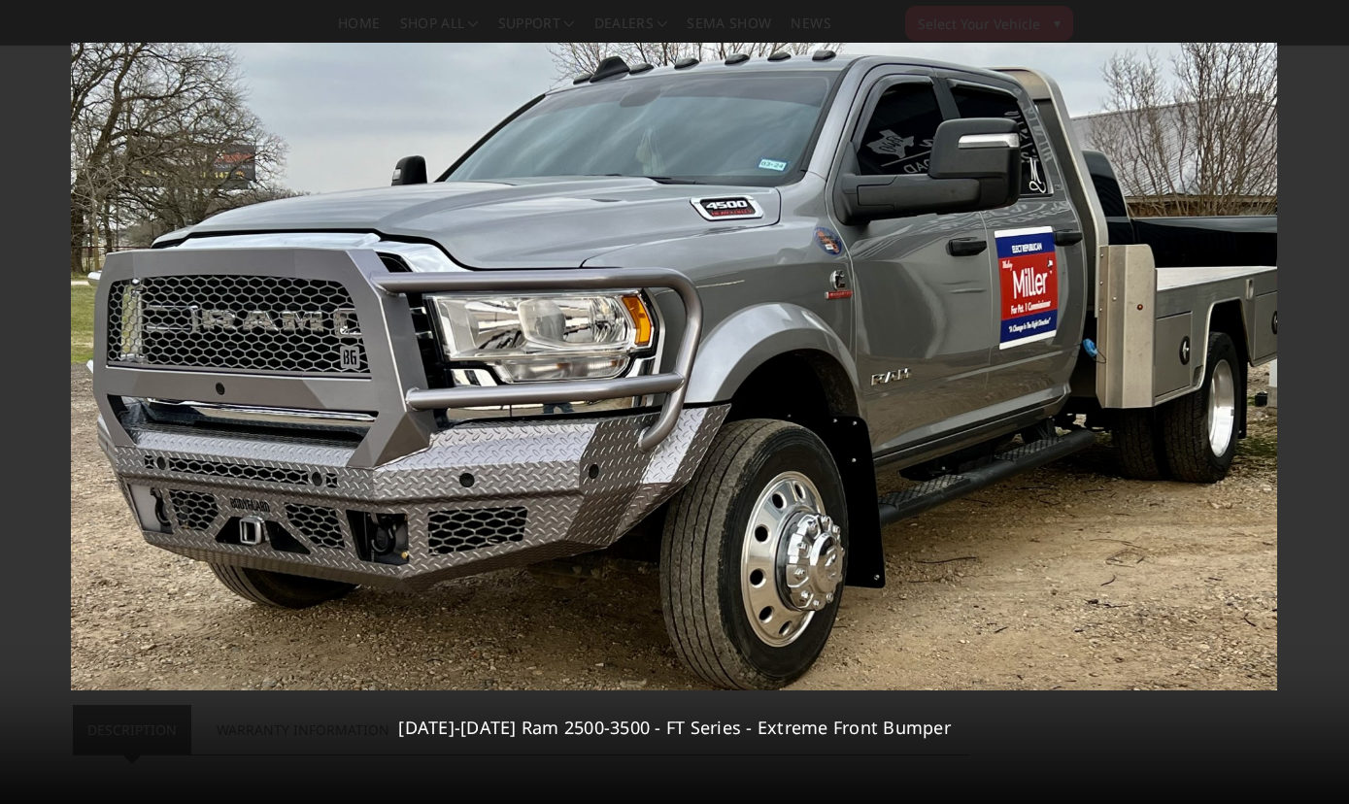
click at [1317, 396] on div "8 / [PHONE_NUMBER][DATE][DATE] Ram 2500-3500 - FT Series - Extreme Front Bumper" at bounding box center [674, 402] width 1349 height 804
click at [1322, 407] on icon at bounding box center [1324, 401] width 23 height 23
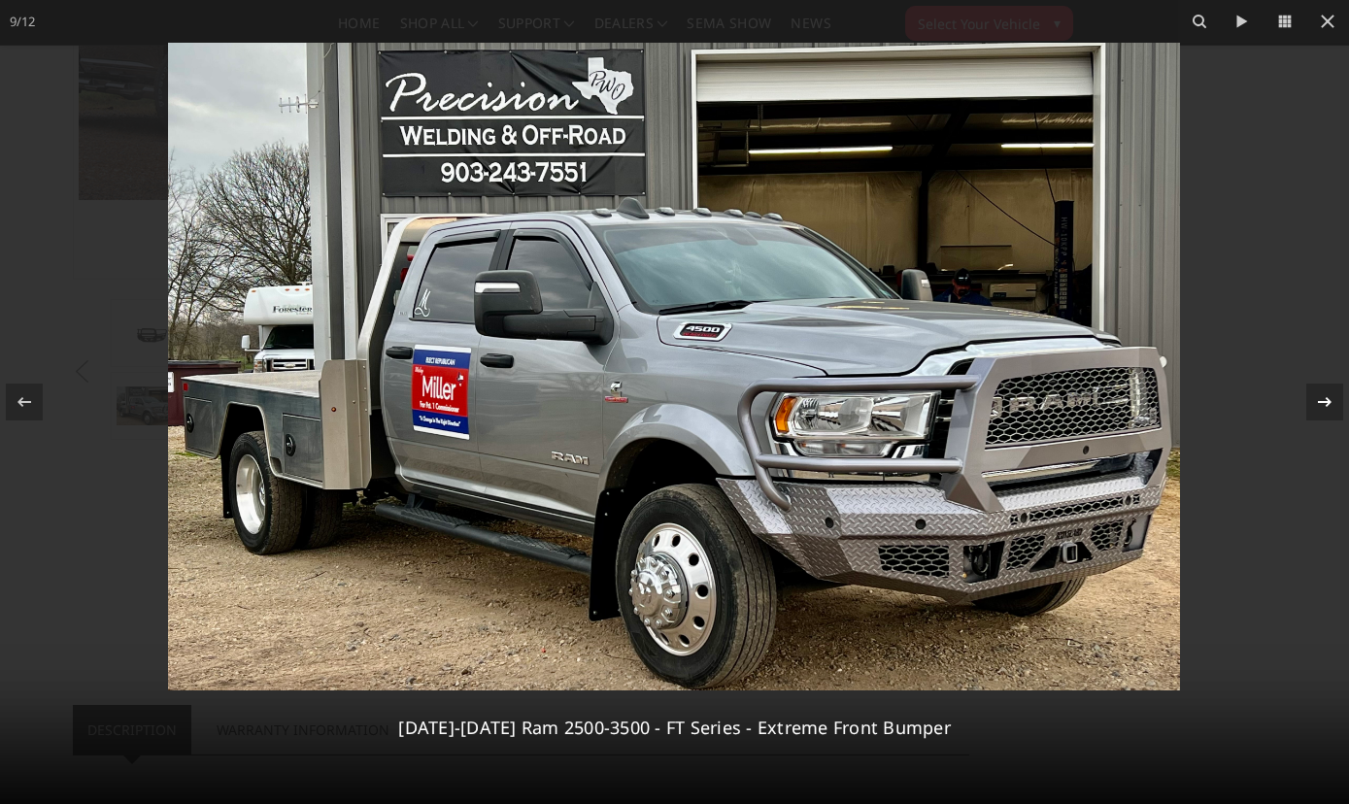
click at [1322, 407] on icon at bounding box center [1324, 401] width 23 height 23
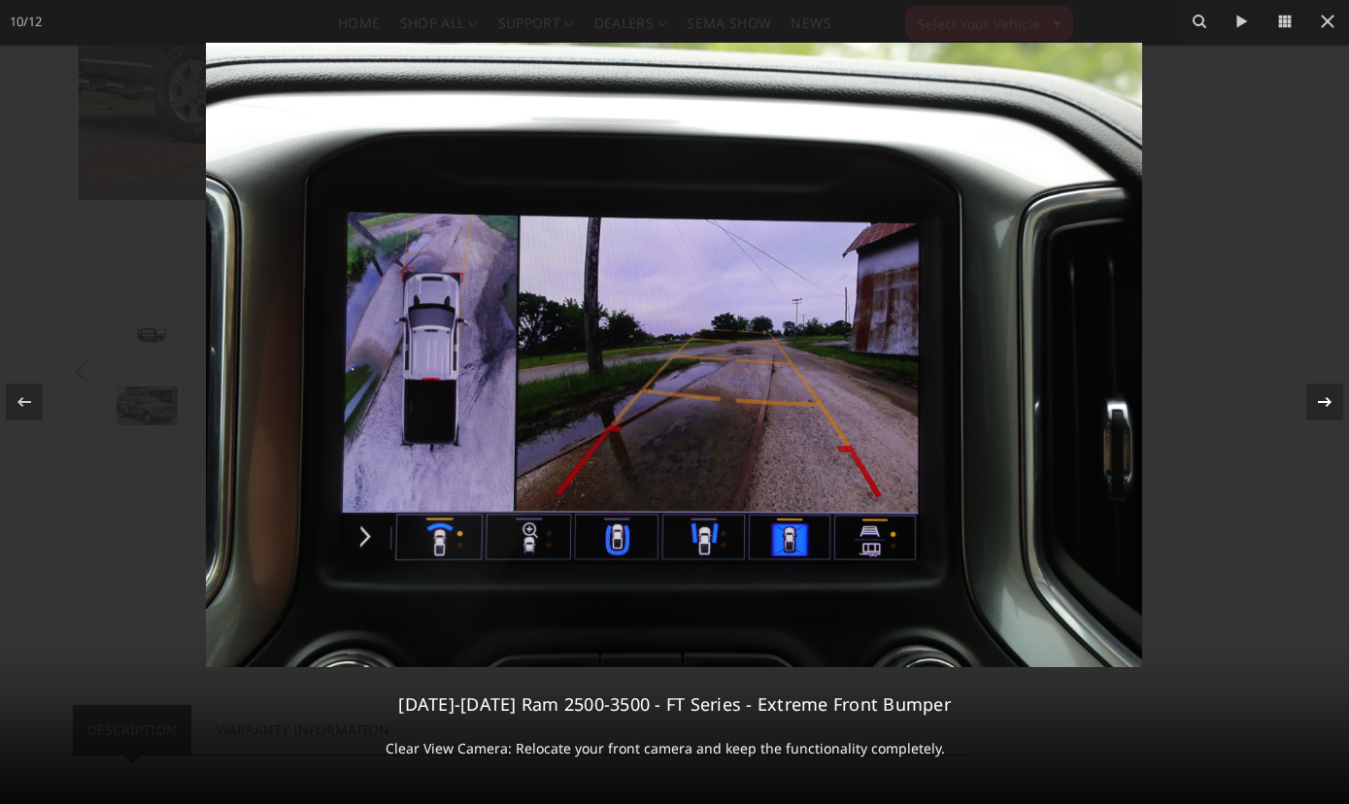
click at [1322, 407] on icon at bounding box center [1324, 401] width 23 height 23
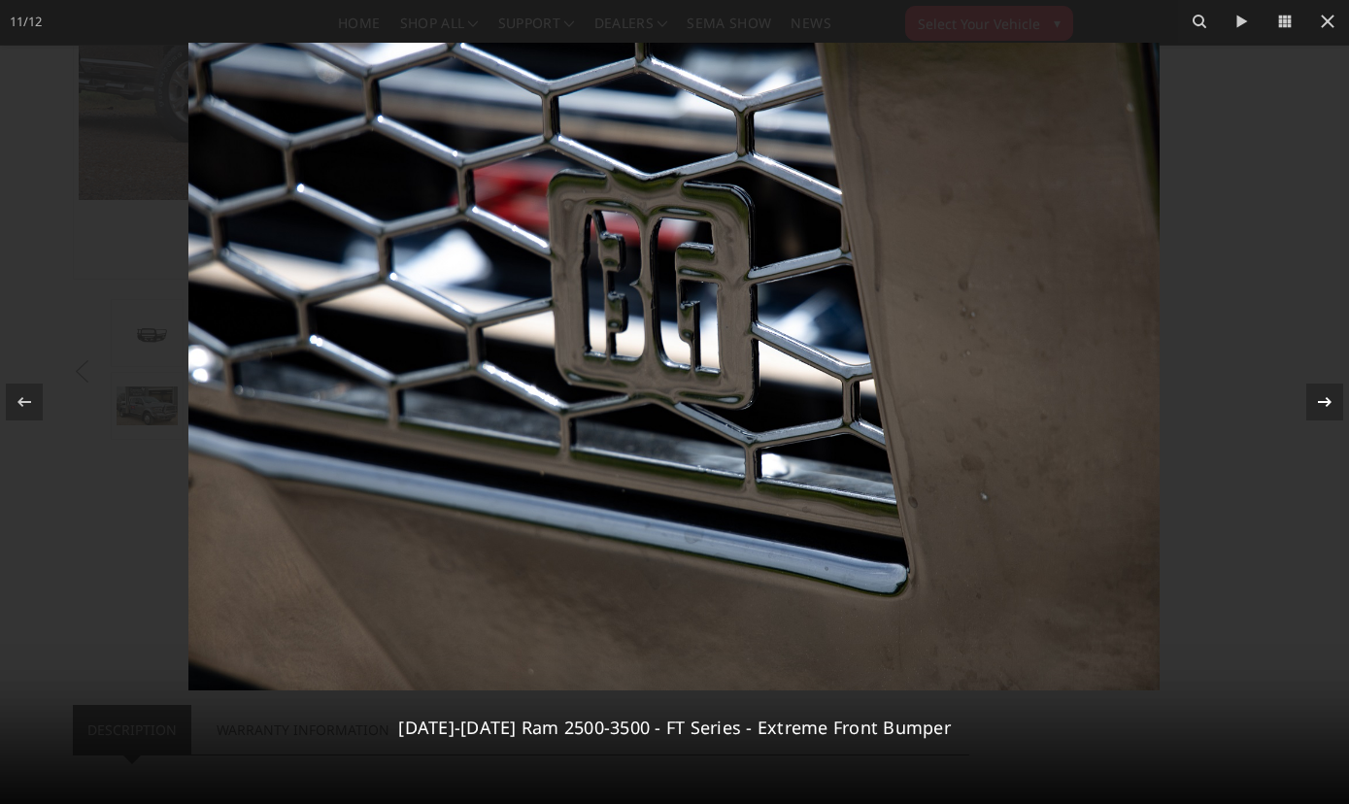
click at [1322, 407] on icon at bounding box center [1324, 401] width 23 height 23
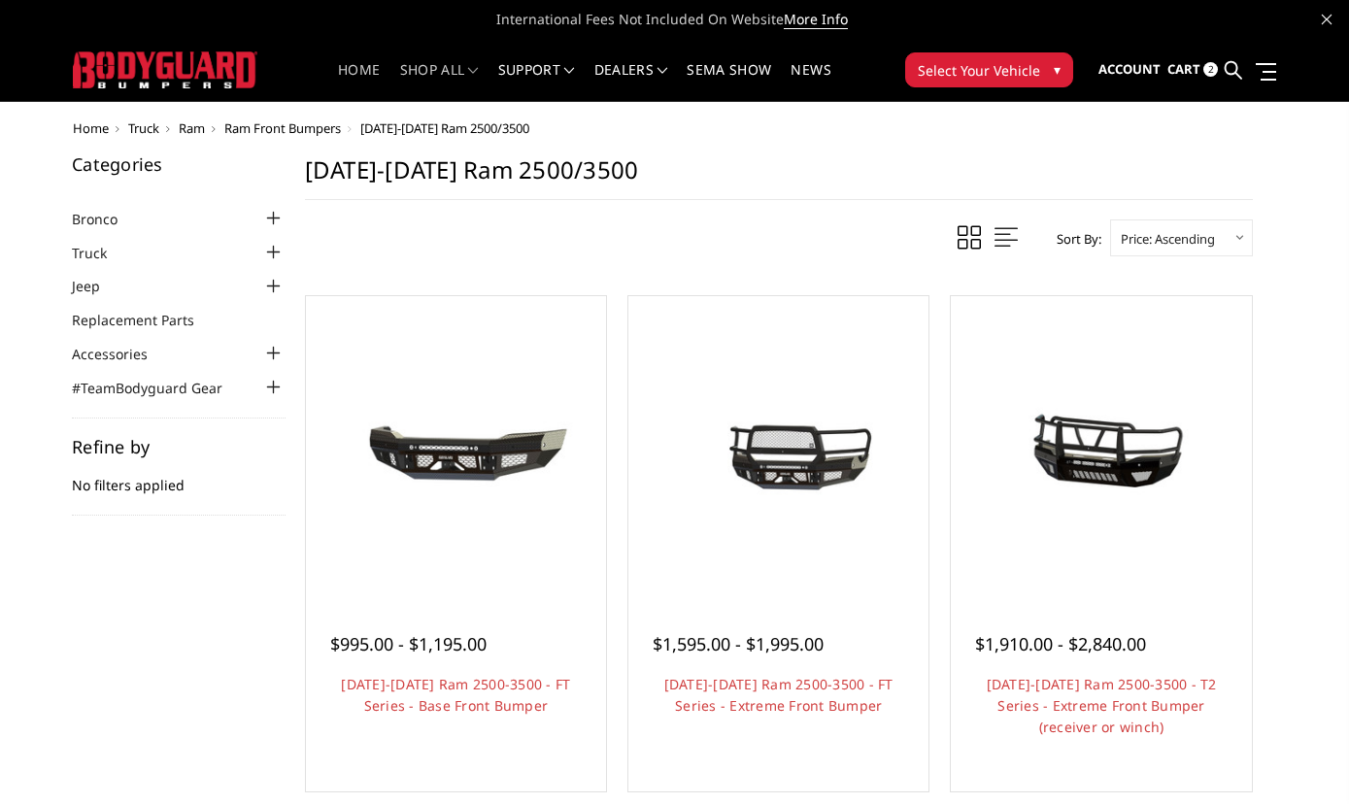
click at [365, 65] on link "Home" at bounding box center [359, 82] width 42 height 38
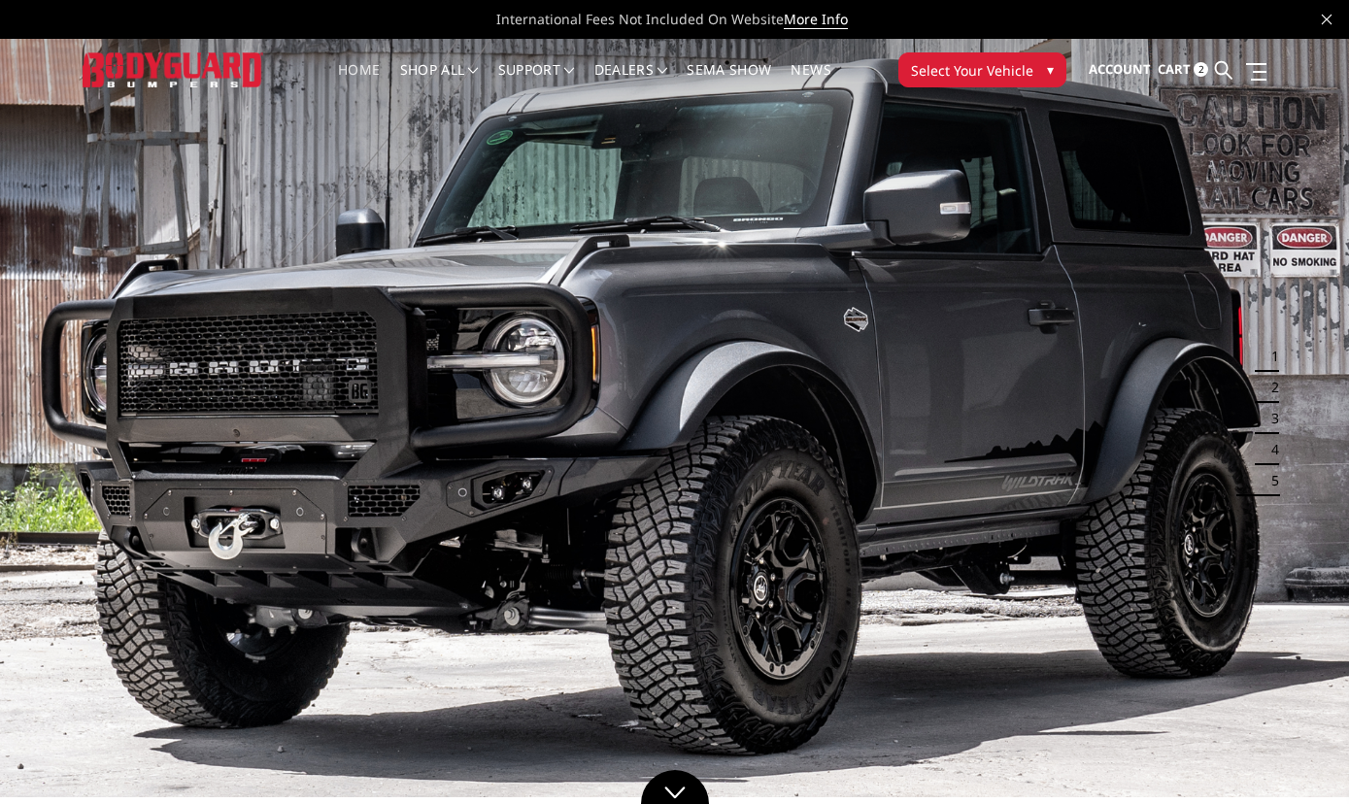
click at [1047, 68] on span "▾" at bounding box center [1050, 69] width 7 height 20
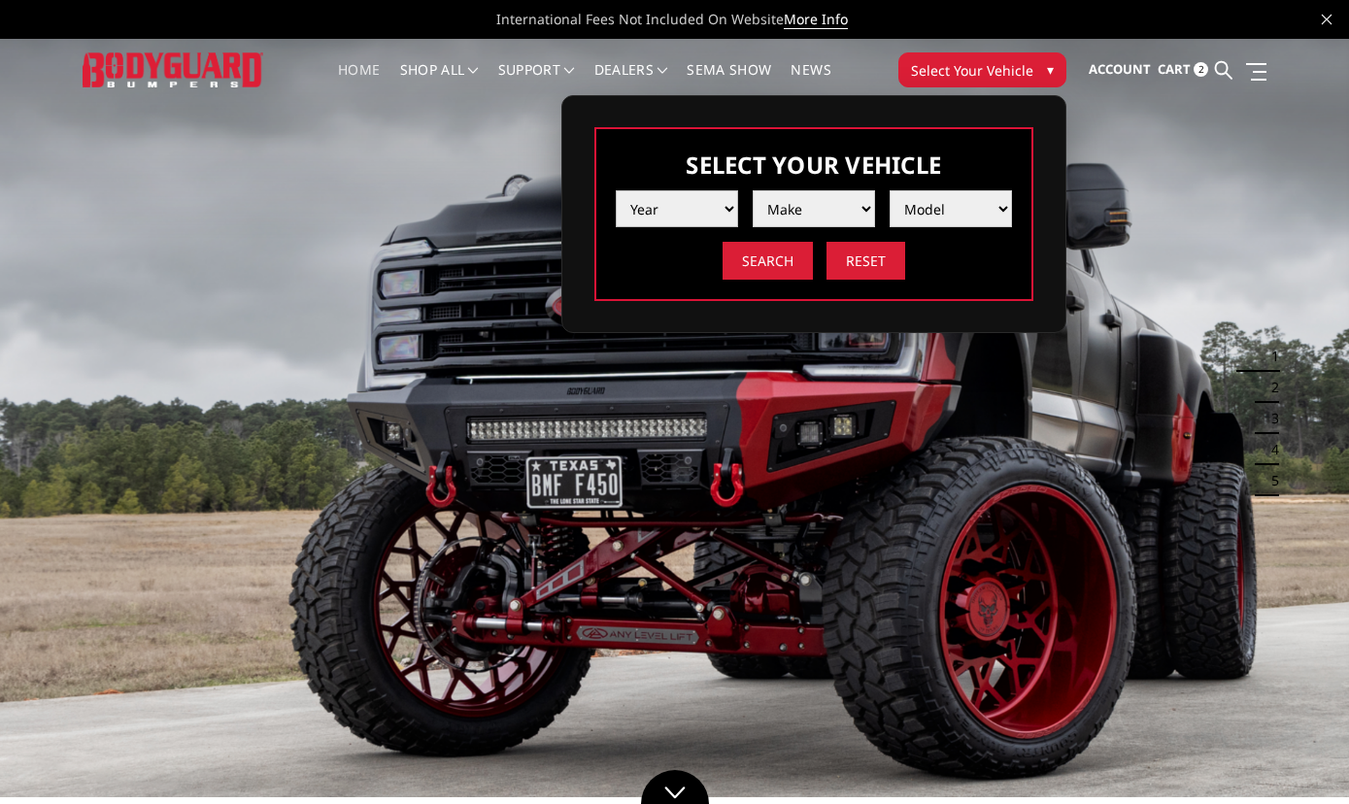
select select "yr_2025"
click option "2025" at bounding box center [0, 0] width 0 height 0
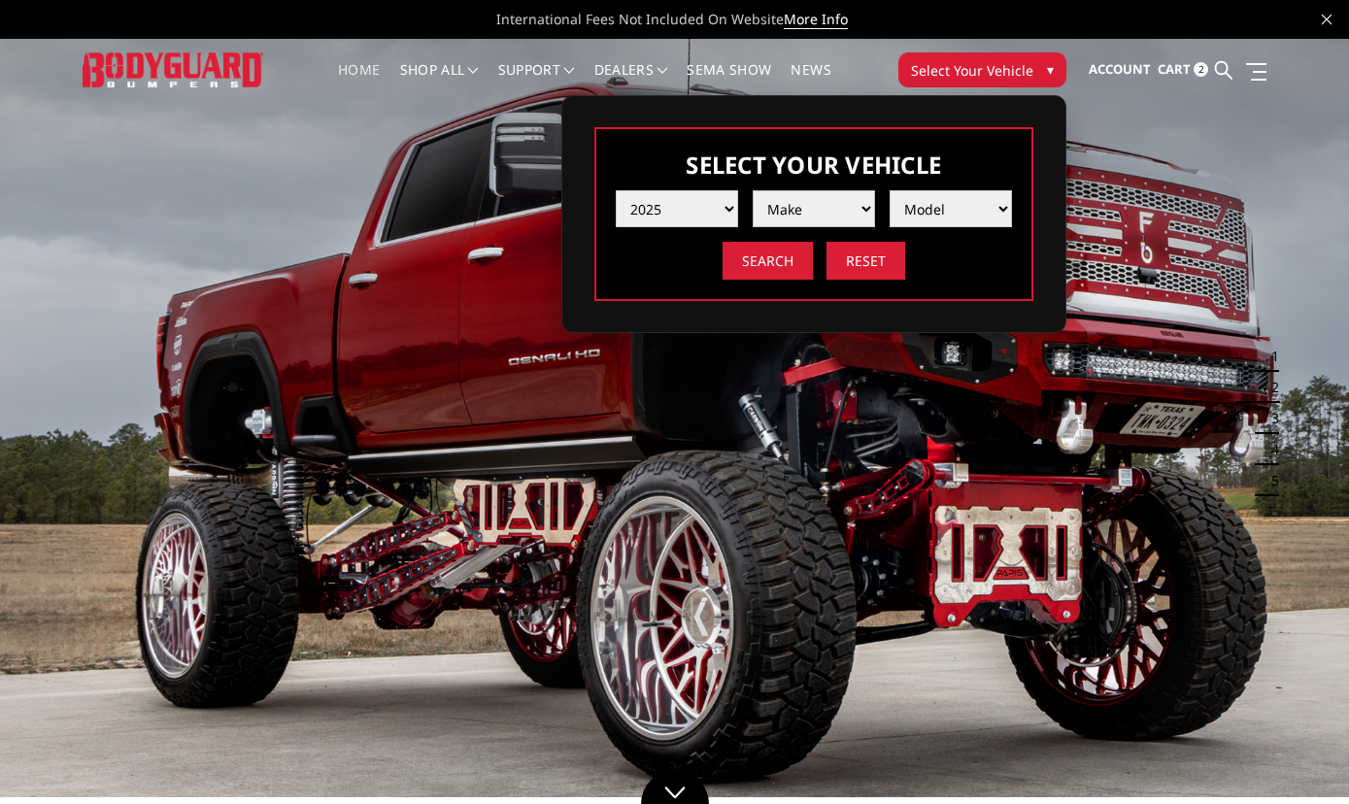
click at [753, 190] on select "Make Chevrolet Ford GMC Ram Toyota" at bounding box center [814, 208] width 122 height 37
select select "mk_ram"
click option "Ram" at bounding box center [0, 0] width 0 height 0
select select "md_2500-3500"
click option "2500 / 3500" at bounding box center [0, 0] width 0 height 0
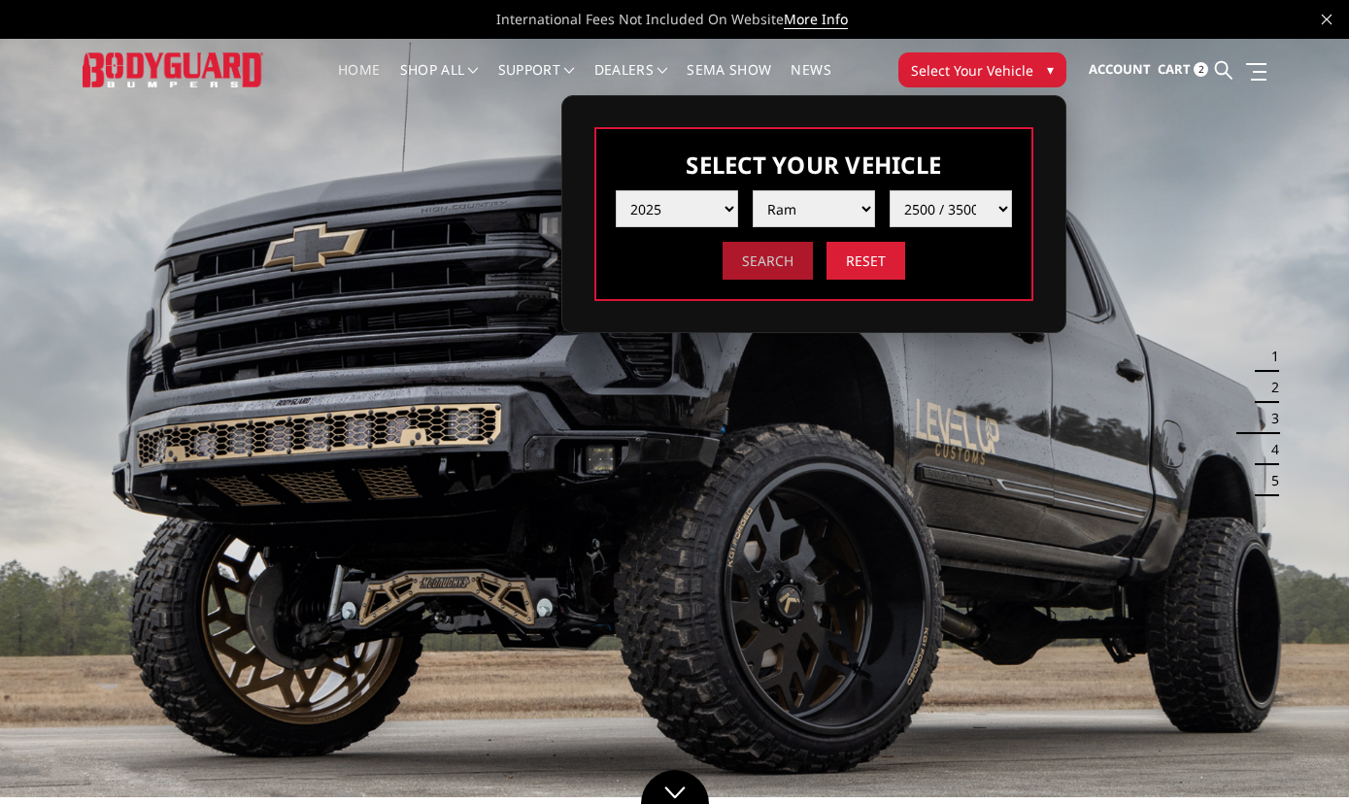
click at [778, 264] on input "Search" at bounding box center [768, 261] width 90 height 38
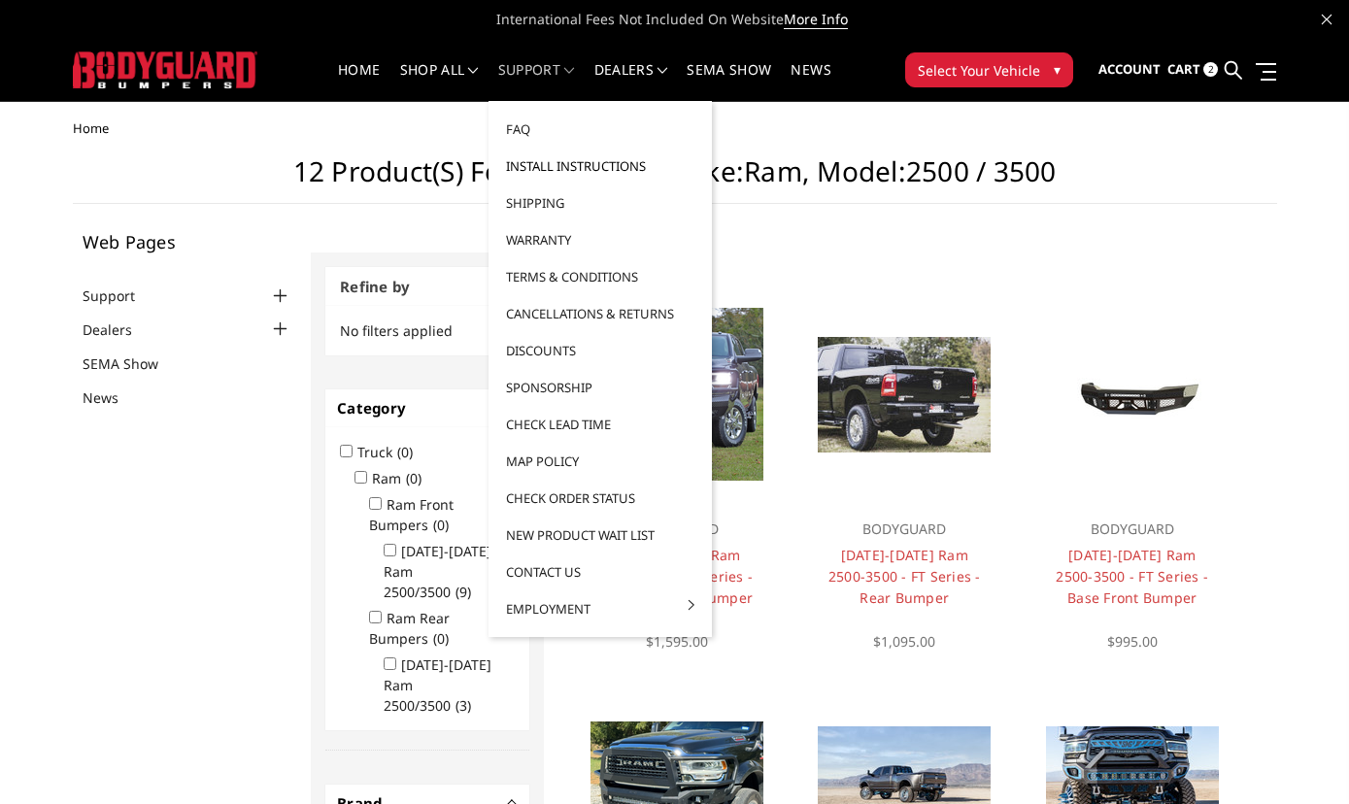
click at [586, 165] on link "Install Instructions" at bounding box center [600, 166] width 208 height 37
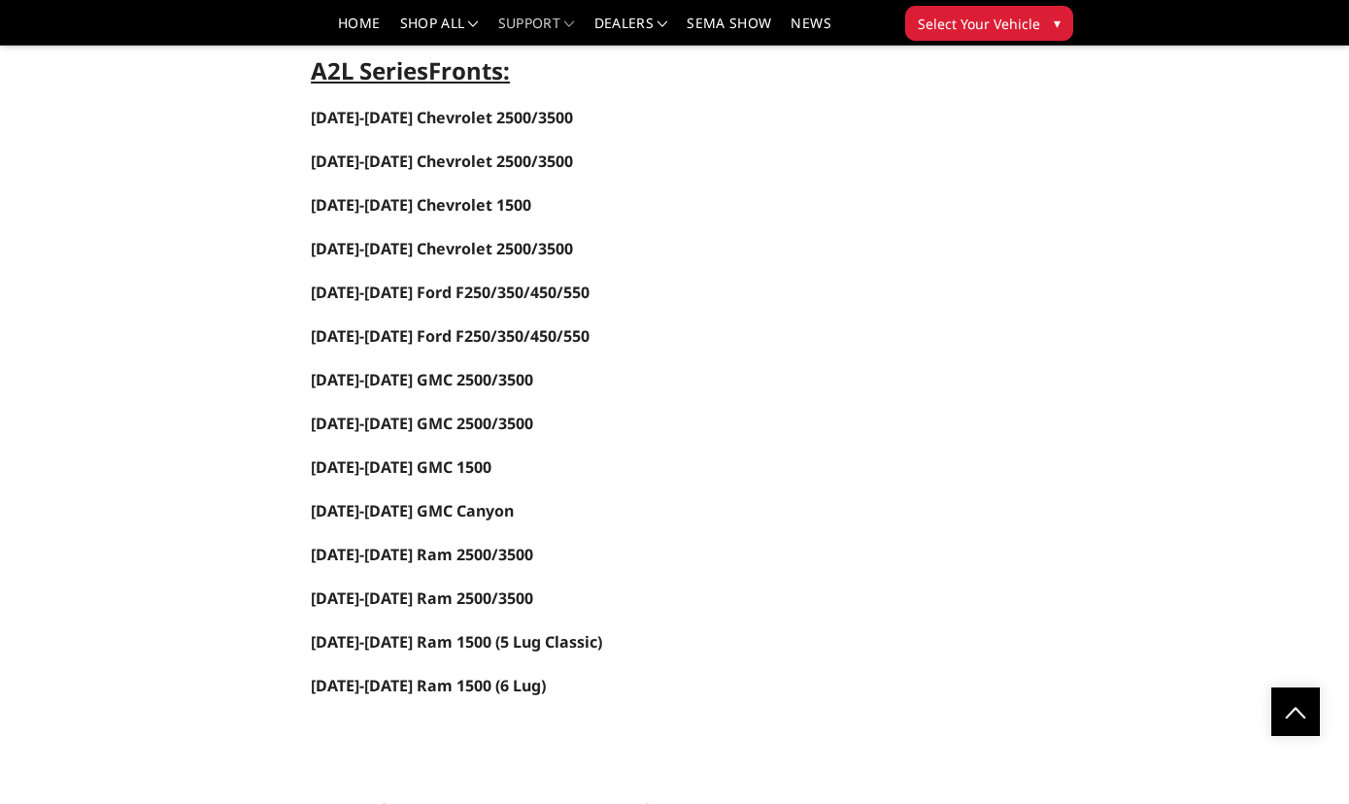
scroll to position [2381, 0]
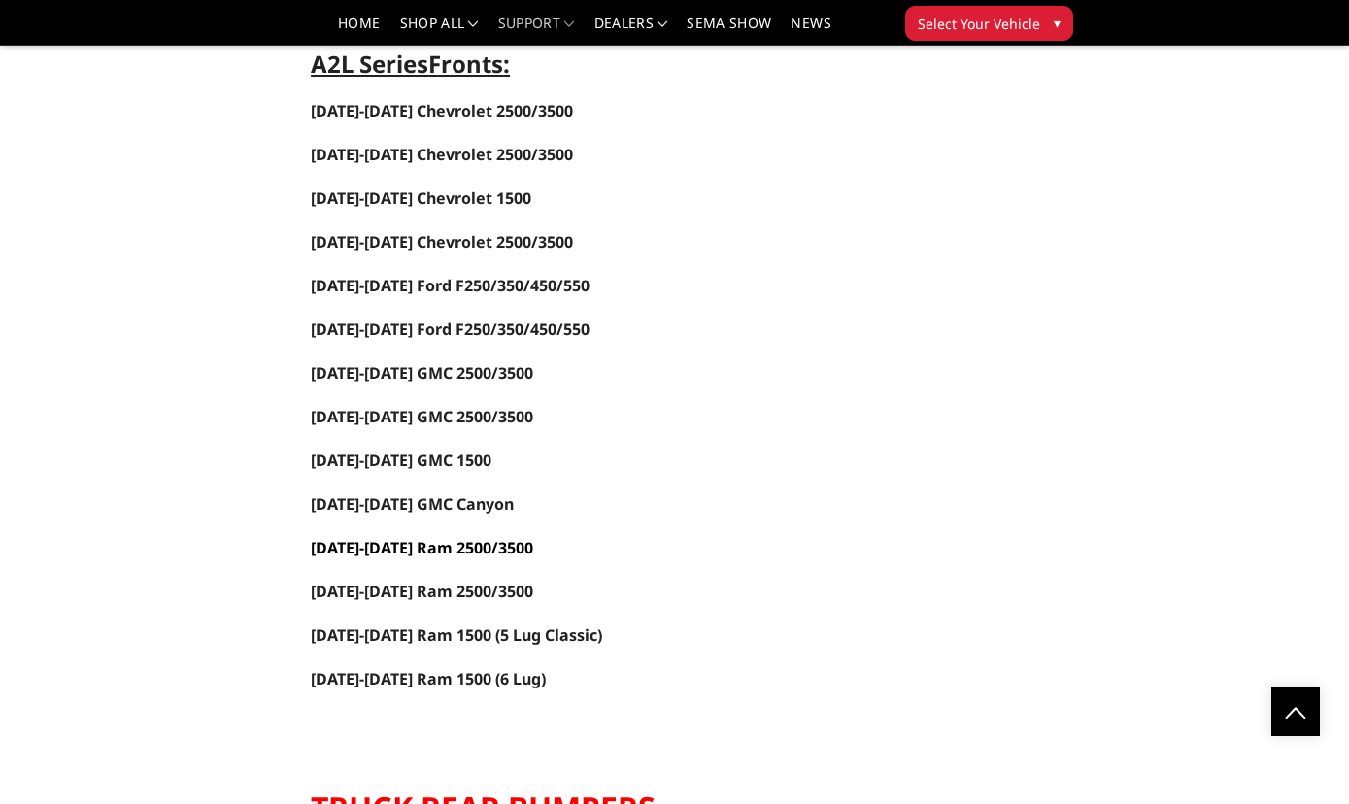
click at [470, 537] on span "[DATE]-[DATE] Ram 2500/3500" at bounding box center [422, 547] width 222 height 21
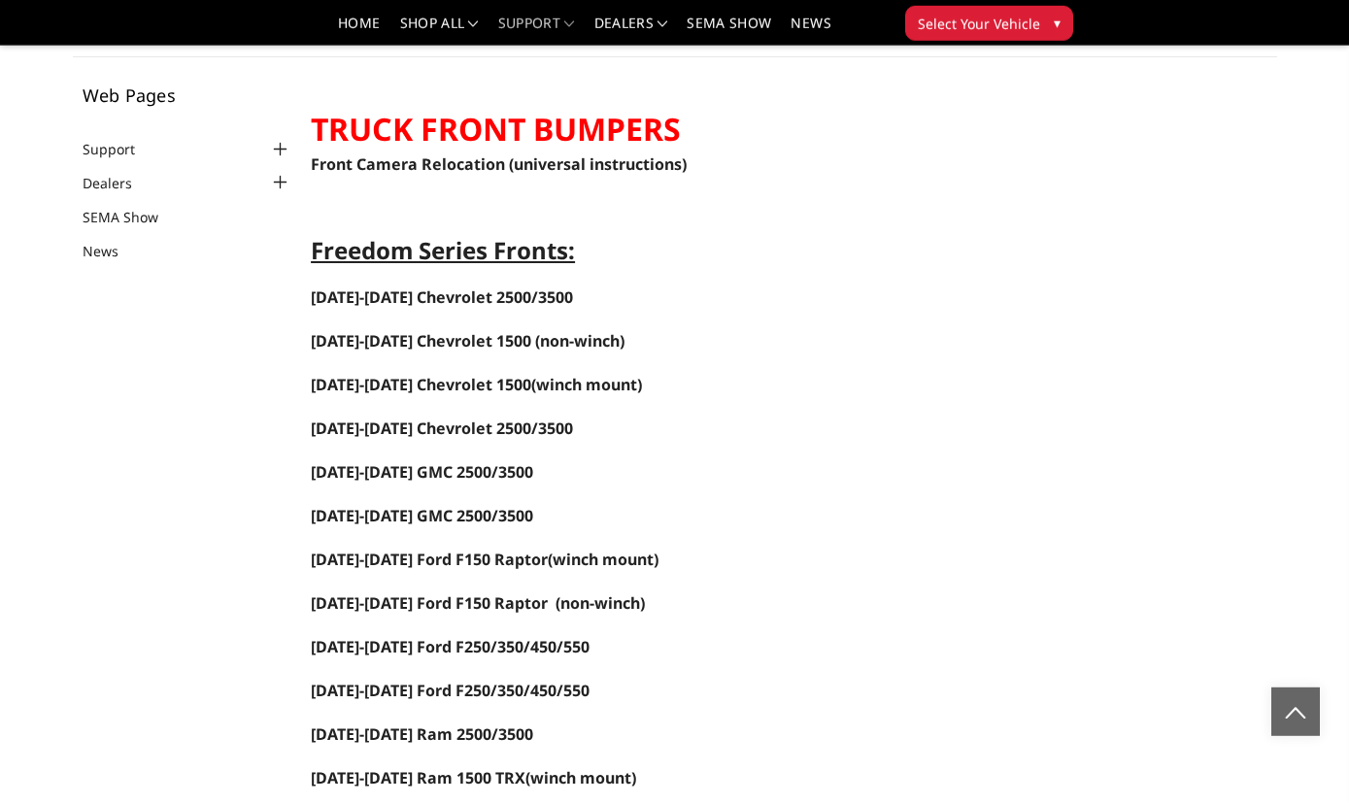
scroll to position [0, 0]
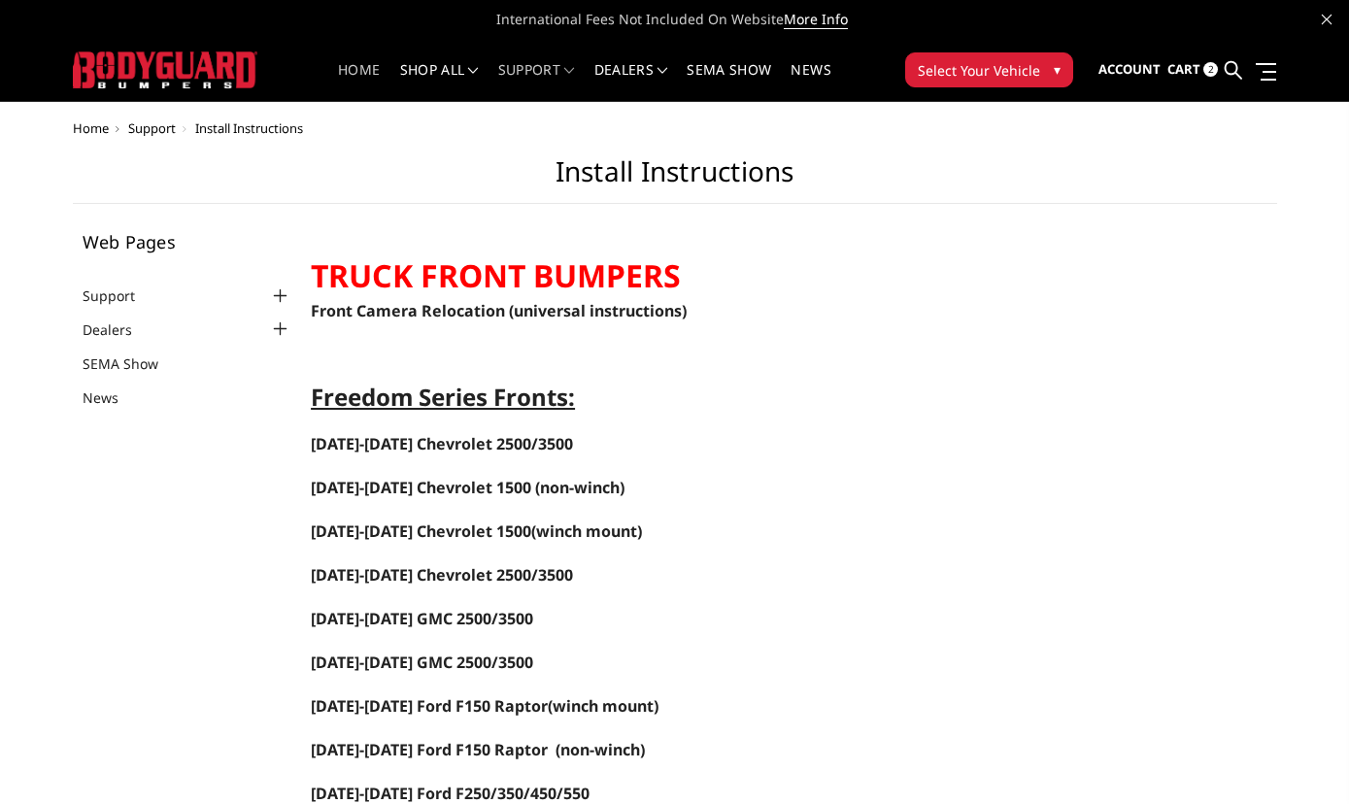
click at [346, 67] on link "Home" at bounding box center [359, 82] width 42 height 38
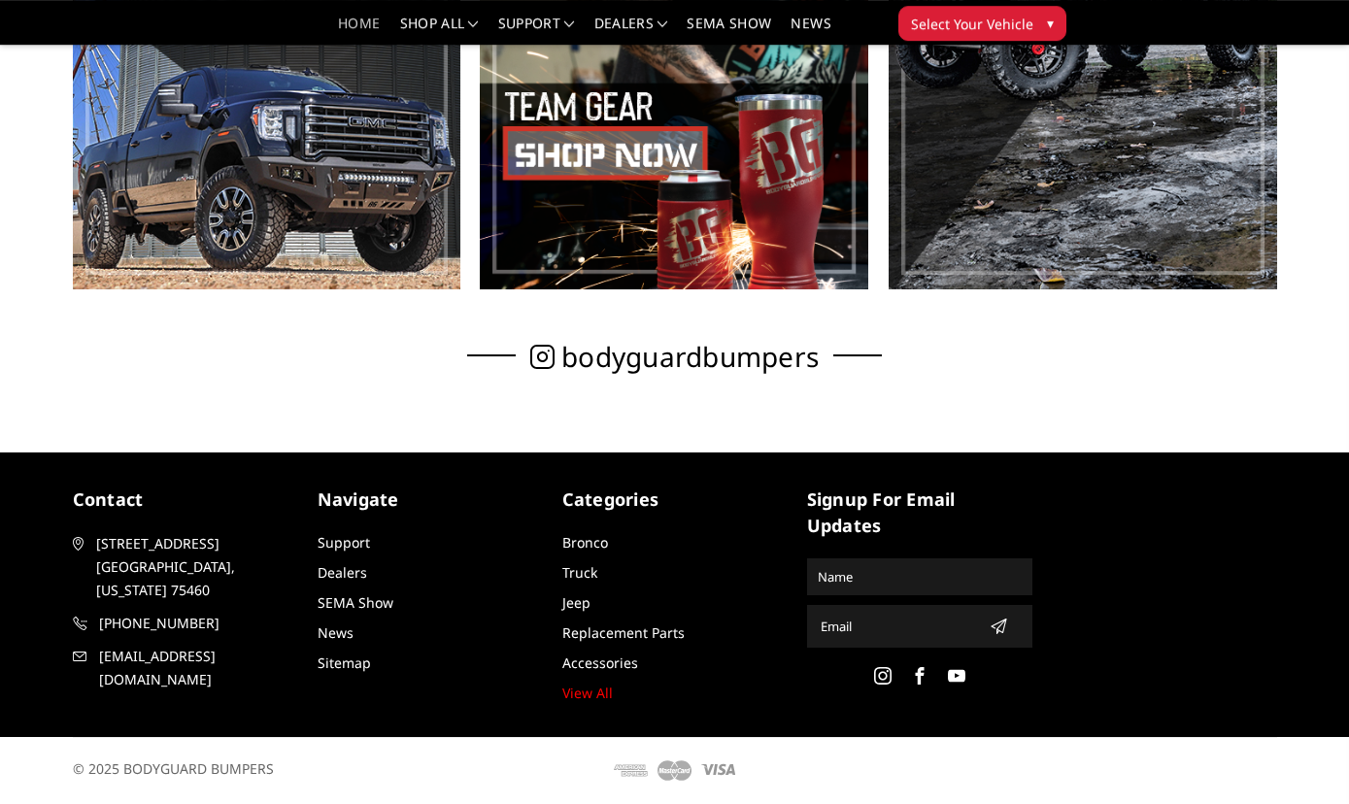
scroll to position [1086, 0]
click at [153, 533] on span "[STREET_ADDRESS][US_STATE]" at bounding box center [195, 567] width 198 height 70
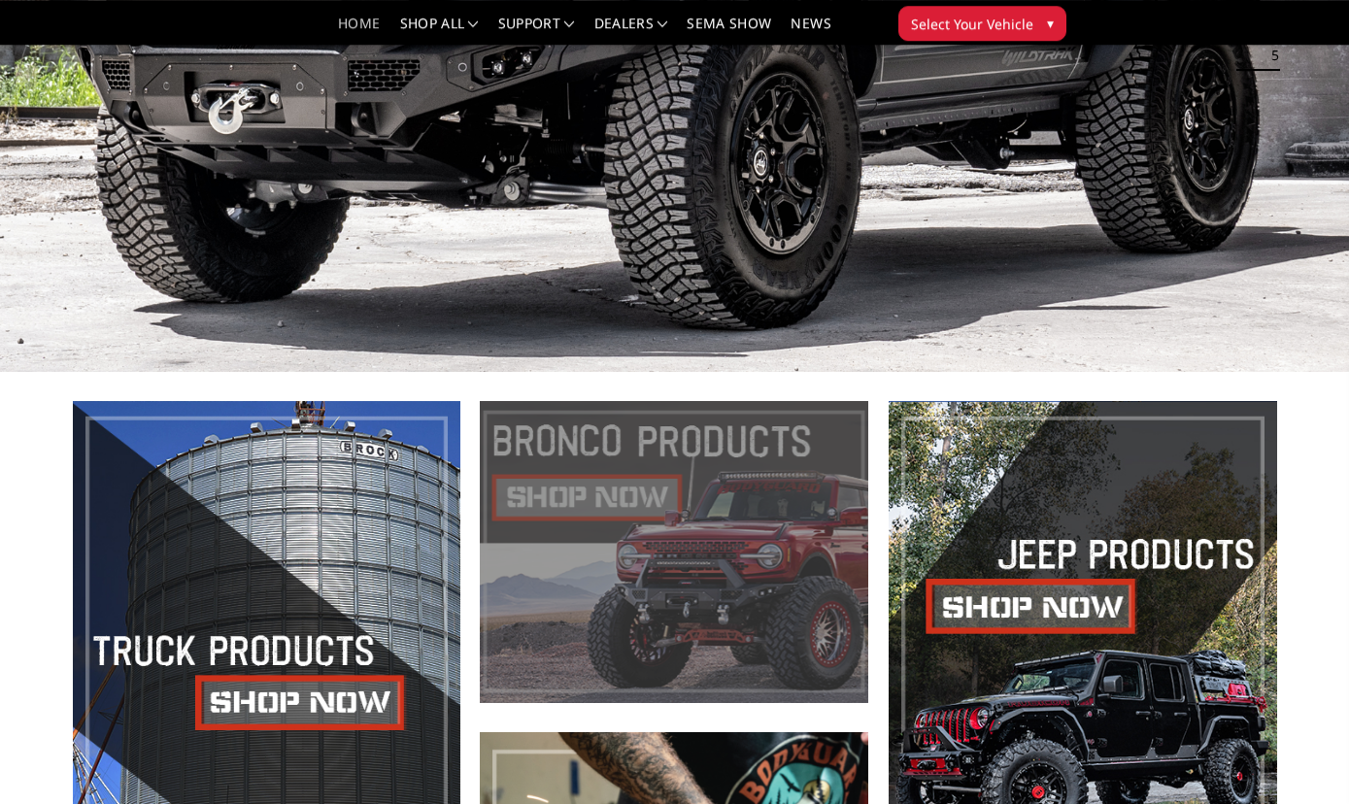
scroll to position [0, 0]
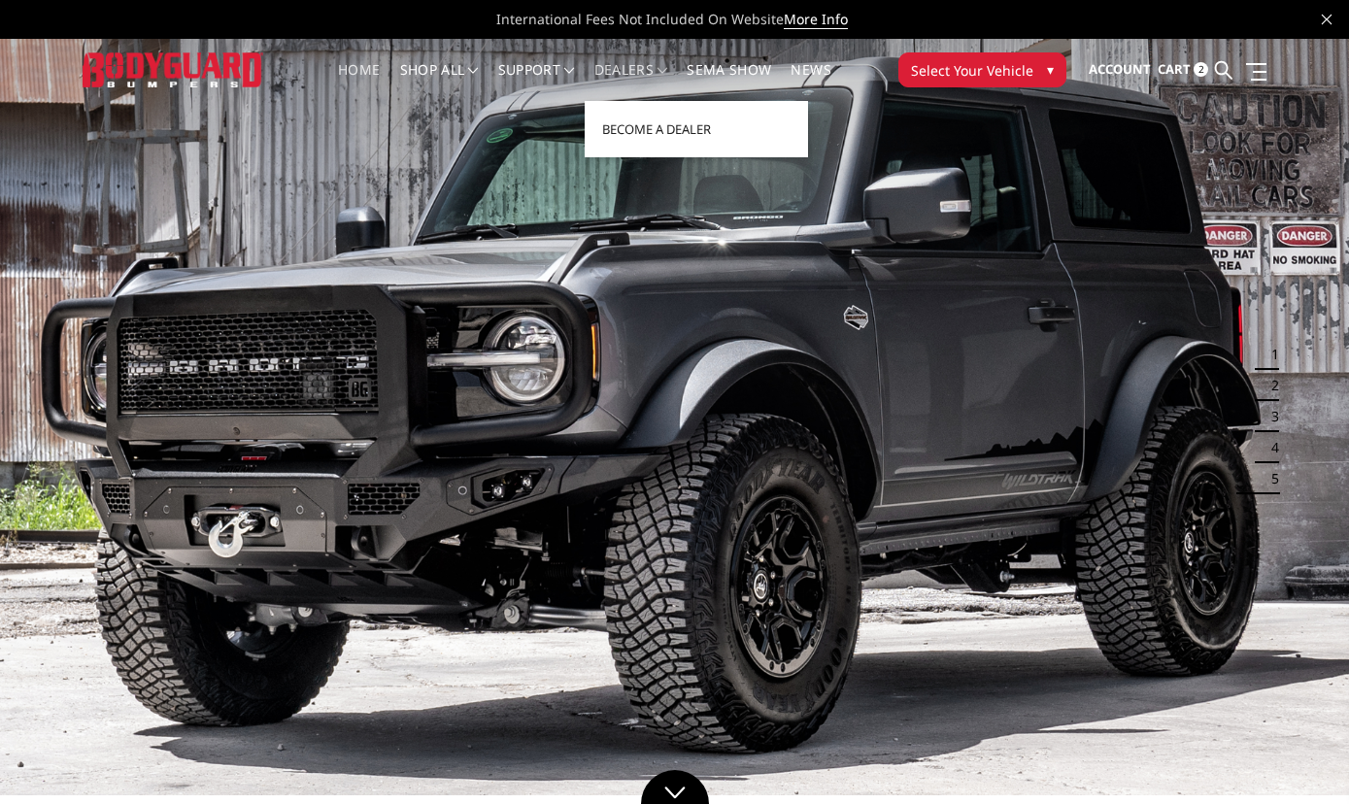
click at [667, 69] on span at bounding box center [662, 71] width 10 height 10
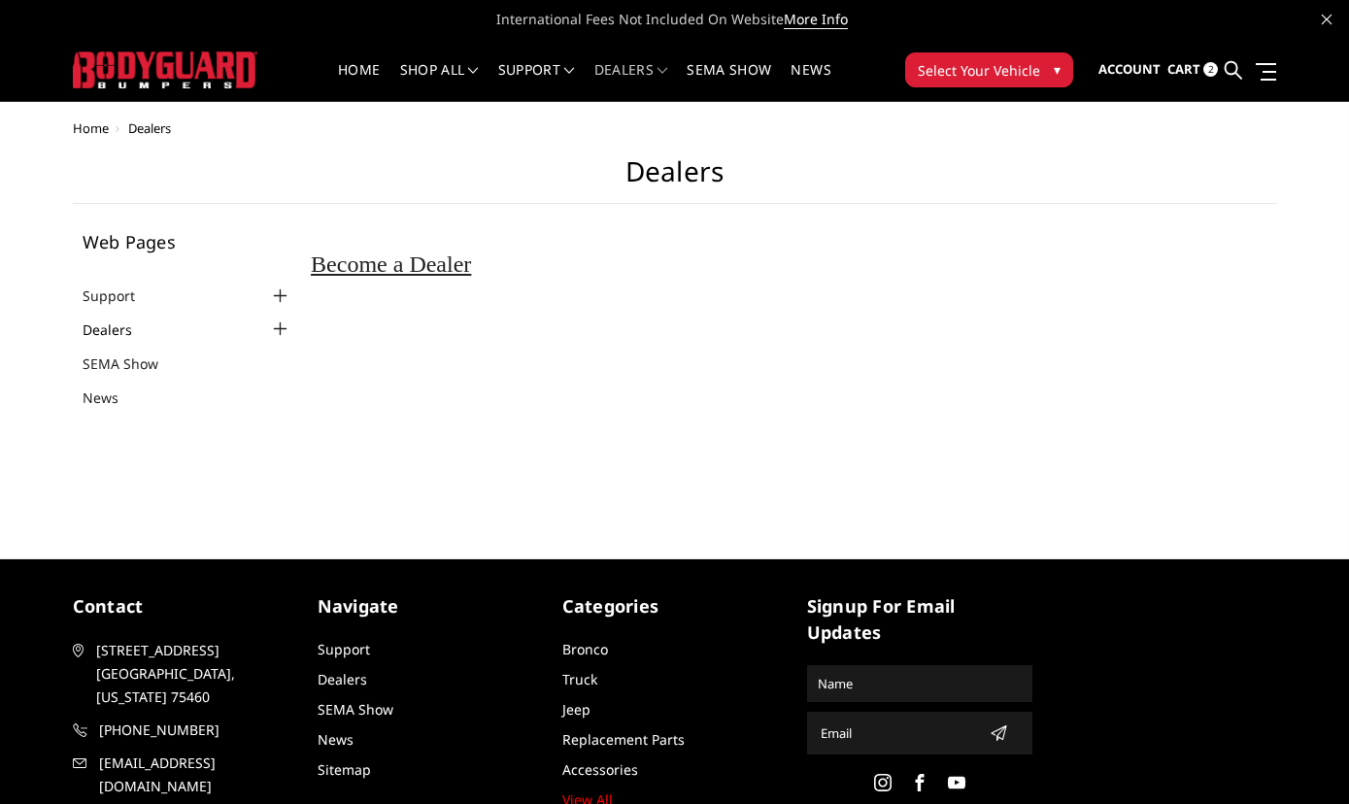
click at [119, 326] on link "Dealers" at bounding box center [120, 330] width 74 height 20
click at [282, 333] on div at bounding box center [279, 329] width 23 height 23
click at [752, 77] on link "SEMA Show" at bounding box center [729, 82] width 84 height 38
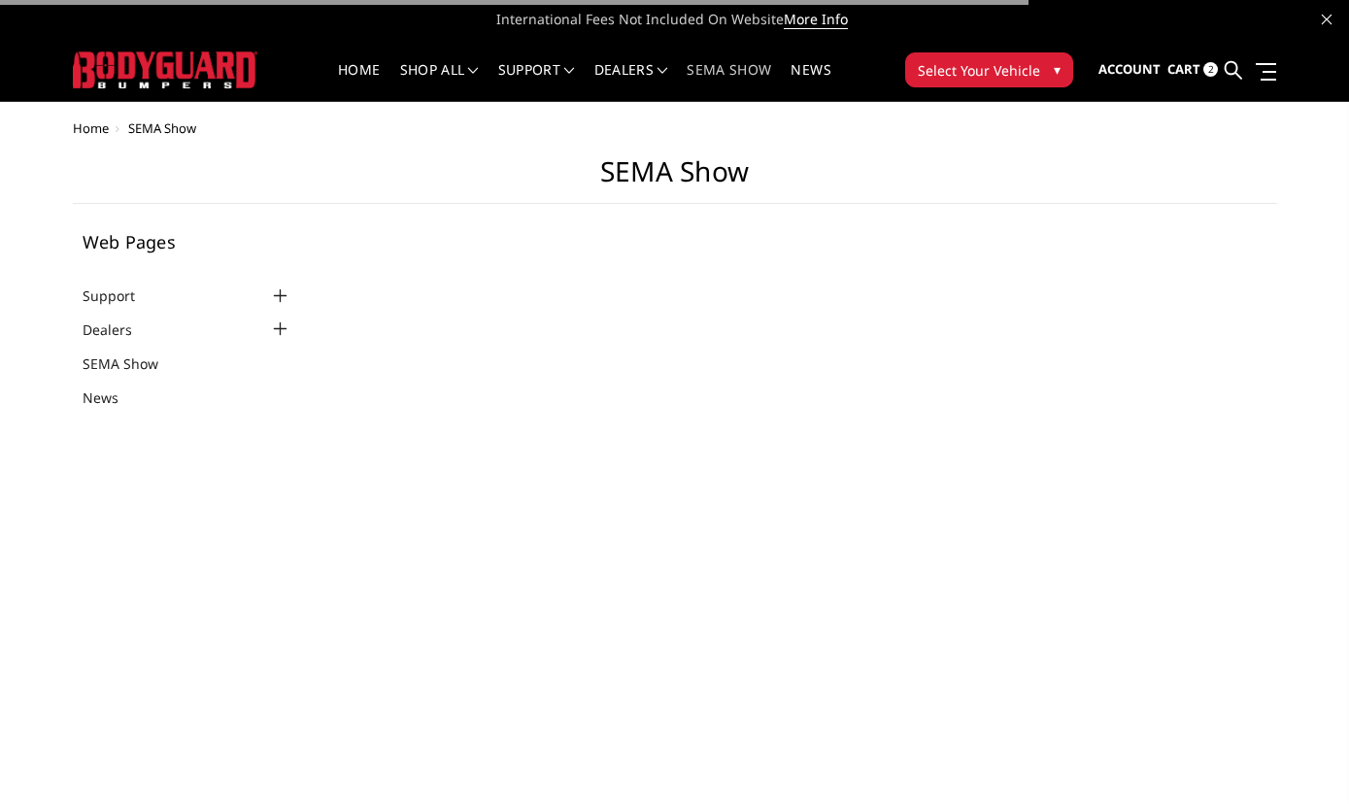
select select "US"
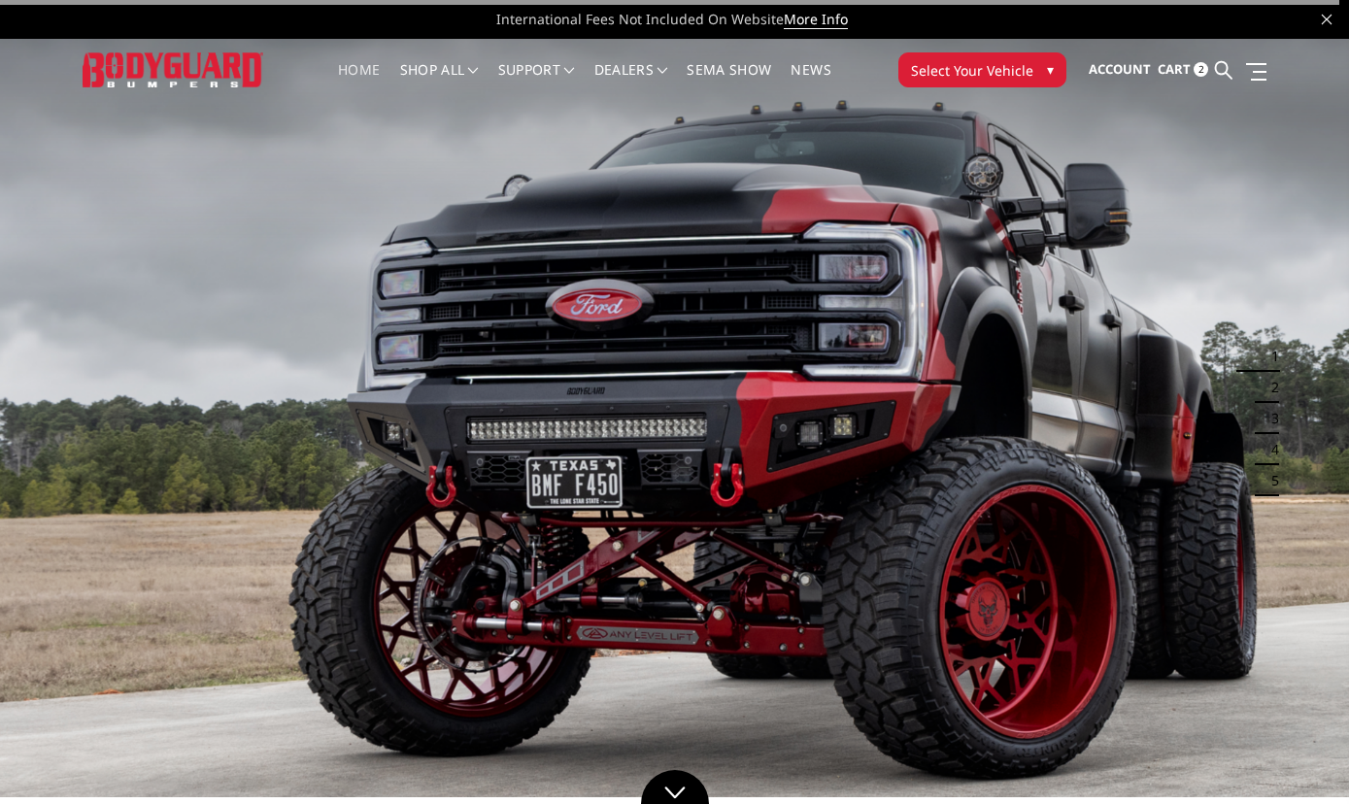
click at [976, 65] on span "Select Your Vehicle" at bounding box center [972, 70] width 122 height 20
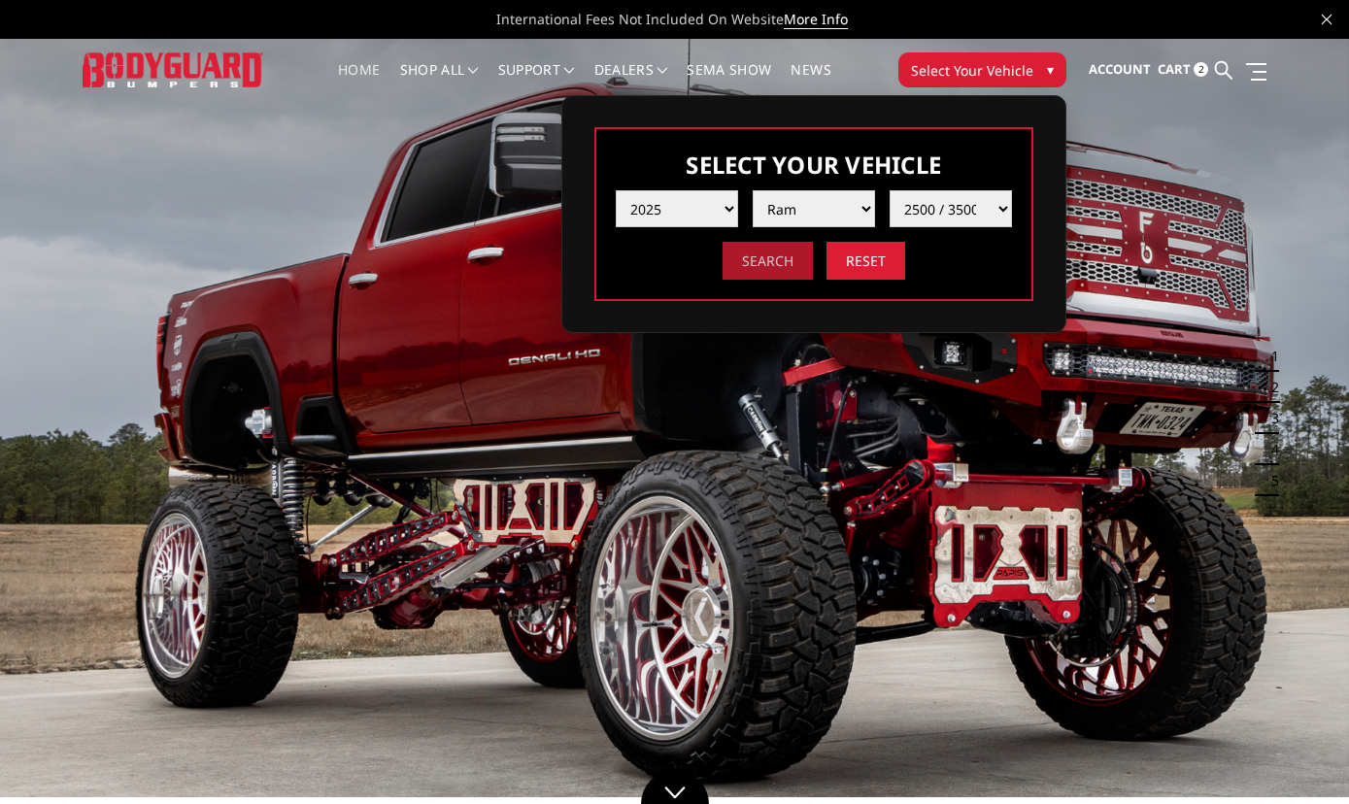
click at [786, 264] on input "Search" at bounding box center [768, 261] width 90 height 38
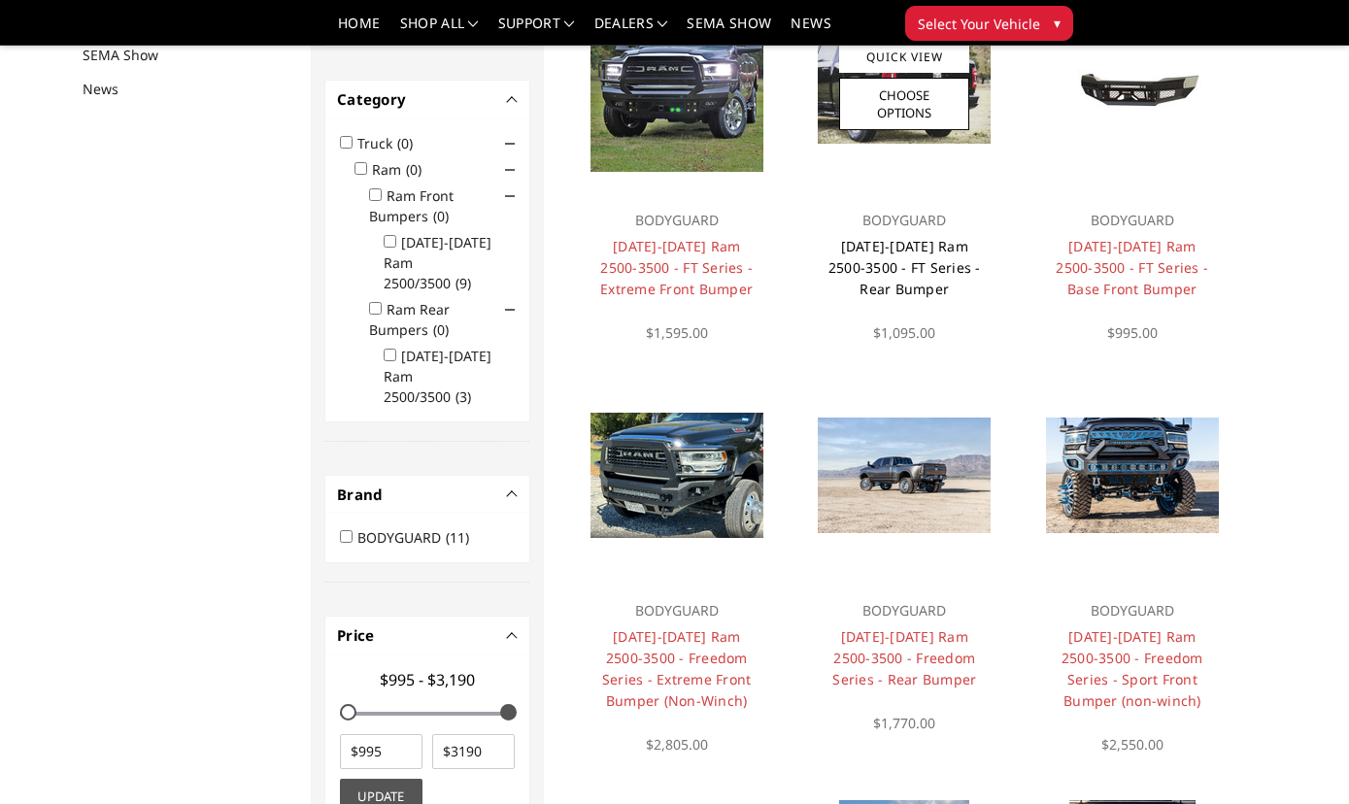
scroll to position [196, 0]
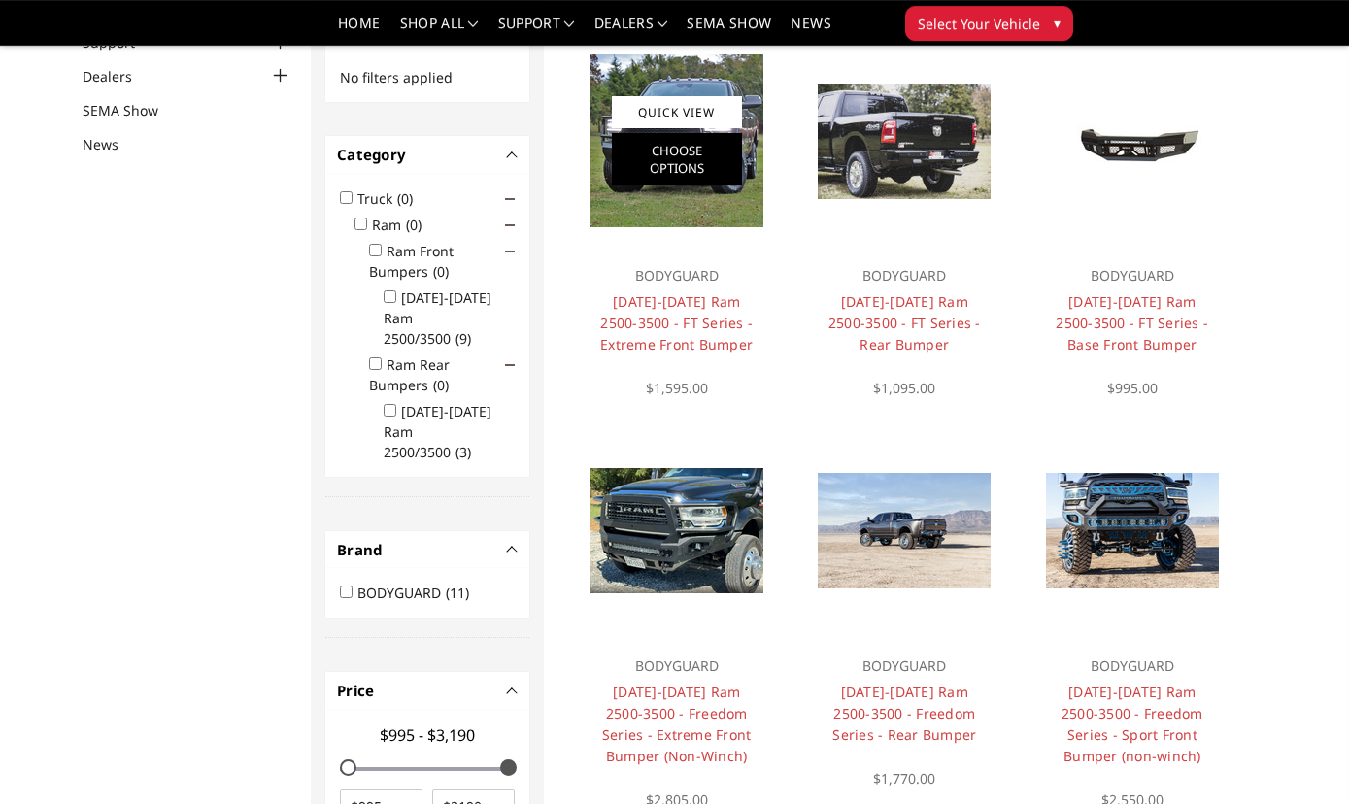
click at [661, 144] on link "Choose Options" at bounding box center [677, 159] width 130 height 52
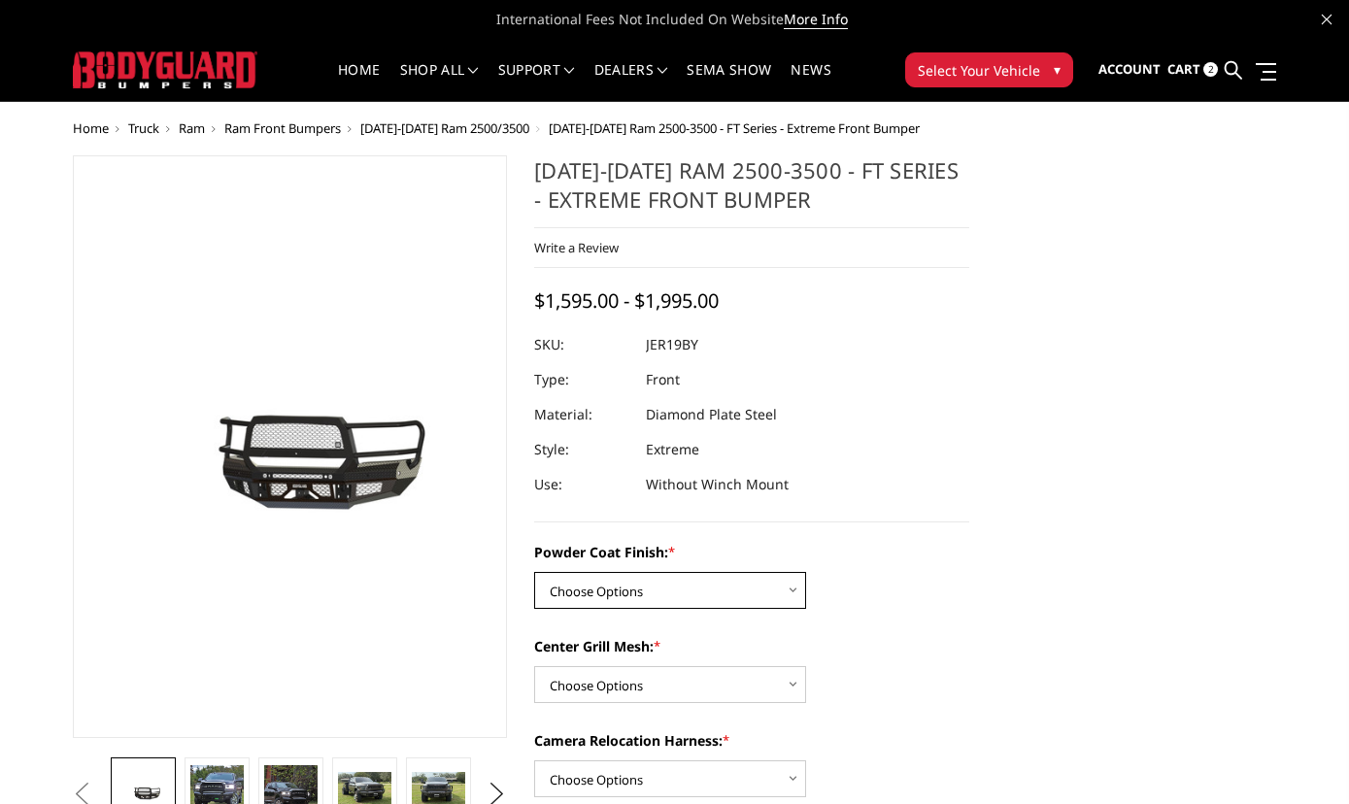
click at [534, 572] on select "Choose Options Bare Metal Gloss Black Powder Coat Textured Black Powder Coat" at bounding box center [670, 590] width 272 height 37
select select "3216"
click option "Textured Black Powder Coat" at bounding box center [0, 0] width 0 height 0
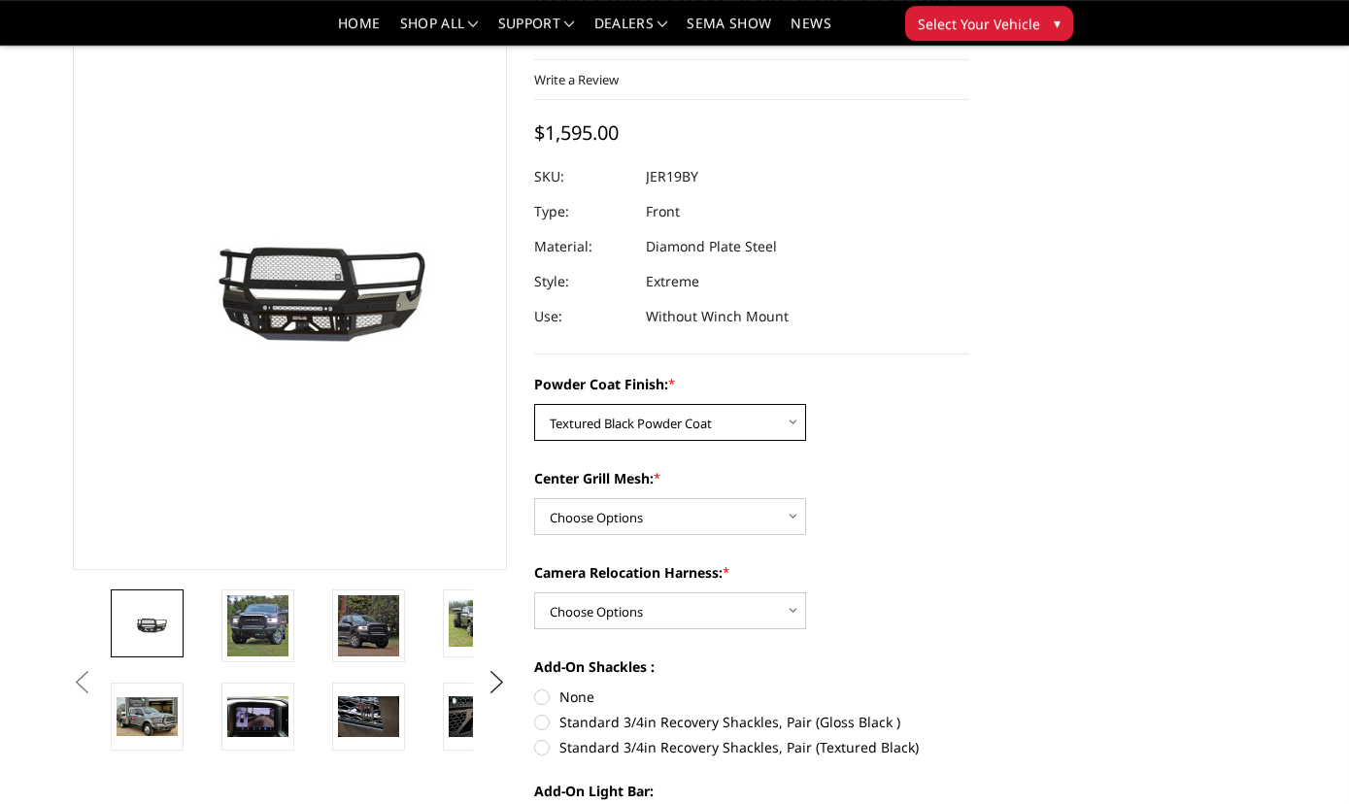
scroll to position [247, 0]
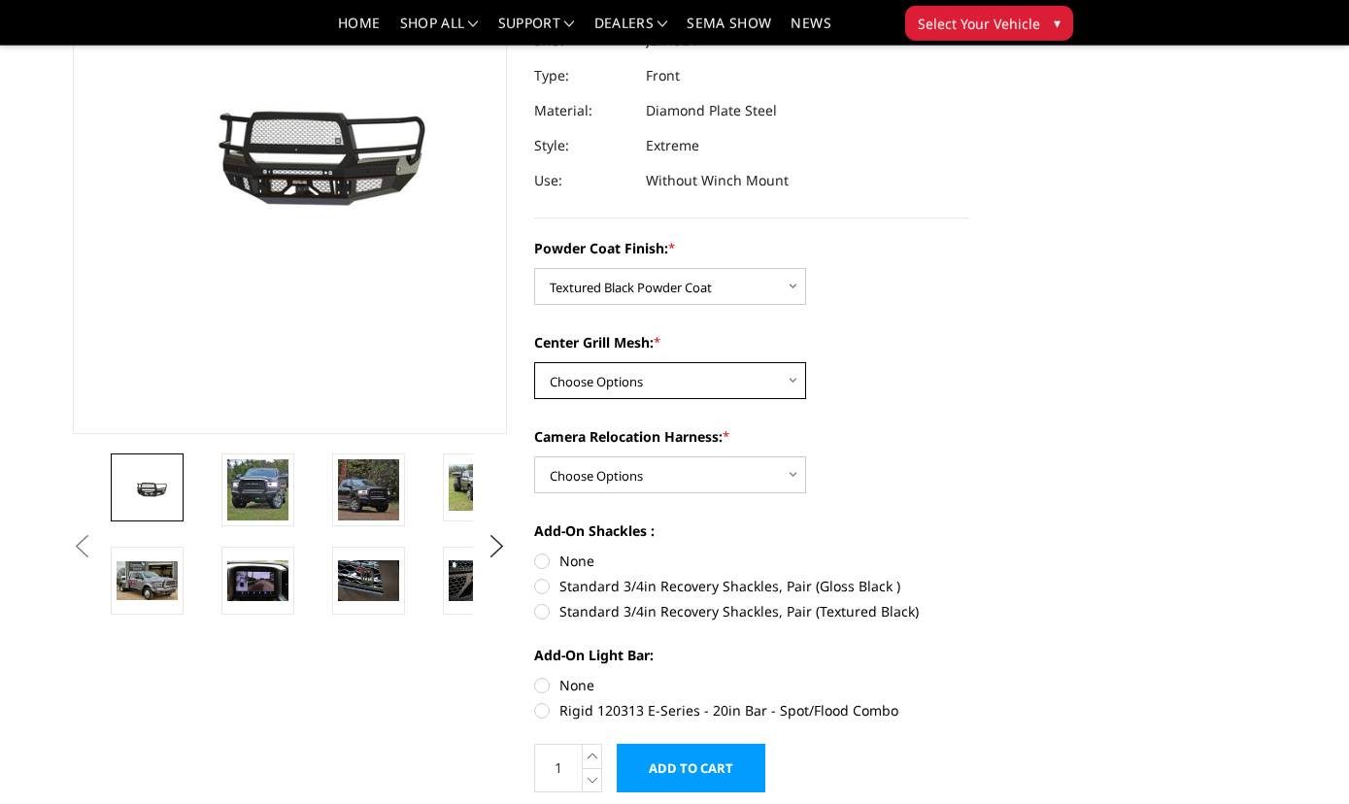
click at [534, 362] on select "Choose Options WITH Expanded Metal in Center Grill WITHOUT Expanded Metal in Ce…" at bounding box center [670, 380] width 272 height 37
select select "3218"
click option "WITHOUT Expanded Metal in Center Grill" at bounding box center [0, 0] width 0 height 0
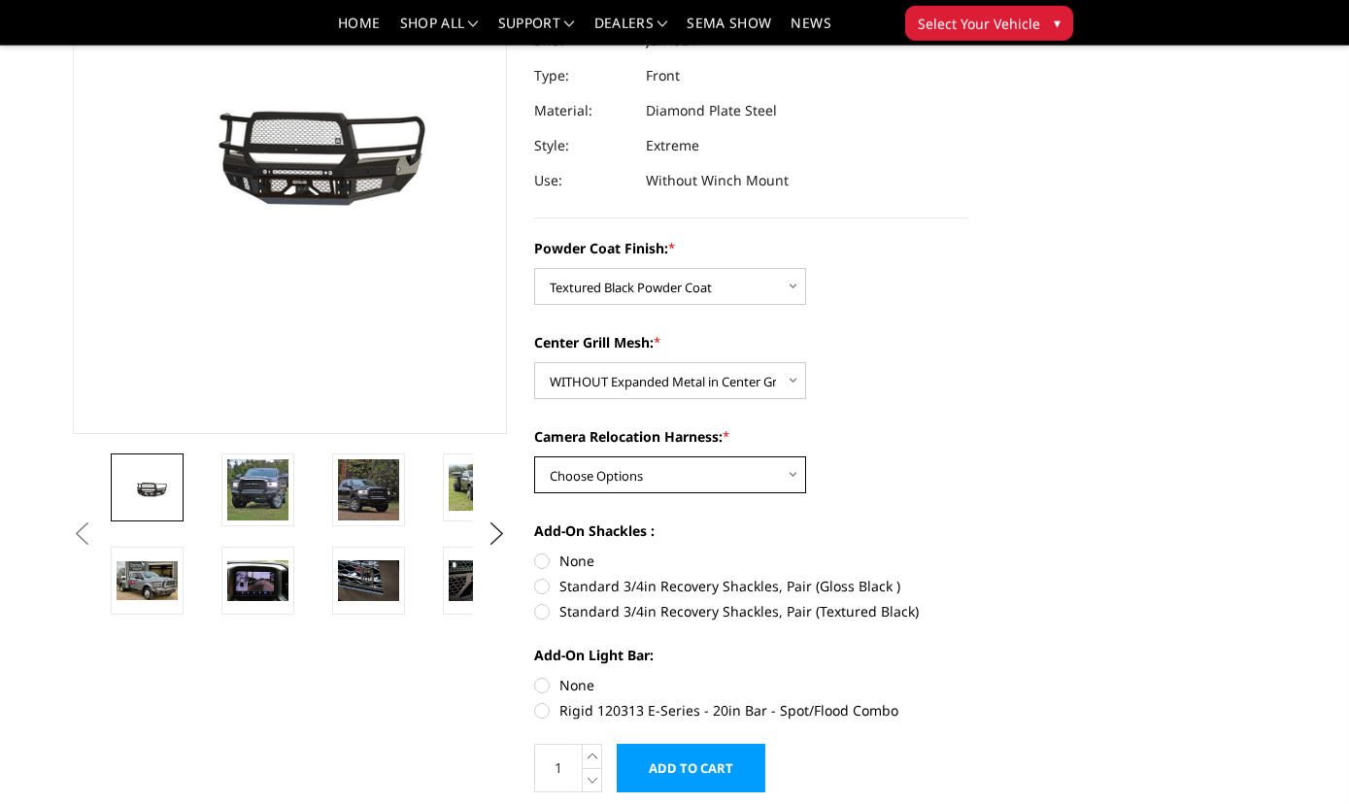
select select "3219"
click option "WITH Camera Relocation Harness" at bounding box center [0, 0] width 0 height 0
click at [548, 613] on label "Standard 3/4in Recovery Shackles, Pair (Textured Black)" at bounding box center [751, 611] width 435 height 20
click at [969, 577] on input "Standard 3/4in Recovery Shackles, Pair (Textured Black)" at bounding box center [969, 576] width 1 height 1
radio input "true"
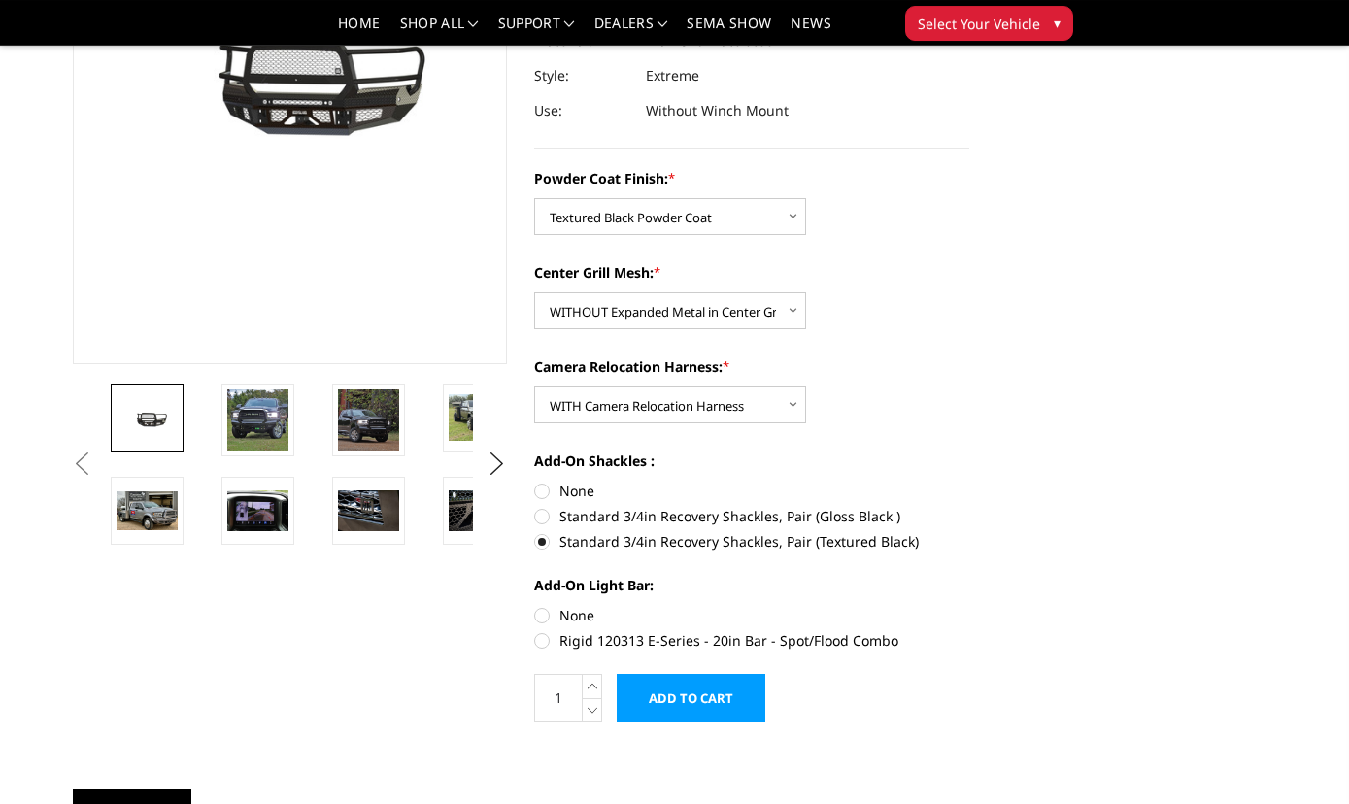
scroll to position [390, 0]
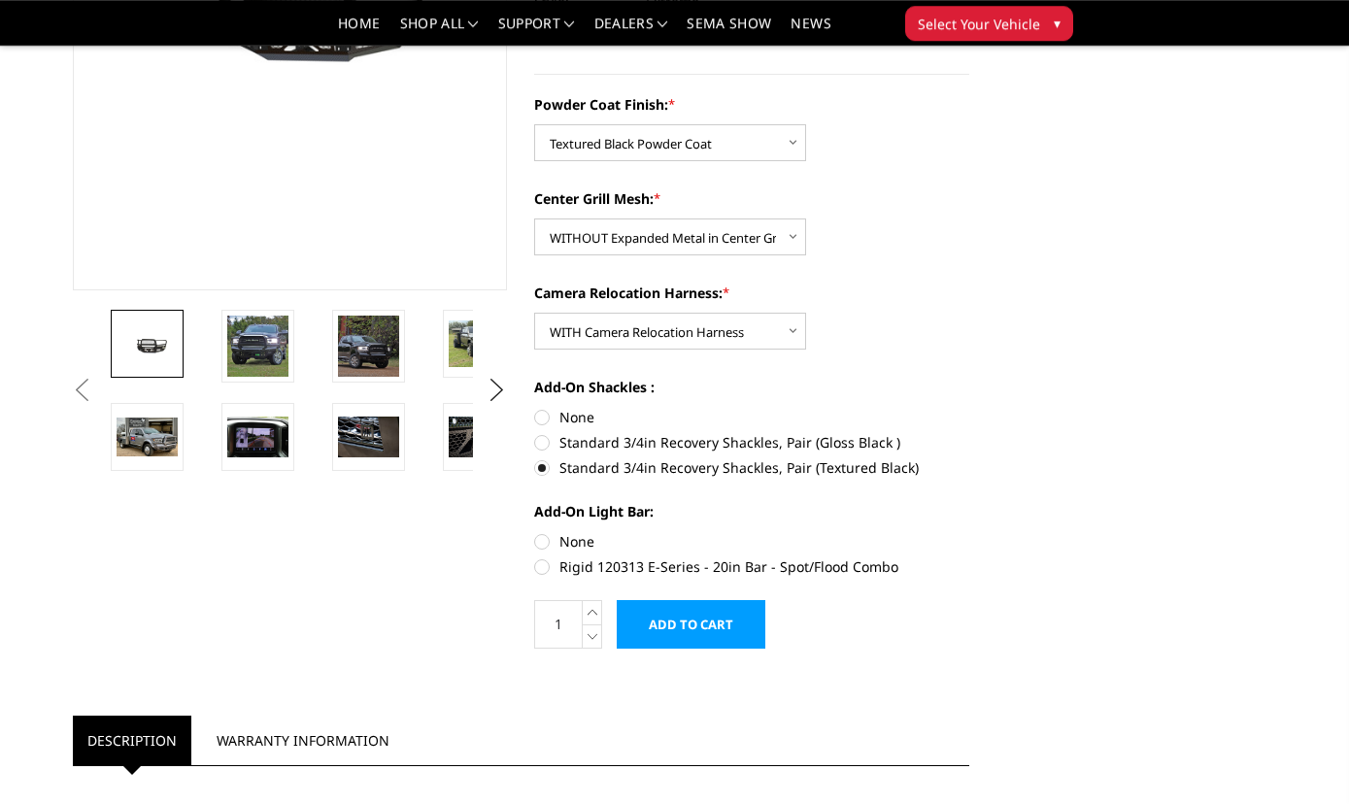
click at [542, 566] on label "Rigid 120313 E-Series - 20in Bar - Spot/Flood Combo" at bounding box center [751, 566] width 435 height 20
click at [969, 532] on input "Rigid 120313 E-Series - 20in Bar - Spot/Flood Combo" at bounding box center [969, 531] width 1 height 1
radio input "true"
click at [688, 638] on input "Add to Cart" at bounding box center [691, 624] width 149 height 49
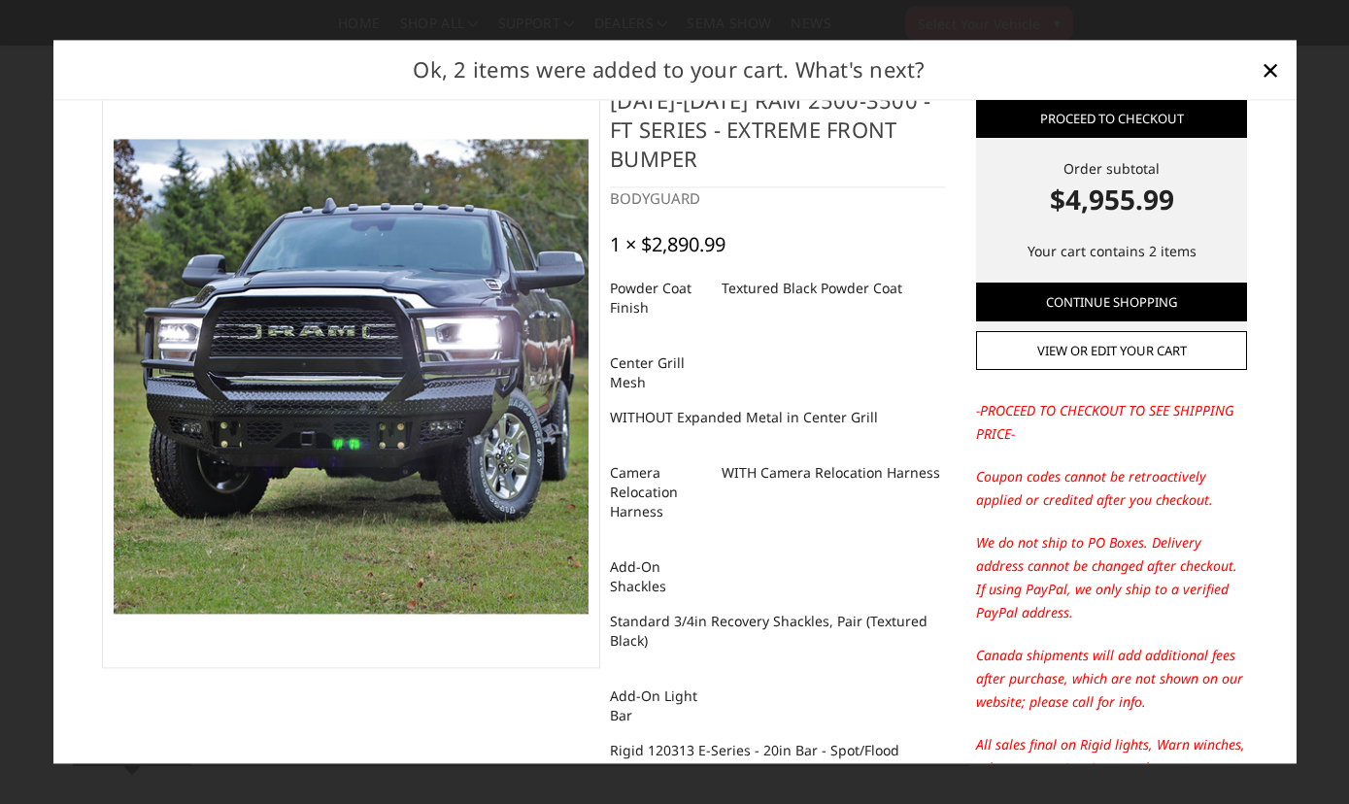
scroll to position [42, 0]
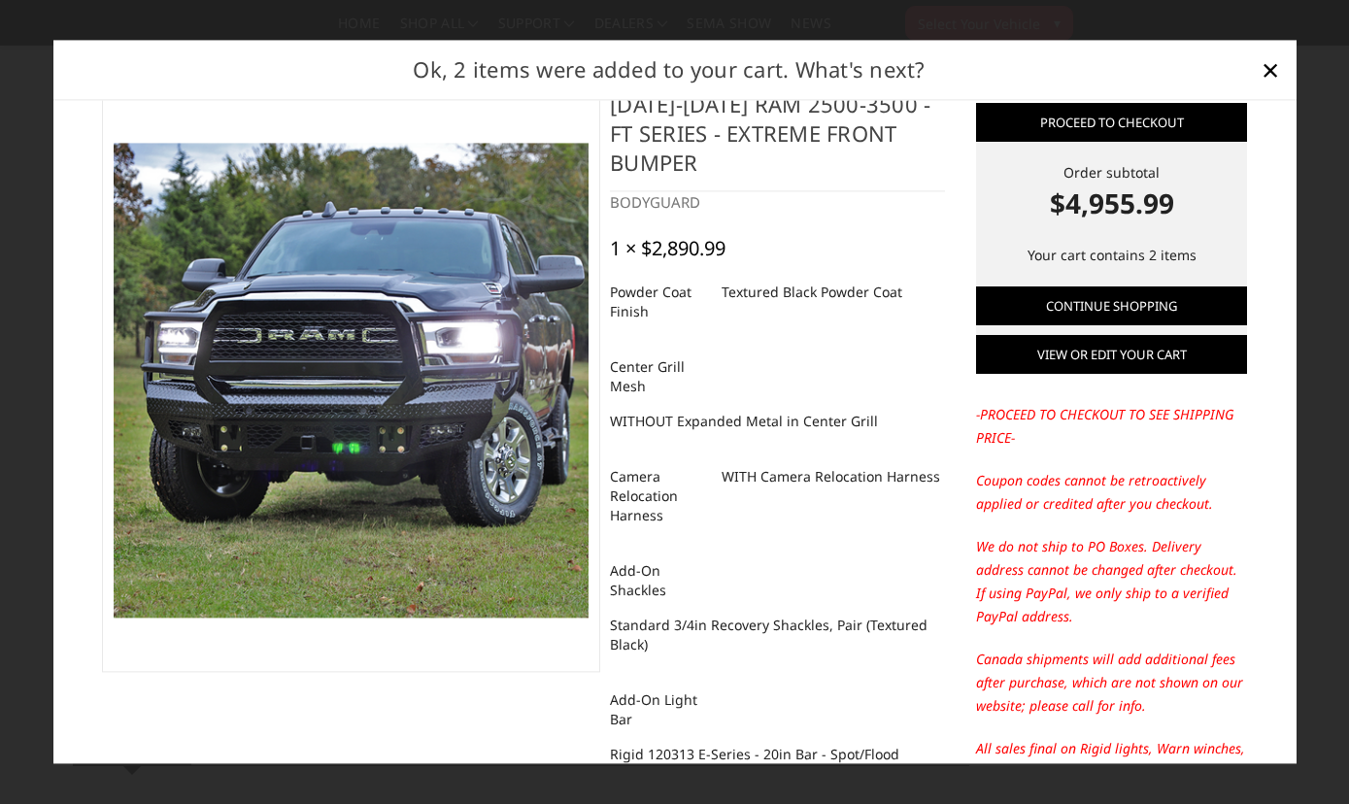
click at [1150, 362] on link "View or edit your cart" at bounding box center [1111, 355] width 271 height 39
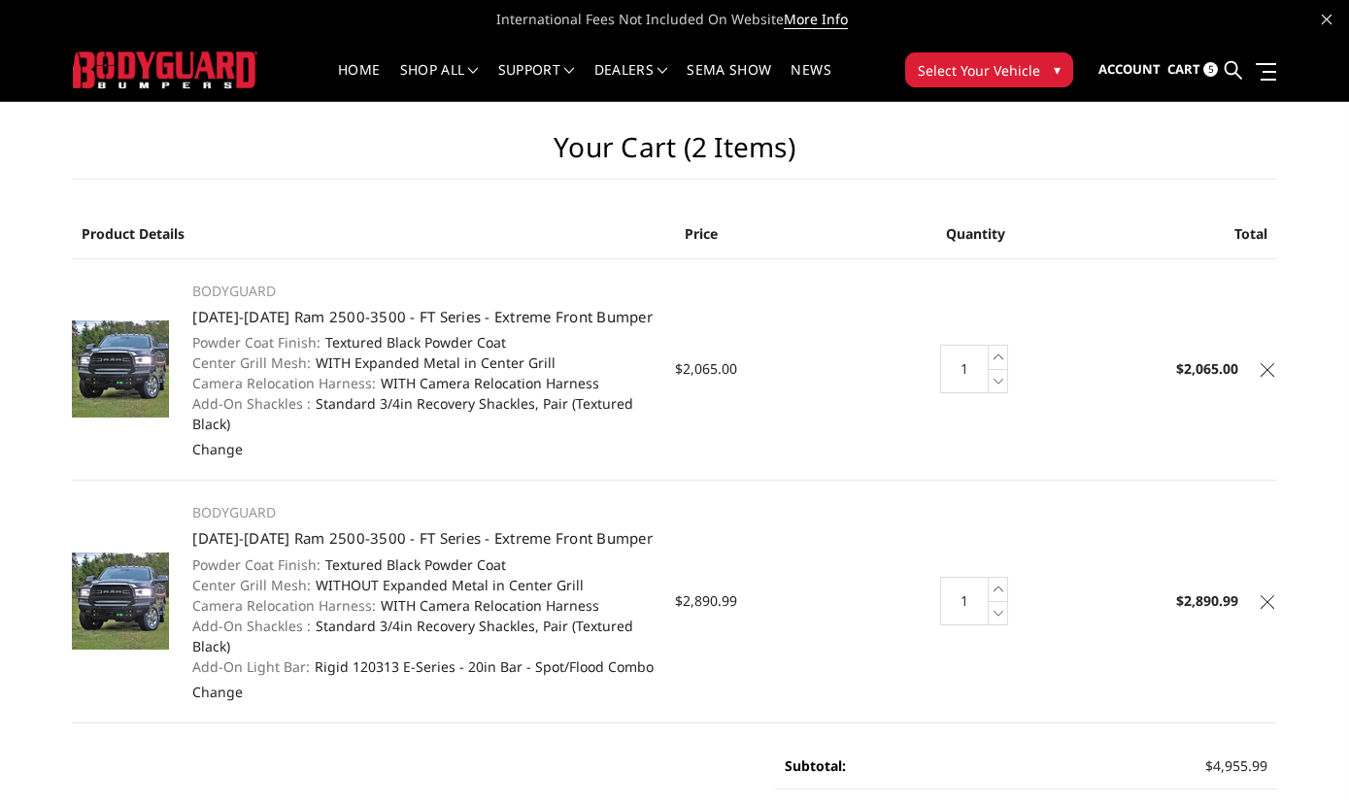
click at [1271, 599] on icon at bounding box center [1268, 602] width 14 height 14
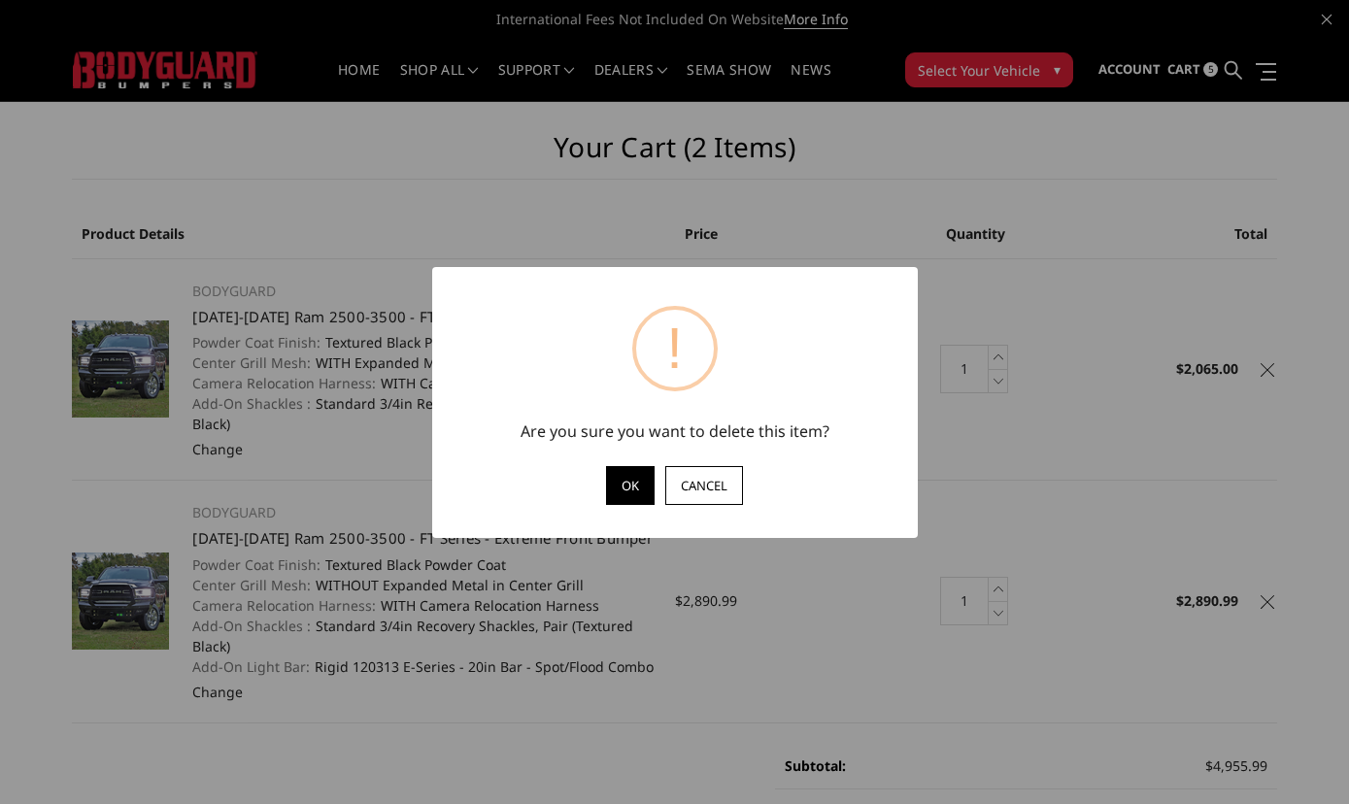
click at [649, 485] on button "OK" at bounding box center [630, 485] width 49 height 39
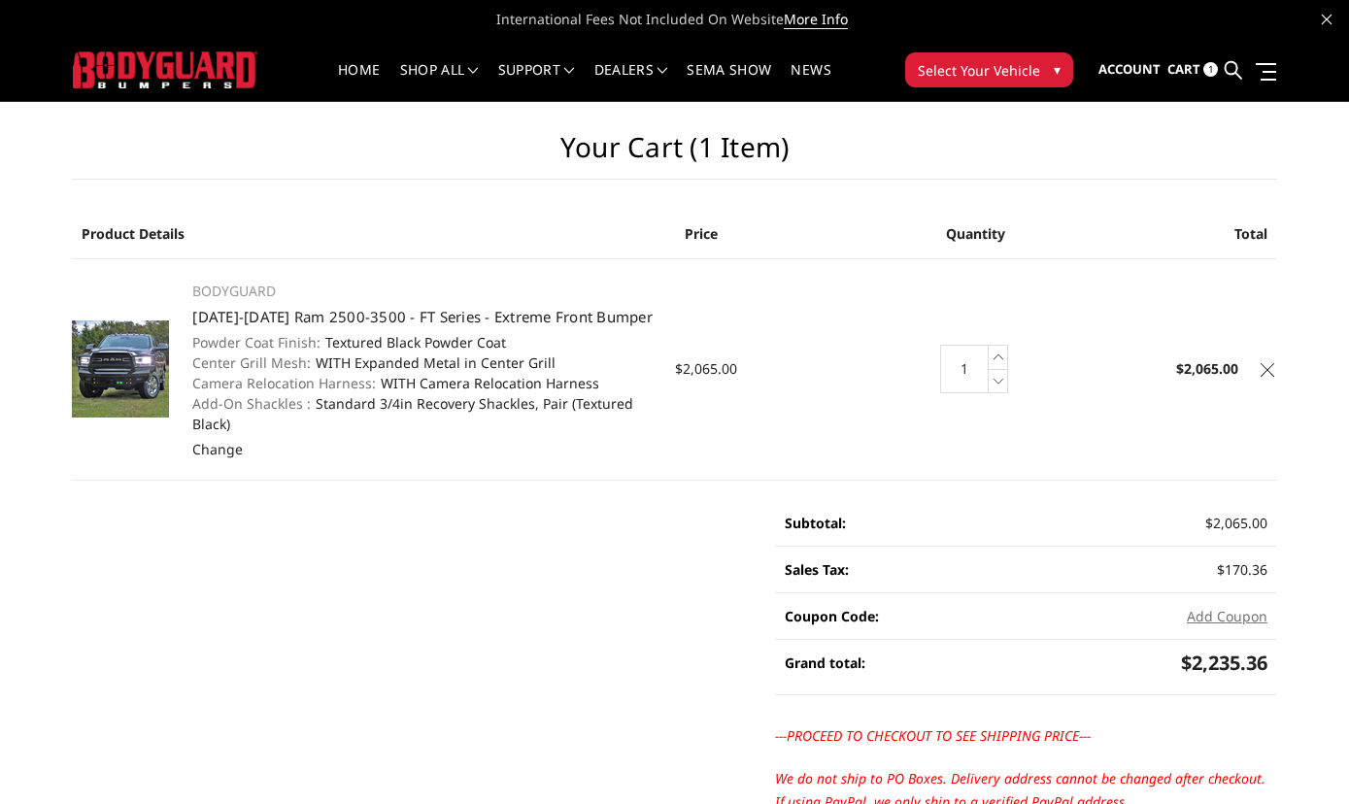
click at [1268, 371] on icon at bounding box center [1268, 370] width 14 height 14
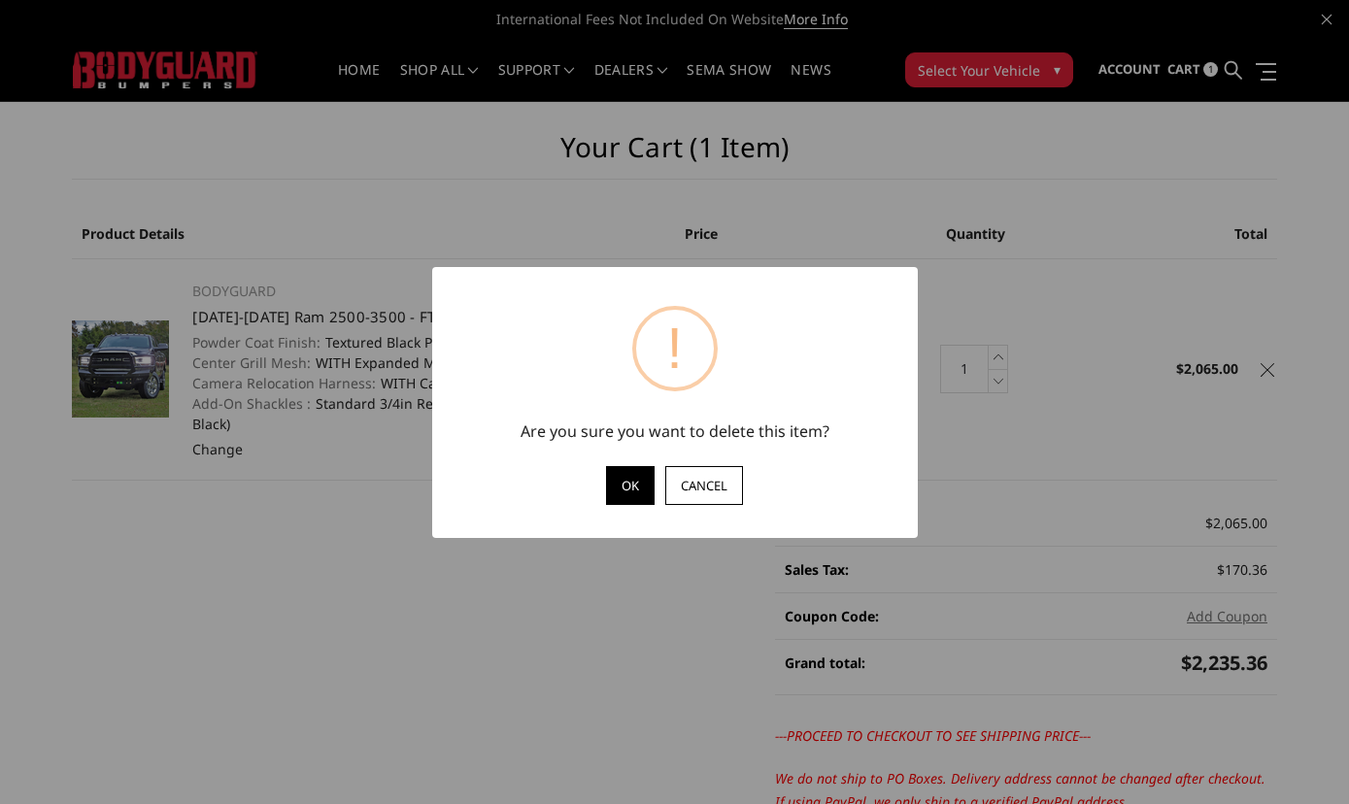
click at [623, 485] on button "OK" at bounding box center [630, 485] width 49 height 39
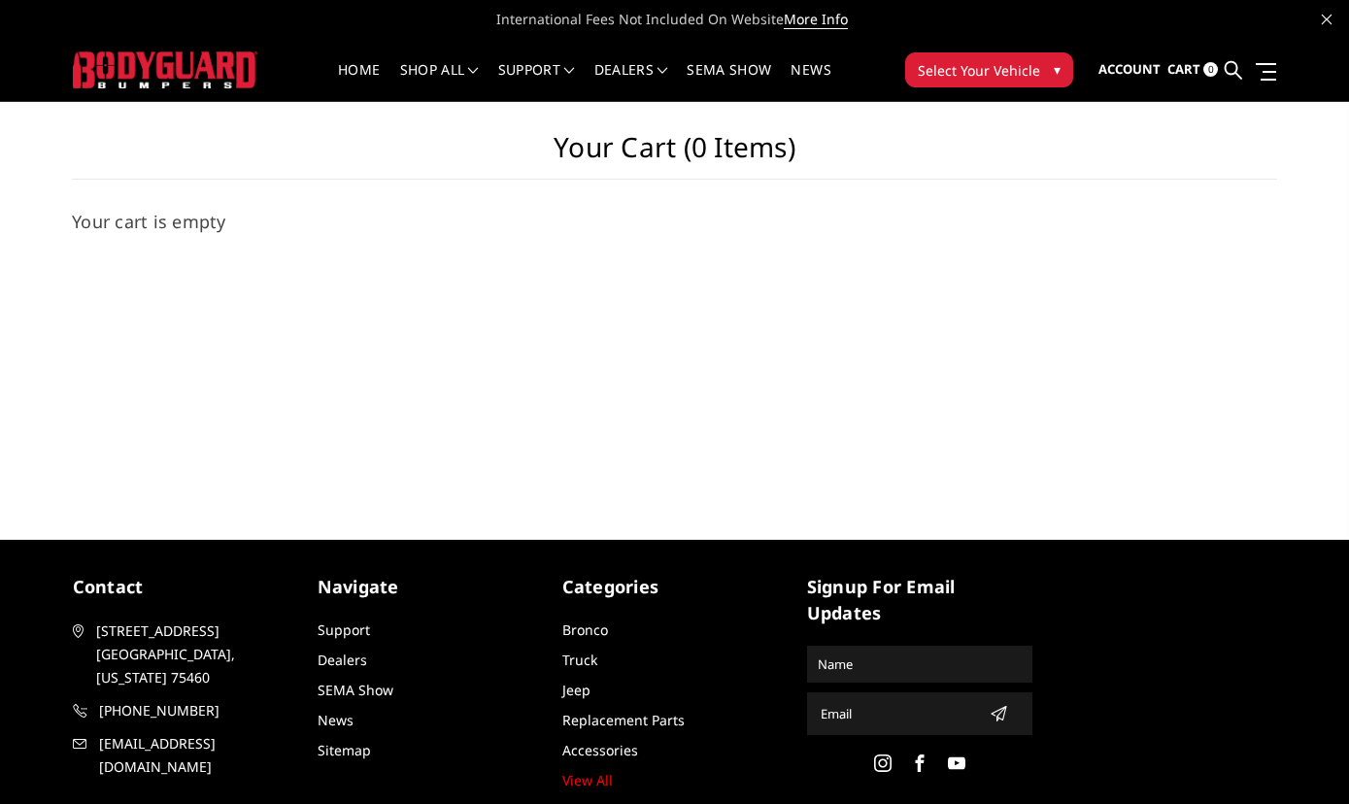
click at [1023, 76] on span "Select Your Vehicle" at bounding box center [979, 70] width 122 height 20
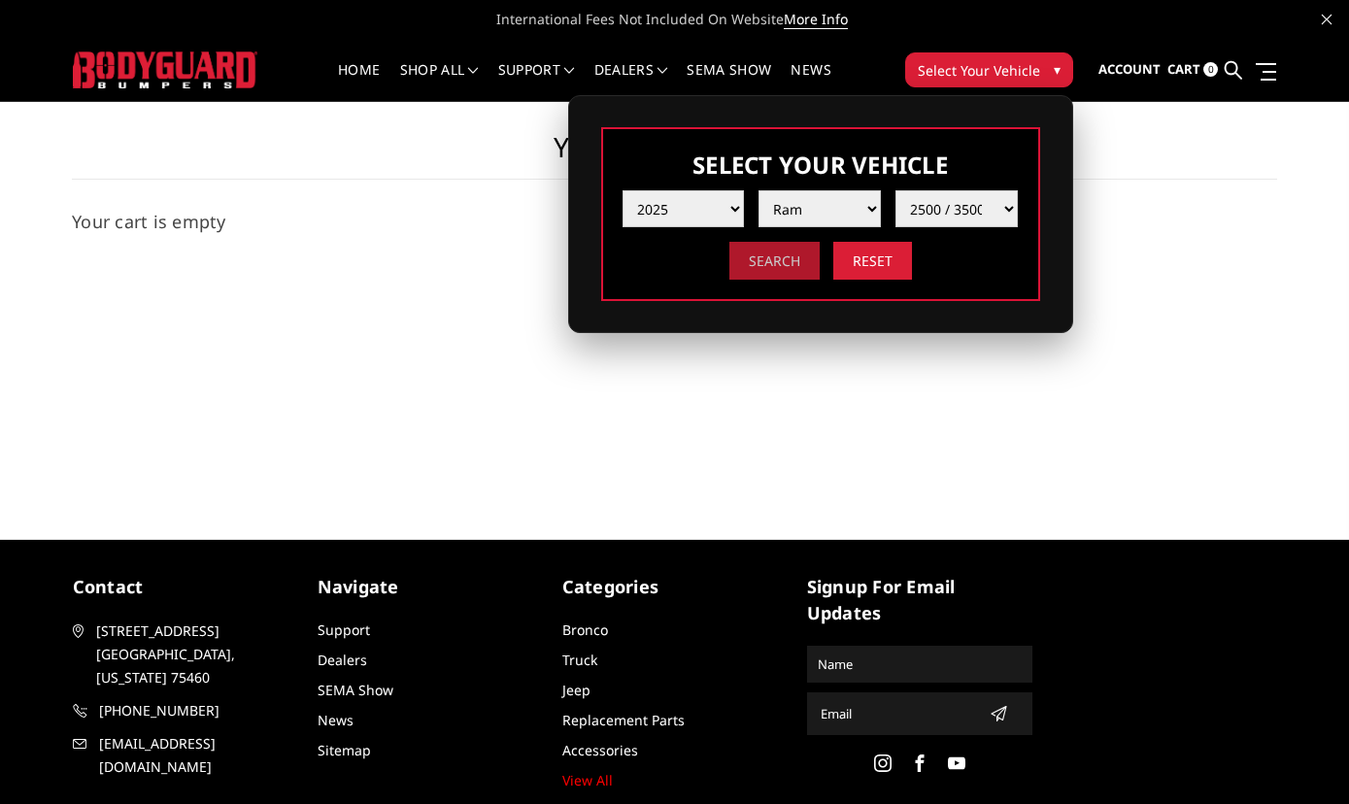
click at [780, 269] on input "Search" at bounding box center [774, 261] width 90 height 38
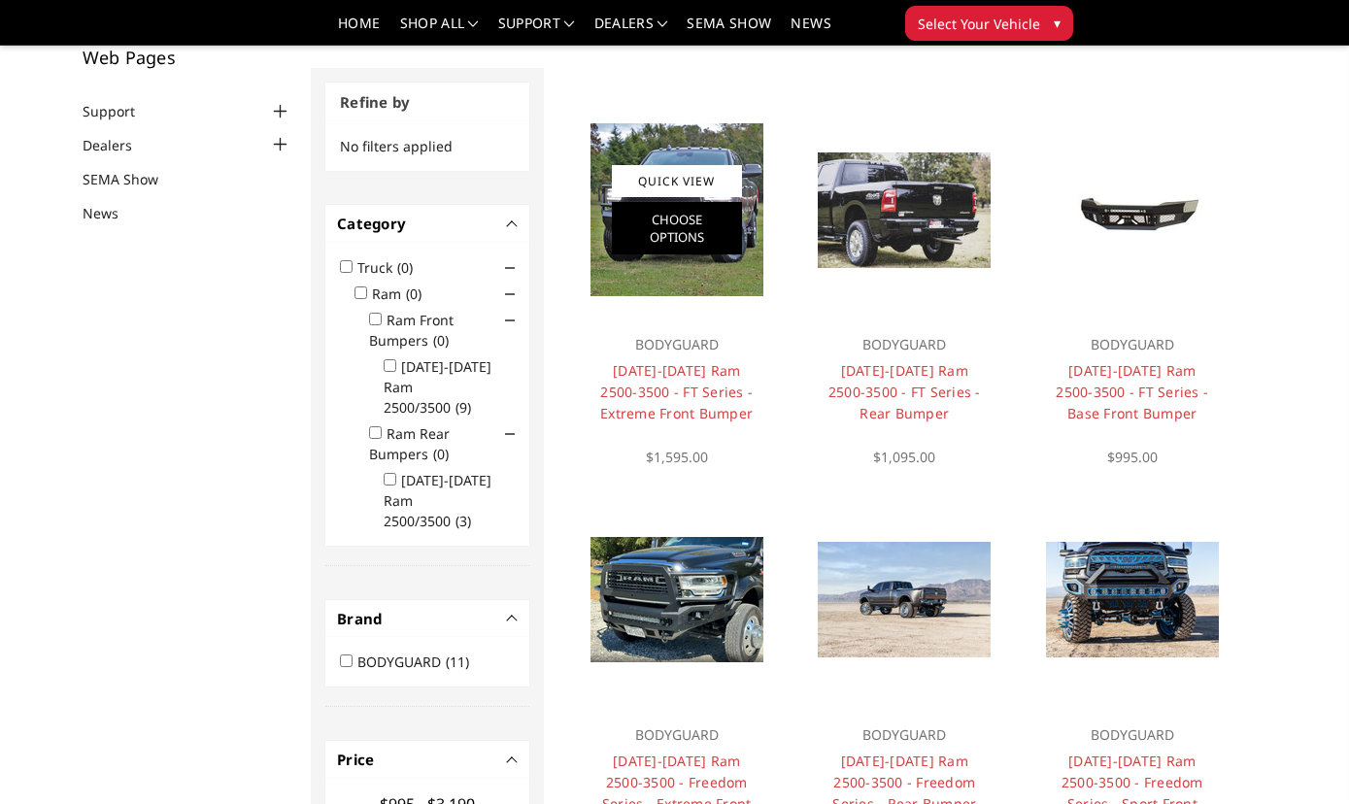
scroll to position [120, 0]
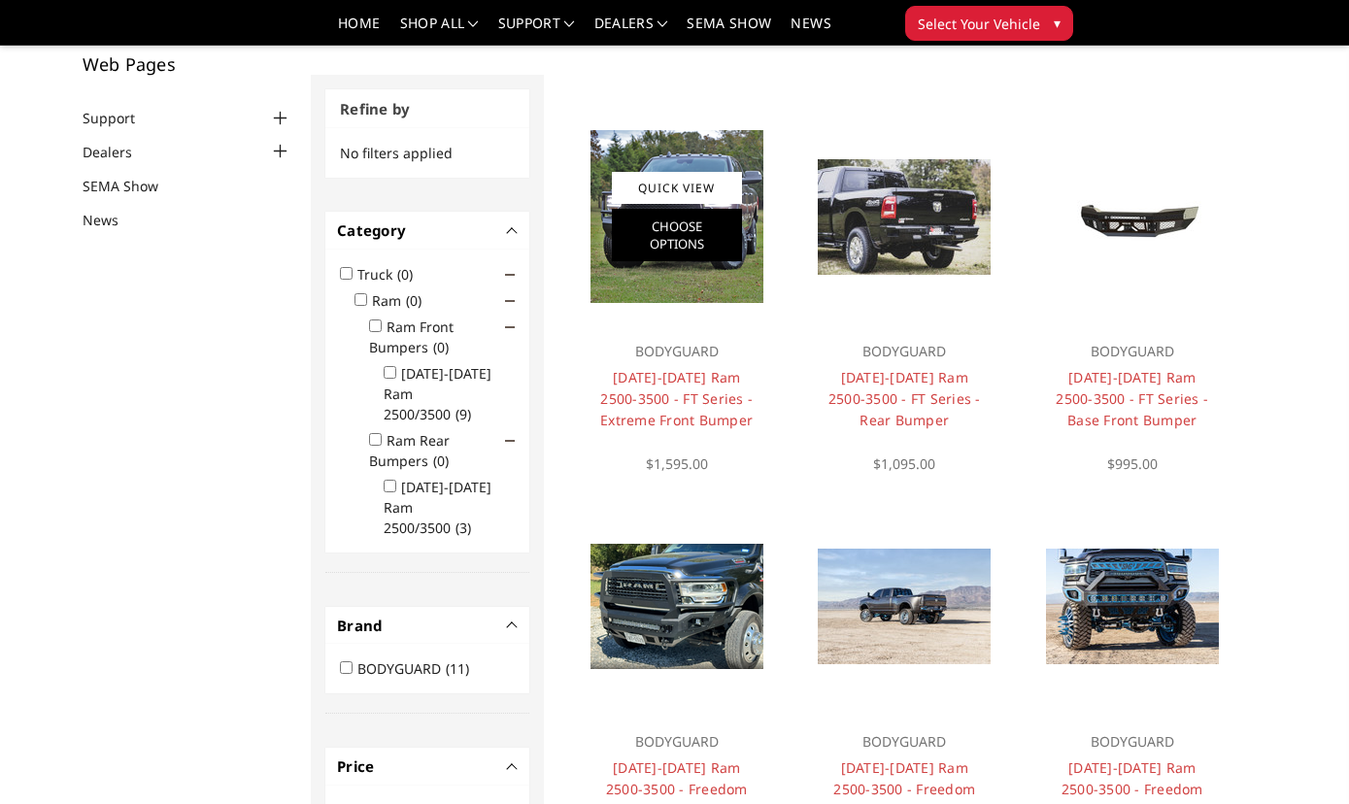
click at [655, 222] on link "Choose Options" at bounding box center [677, 235] width 130 height 52
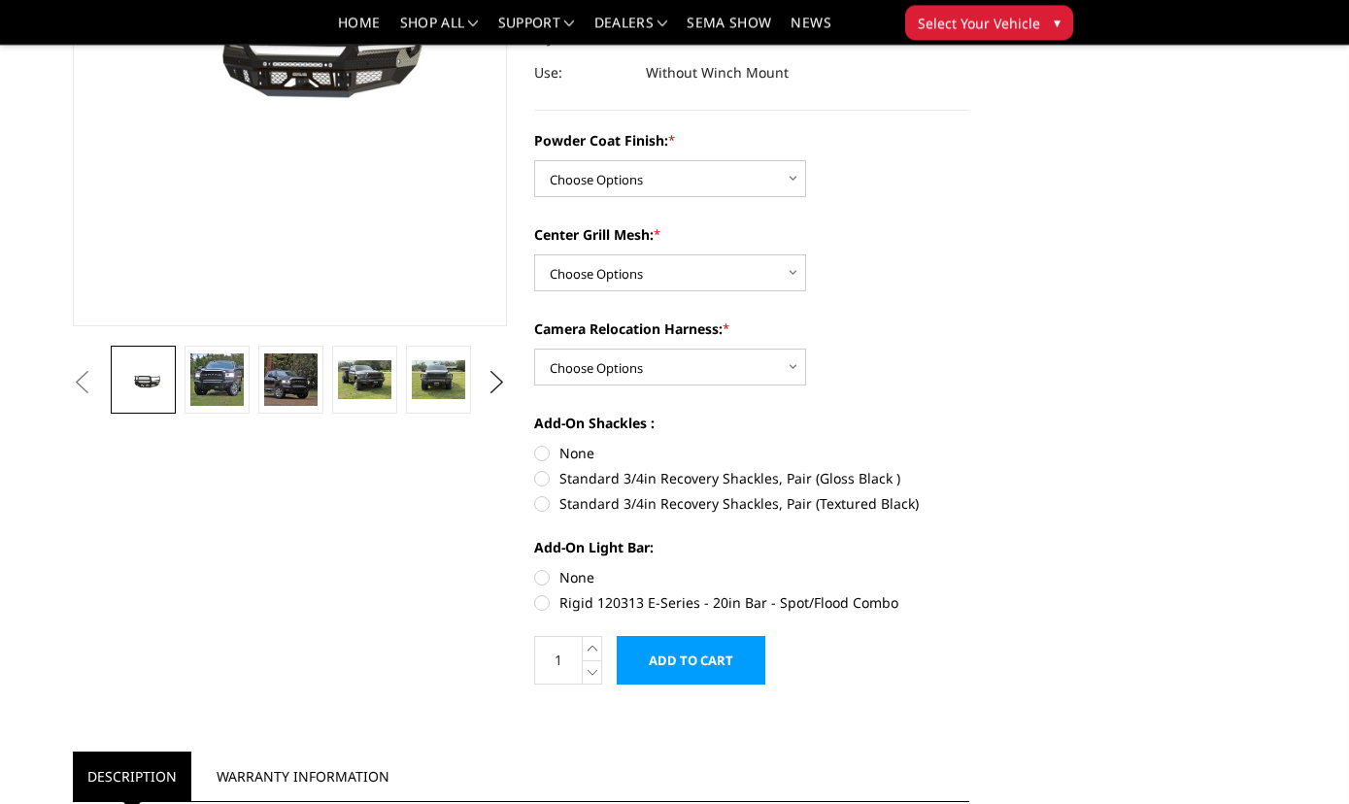
scroll to position [363, 0]
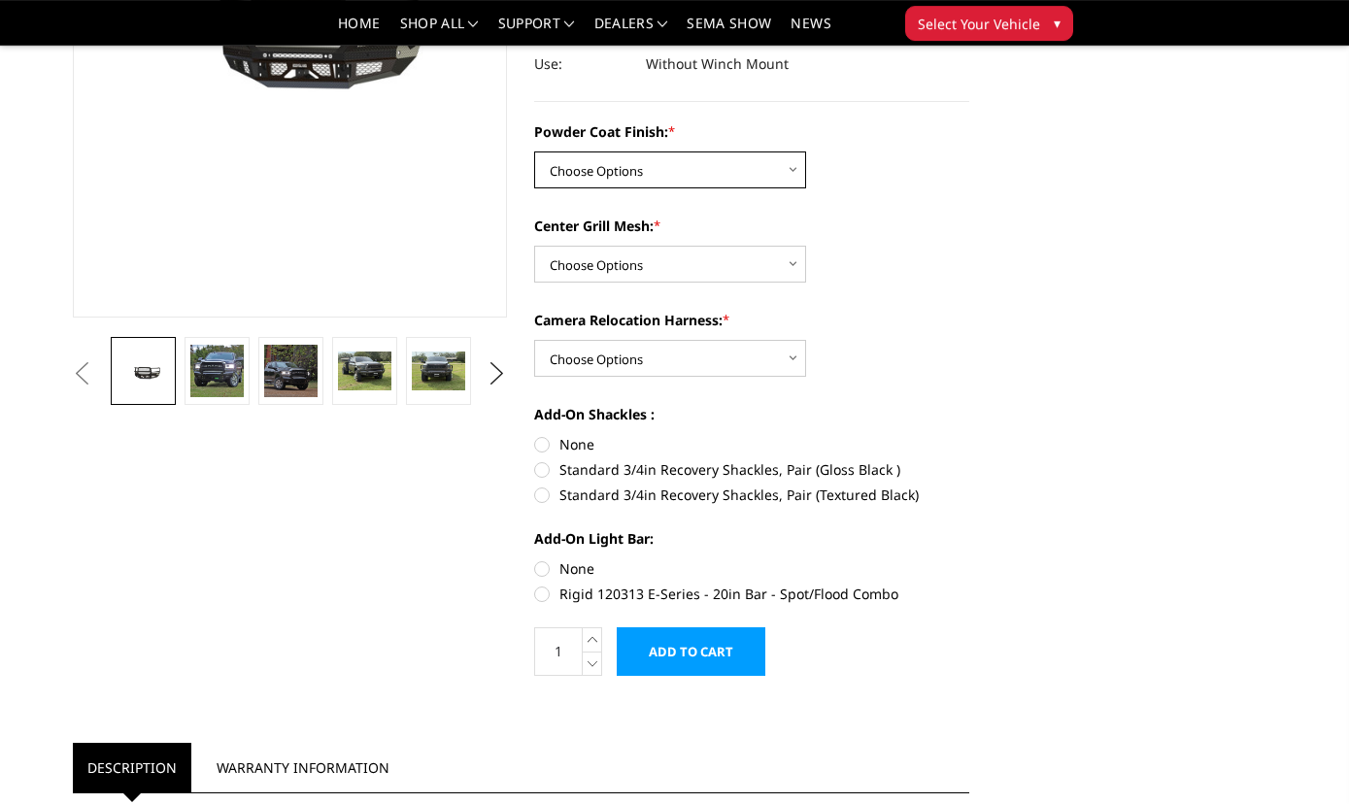
click at [534, 152] on select "Choose Options Bare Metal Gloss Black Powder Coat Textured Black Powder Coat" at bounding box center [670, 170] width 272 height 37
select select "3216"
click option "Textured Black Powder Coat" at bounding box center [0, 0] width 0 height 0
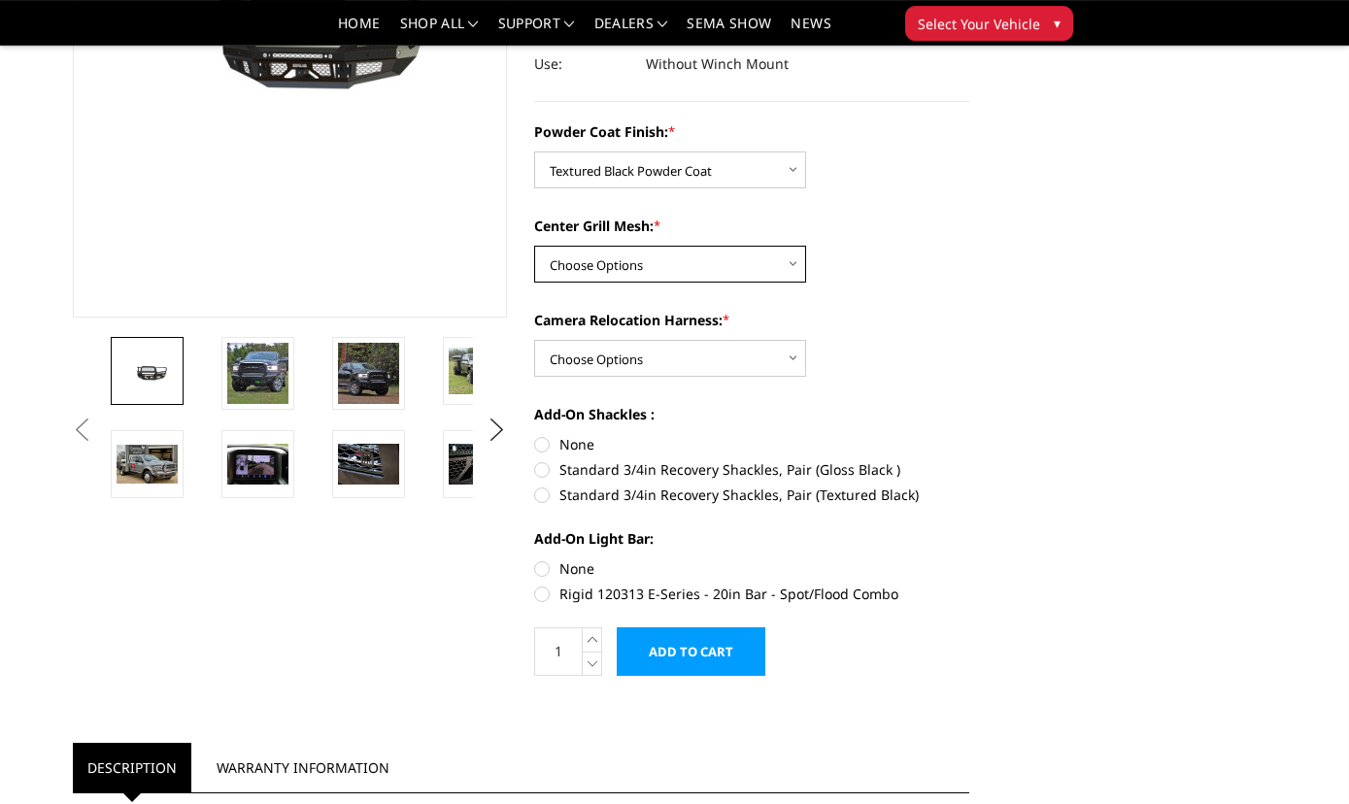
select select "3218"
click option "WITHOUT Expanded Metal in Center Grill" at bounding box center [0, 0] width 0 height 0
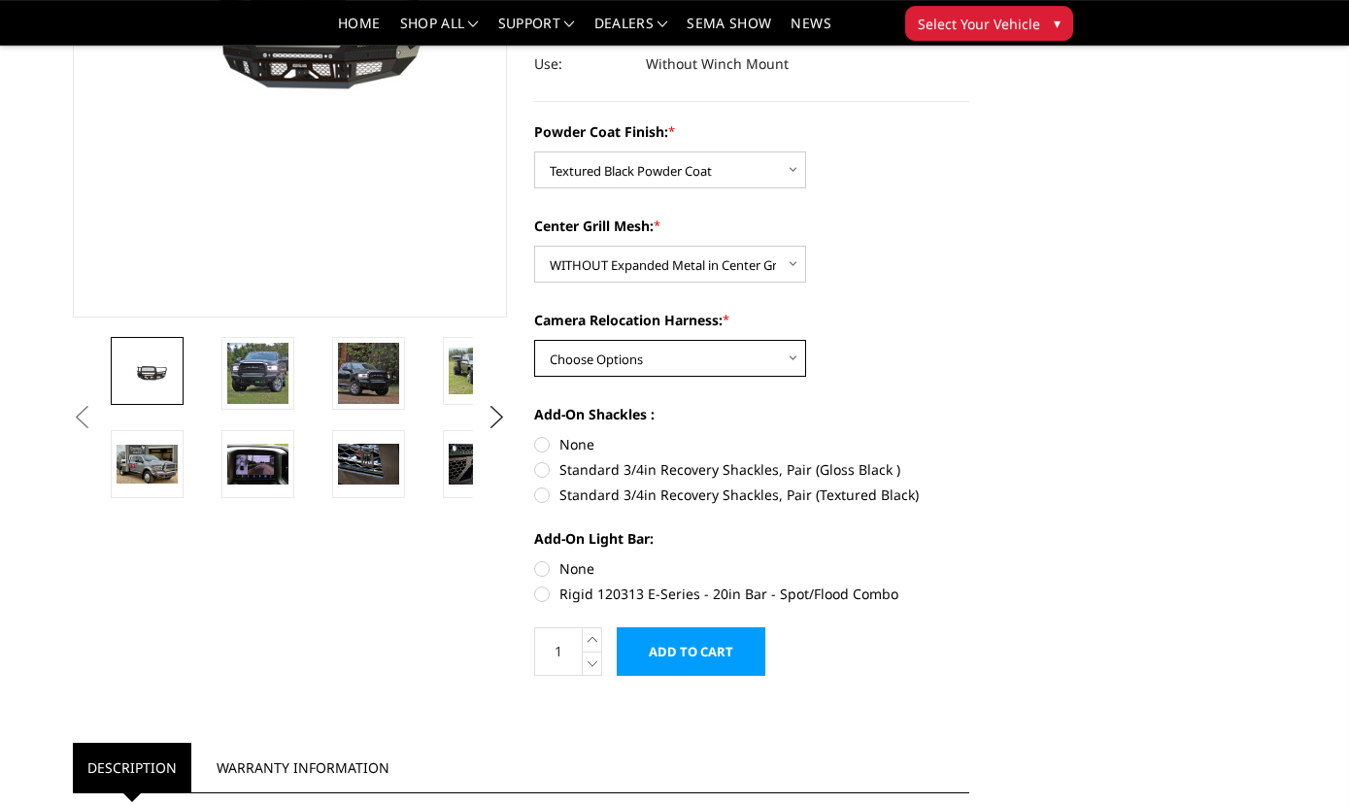
select select "3219"
click option "WITH Camera Relocation Harness" at bounding box center [0, 0] width 0 height 0
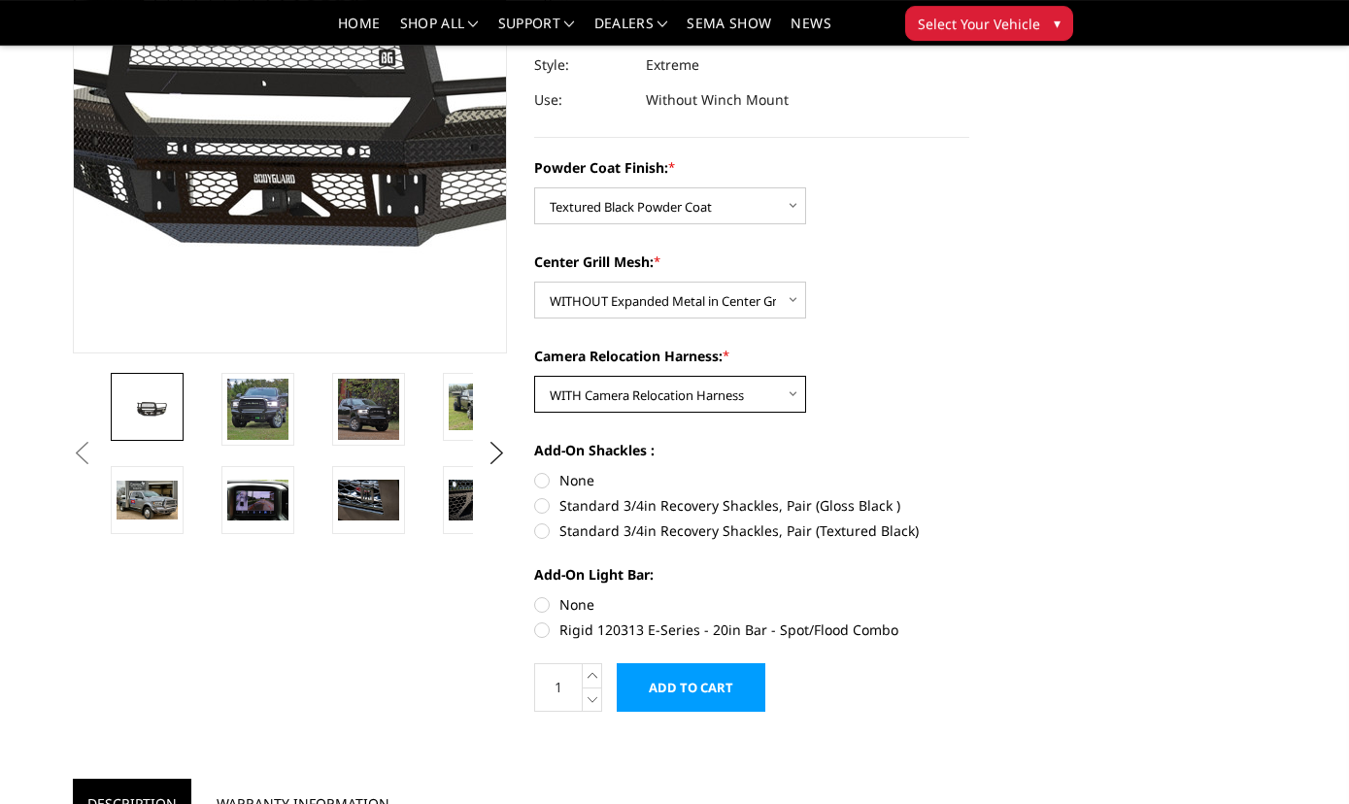
scroll to position [327, 0]
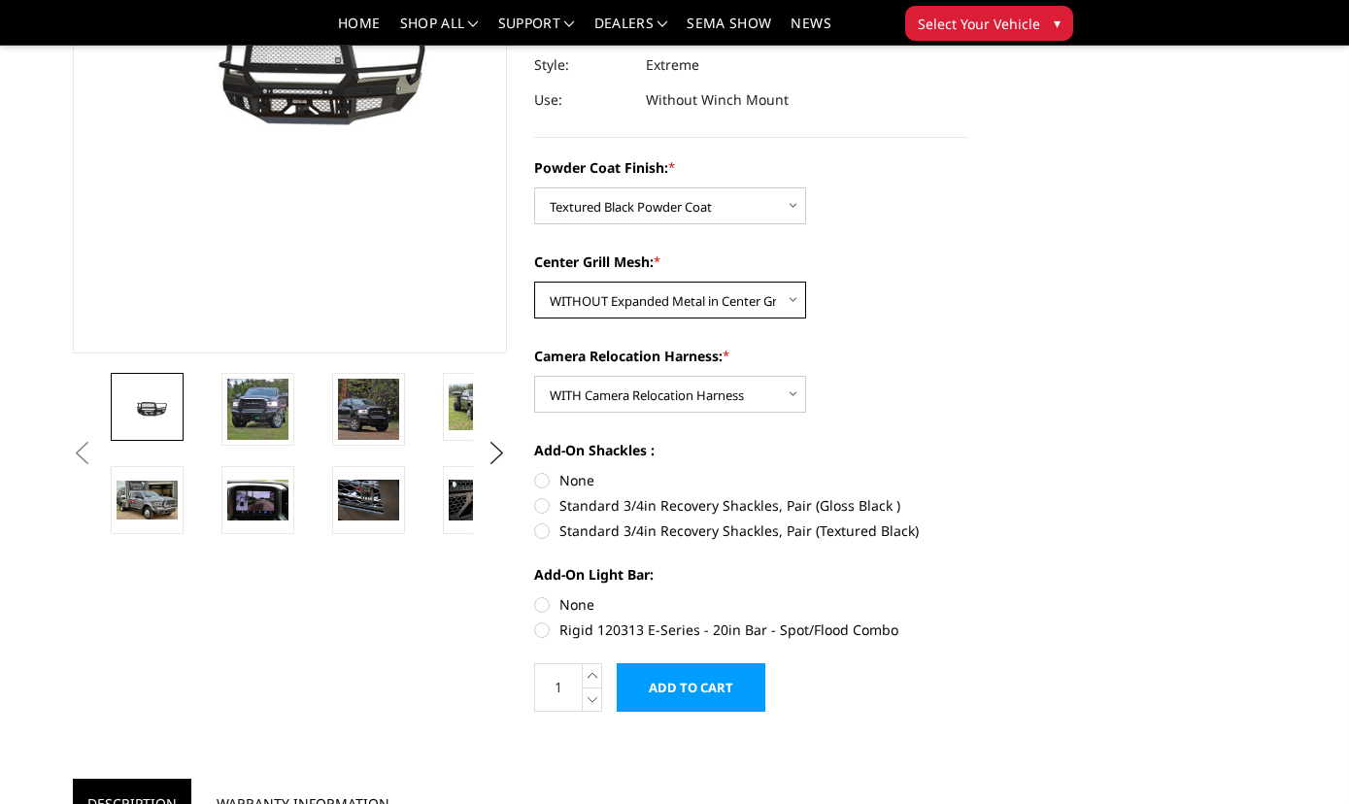
click at [534, 282] on select "Choose Options WITH Expanded Metal in Center Grill WITHOUT Expanded Metal in Ce…" at bounding box center [670, 300] width 272 height 37
select select "3217"
click option "WITH Expanded Metal in Center Grill" at bounding box center [0, 0] width 0 height 0
click at [543, 531] on label "Standard 3/4in Recovery Shackles, Pair (Textured Black)" at bounding box center [751, 531] width 435 height 20
click at [969, 496] on input "Standard 3/4in Recovery Shackles, Pair (Textured Black)" at bounding box center [969, 495] width 1 height 1
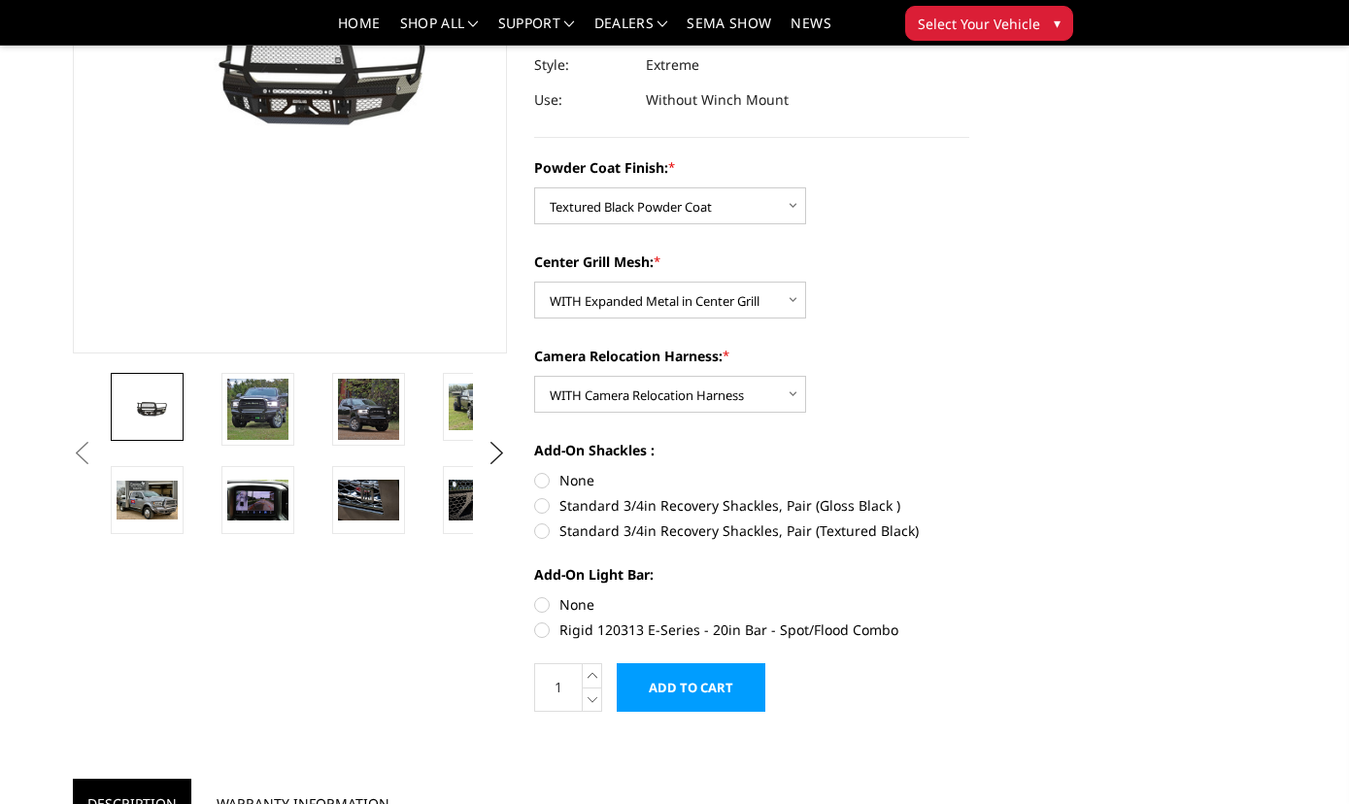
radio input "true"
click at [694, 689] on input "Add to Cart" at bounding box center [691, 687] width 149 height 49
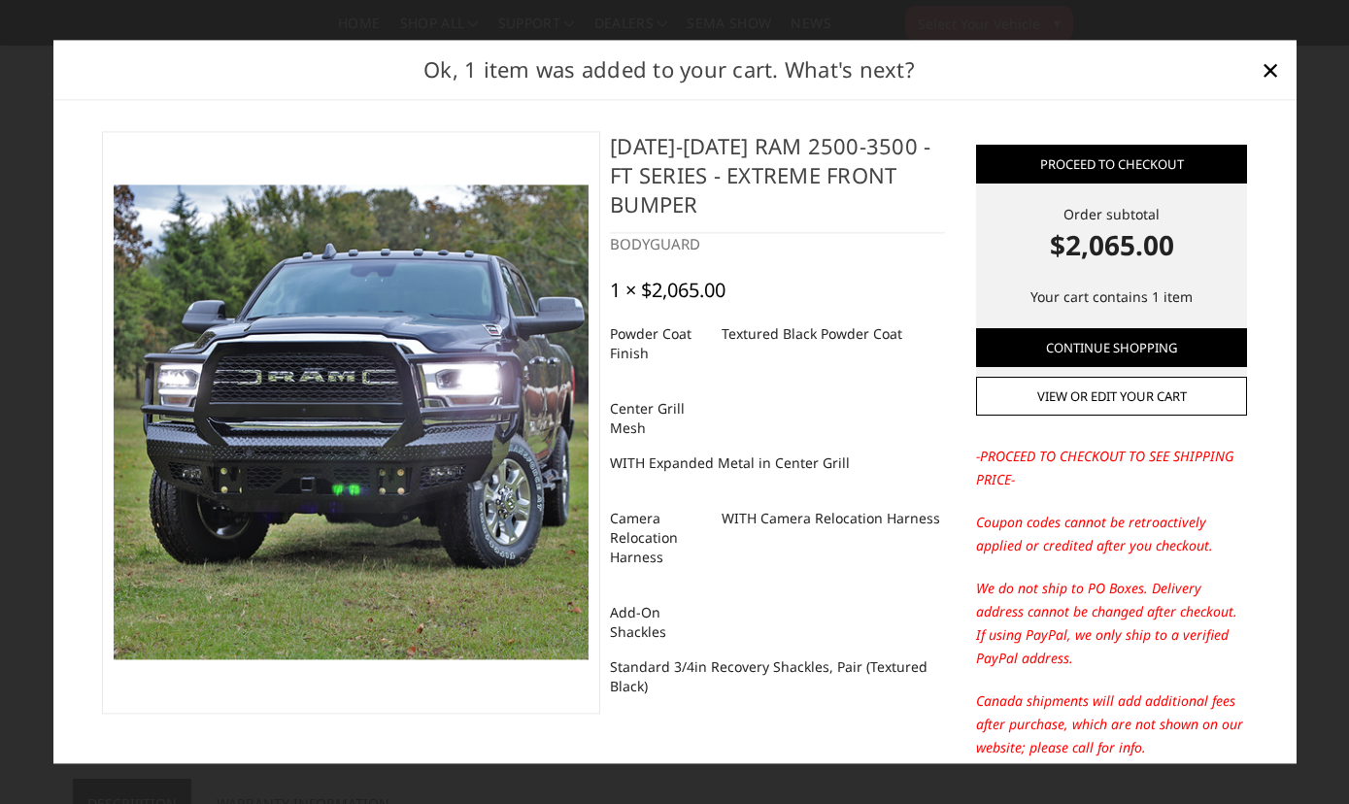
click at [343, 413] on img at bounding box center [352, 423] width 476 height 476
click at [358, 438] on img at bounding box center [352, 423] width 476 height 476
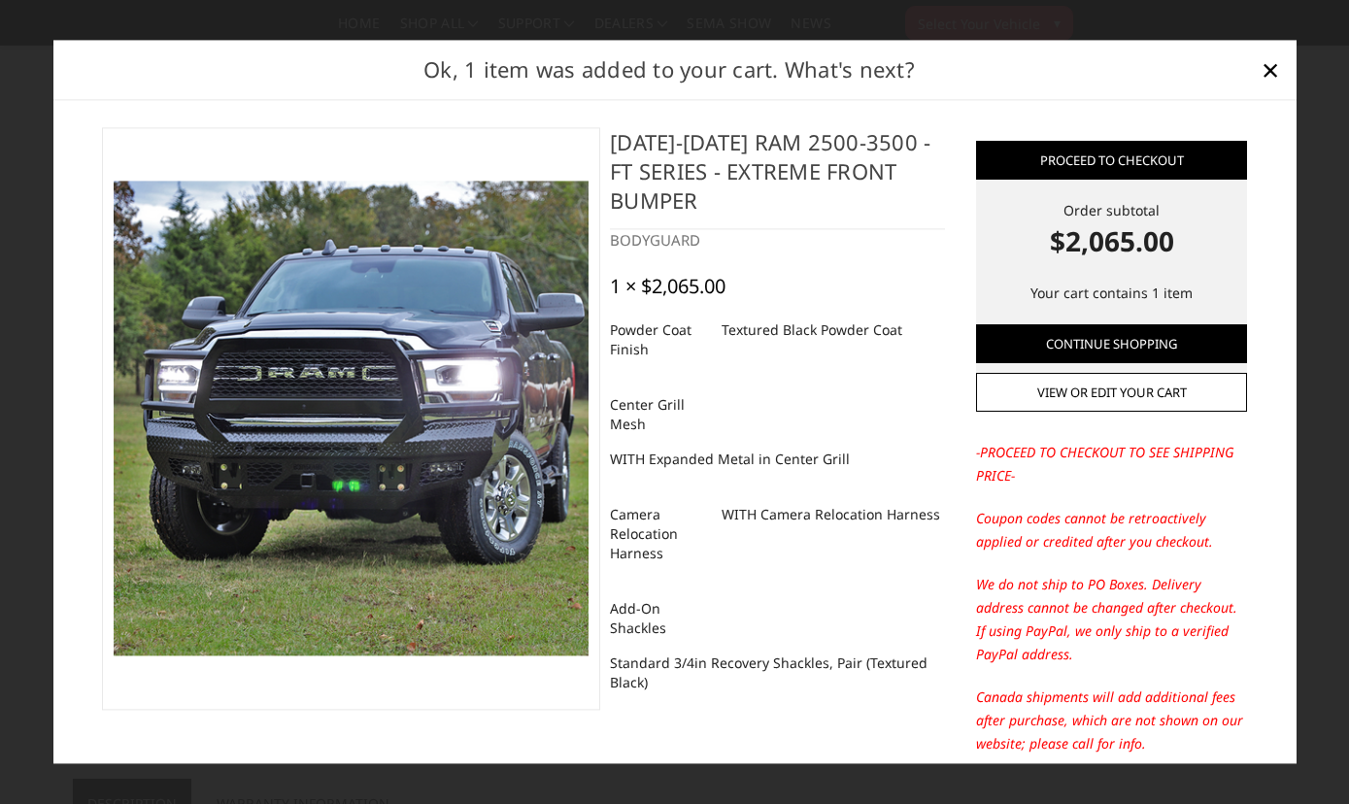
scroll to position [0, 0]
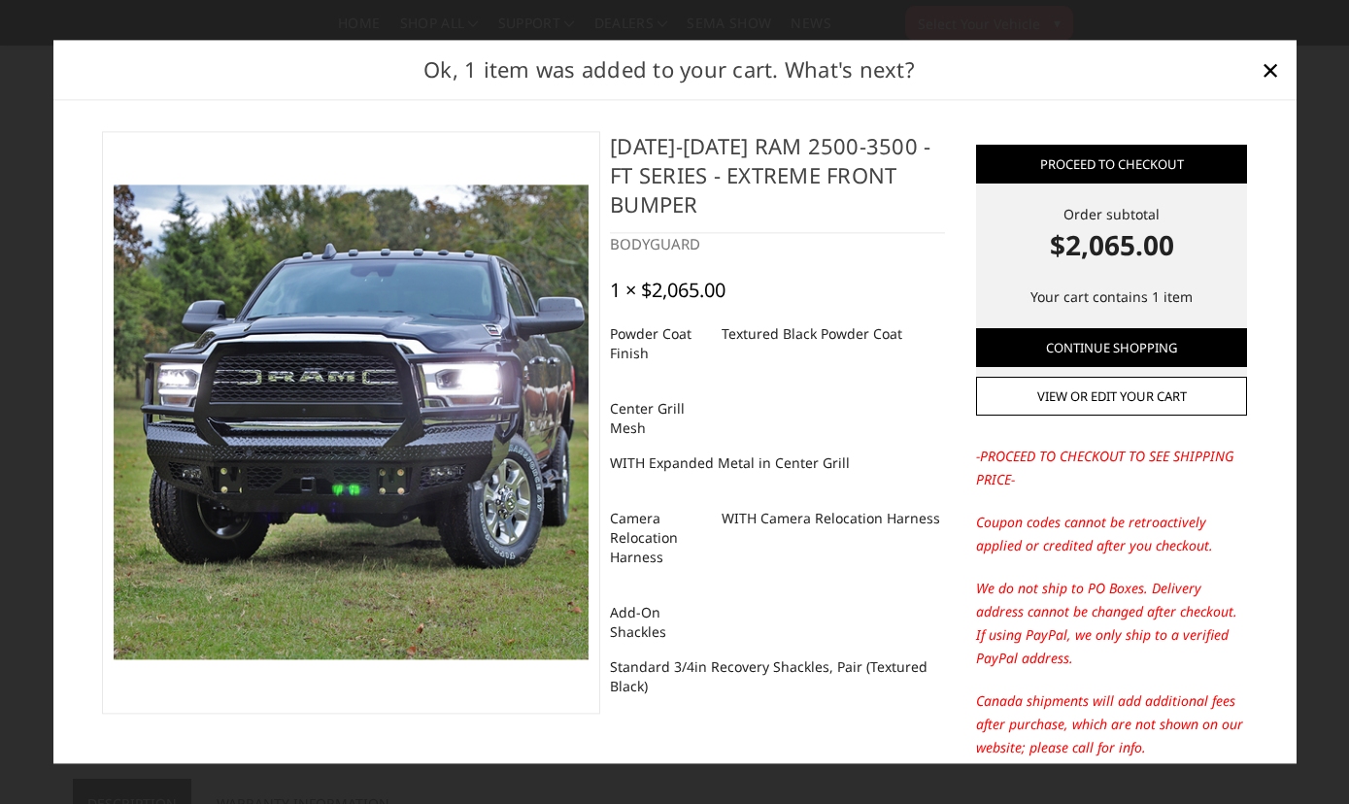
click at [394, 444] on img at bounding box center [352, 423] width 476 height 476
click at [394, 445] on img at bounding box center [352, 423] width 476 height 476
click at [394, 446] on img at bounding box center [352, 423] width 476 height 476
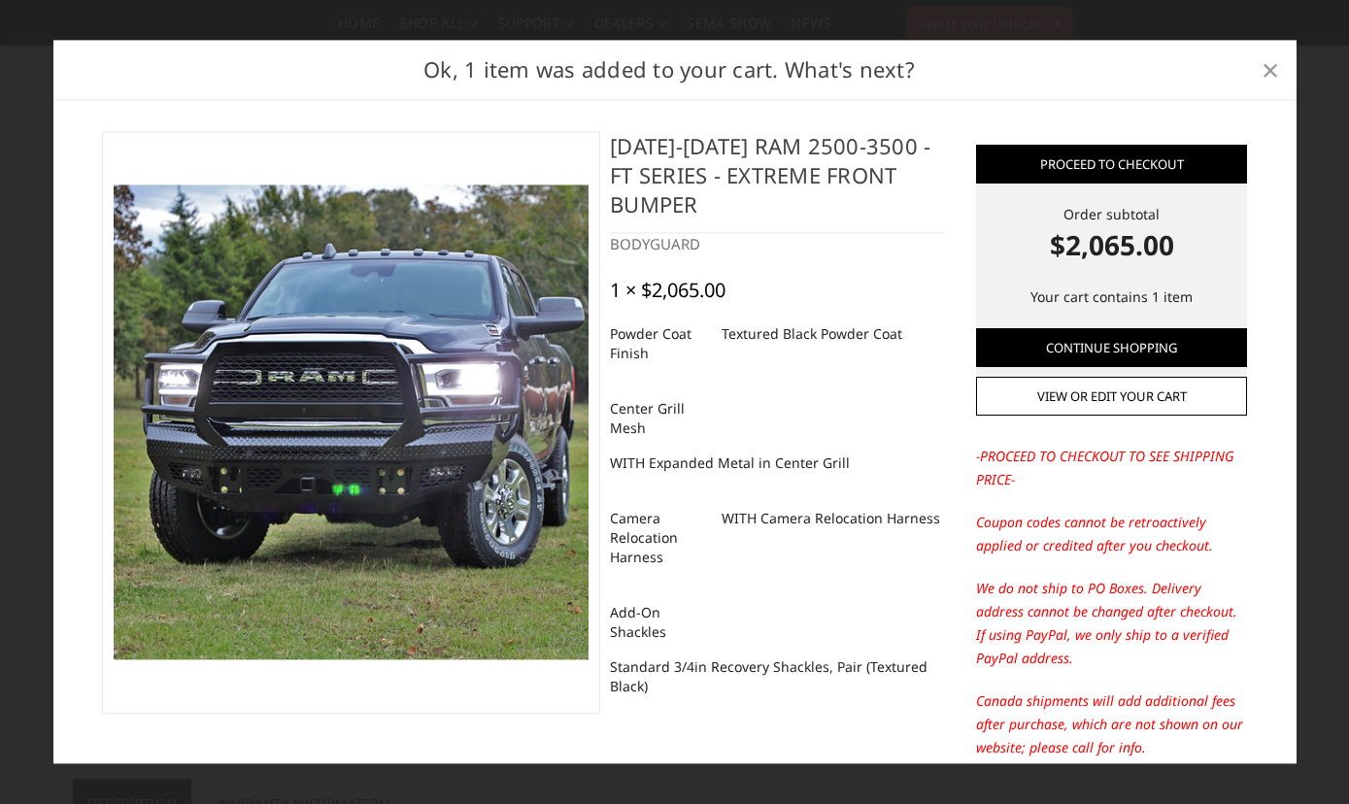
click at [1262, 69] on link "×" at bounding box center [1270, 69] width 31 height 31
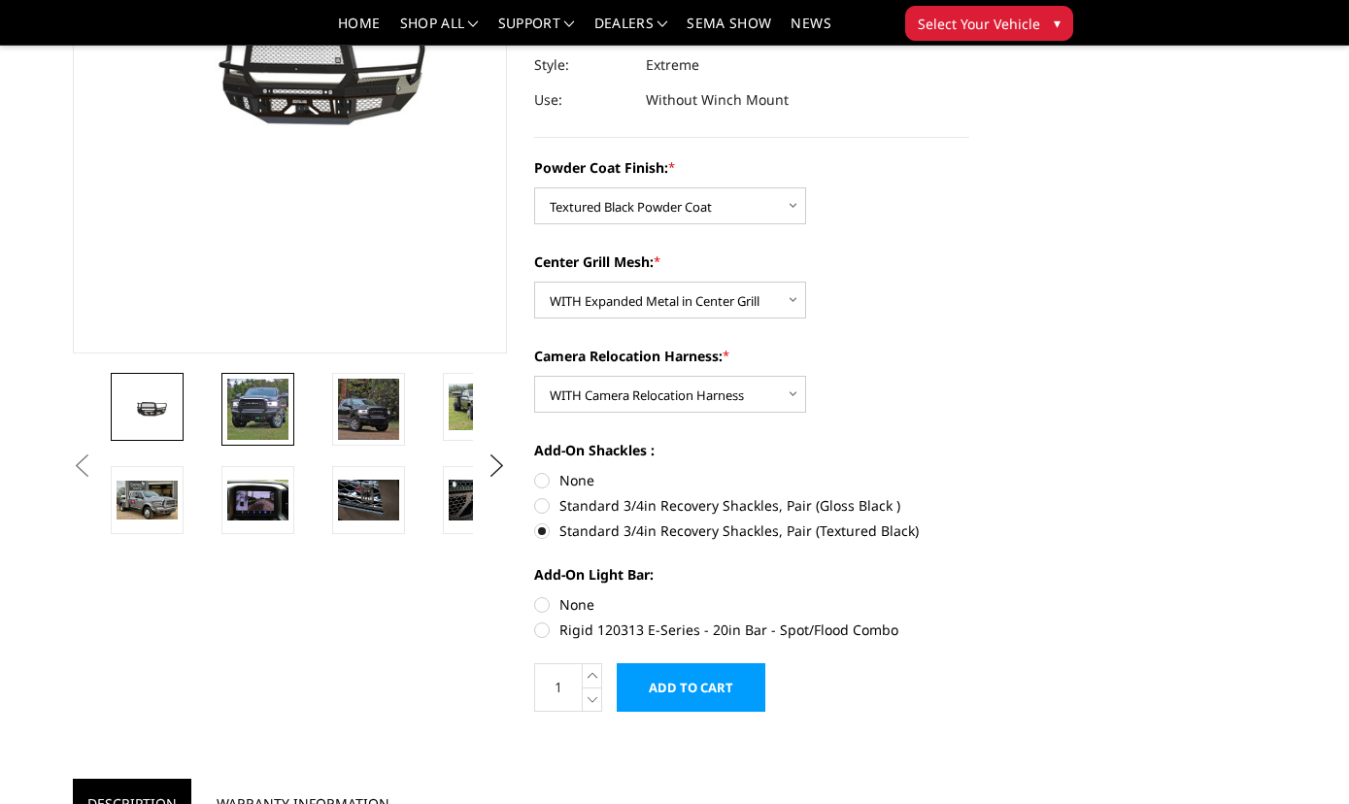
click at [280, 414] on img at bounding box center [257, 409] width 61 height 61
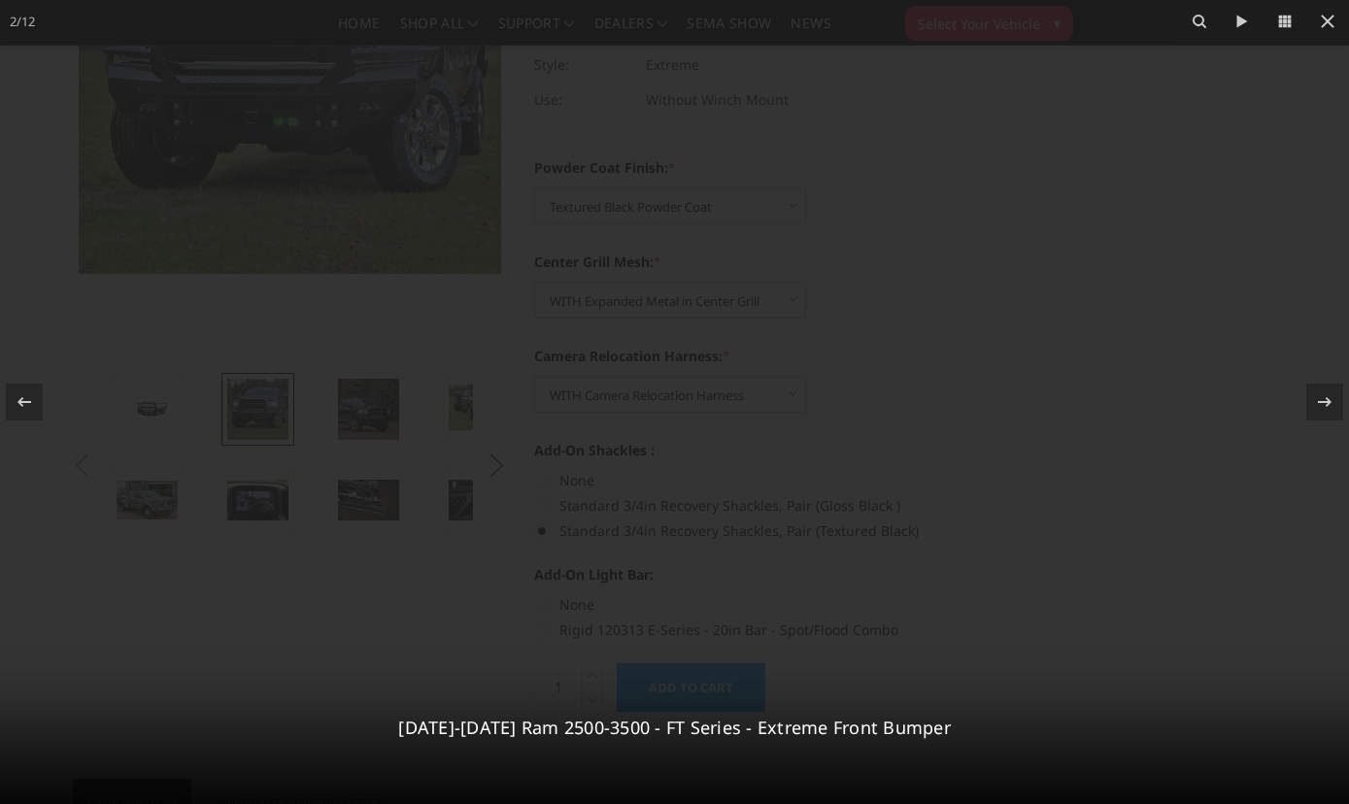
click at [342, 165] on div at bounding box center [674, 402] width 1349 height 804
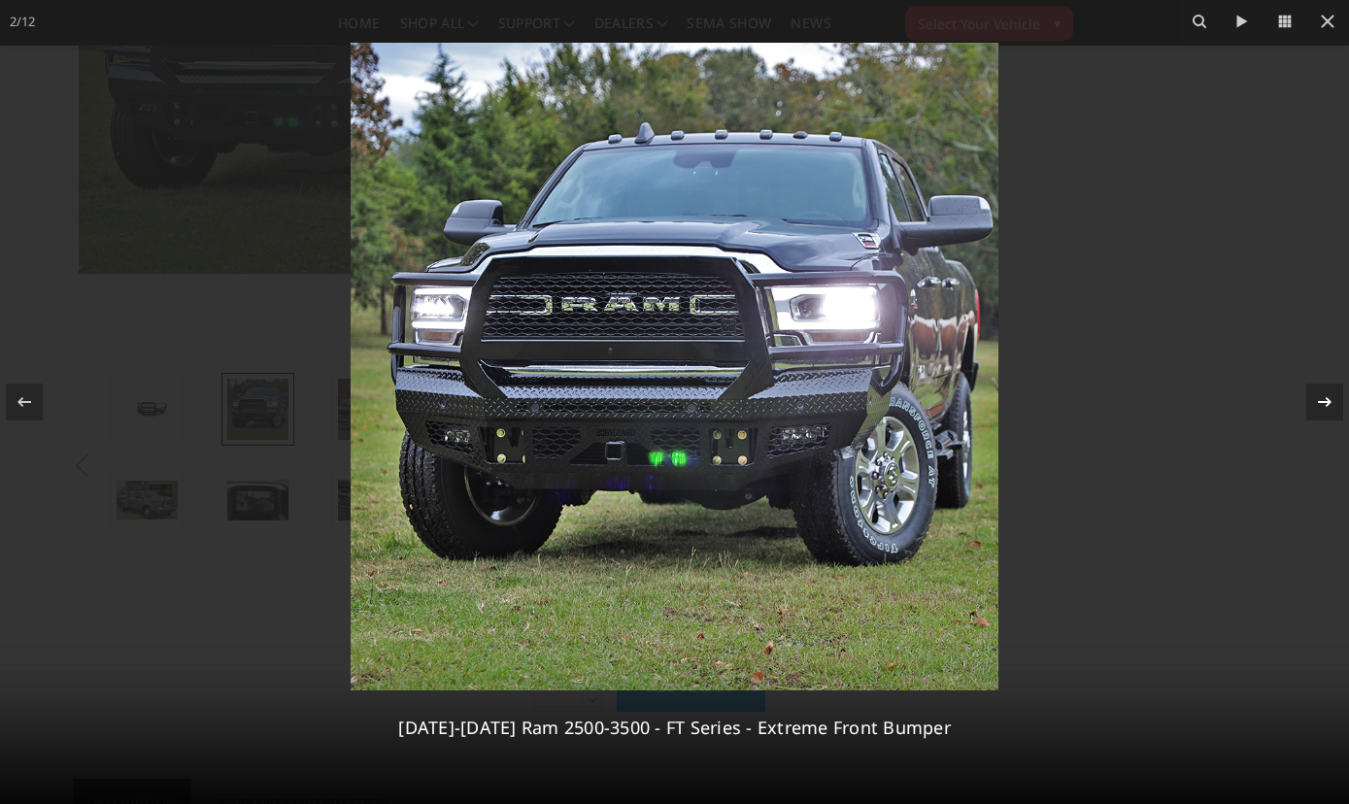
click at [1322, 403] on icon at bounding box center [1324, 401] width 23 height 23
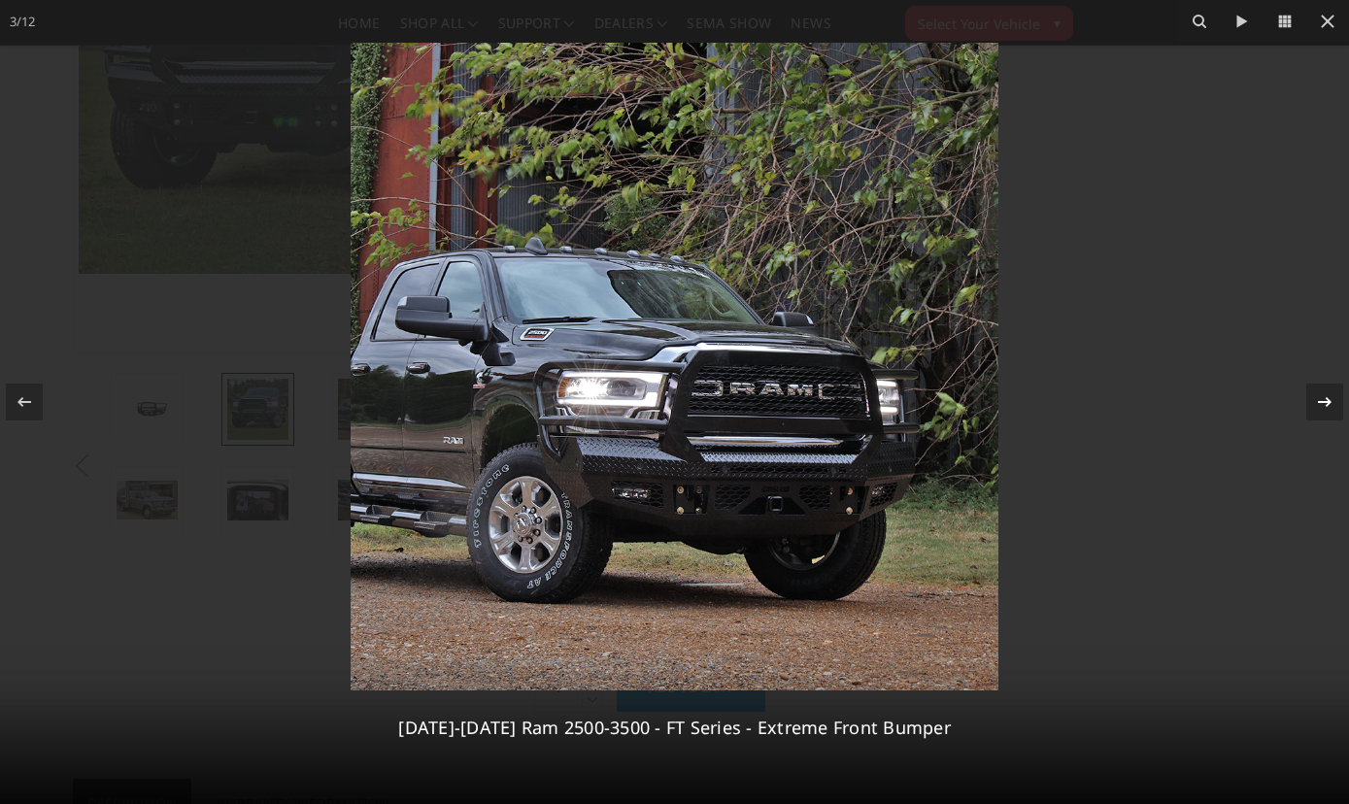
click at [1322, 402] on icon at bounding box center [1325, 402] width 14 height 10
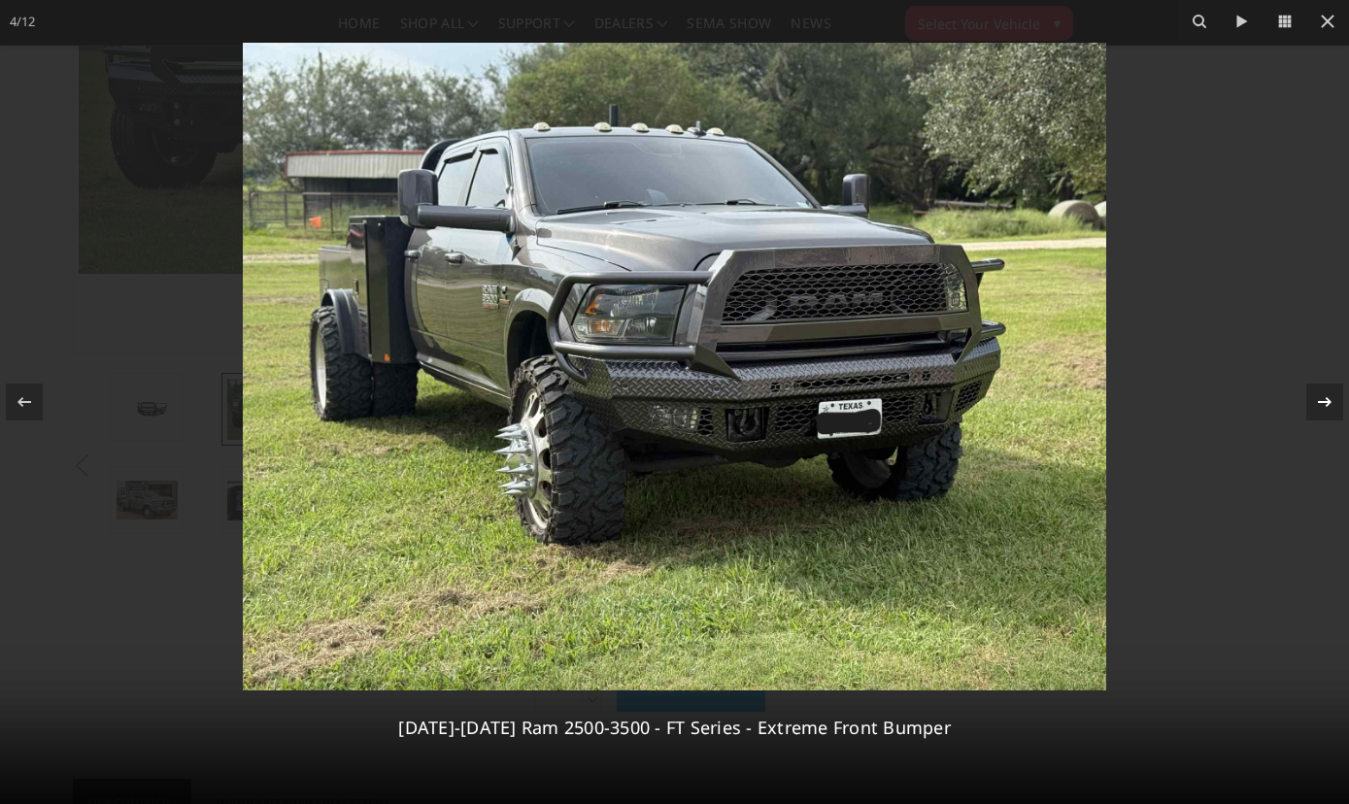
click at [1322, 402] on icon at bounding box center [1325, 402] width 14 height 10
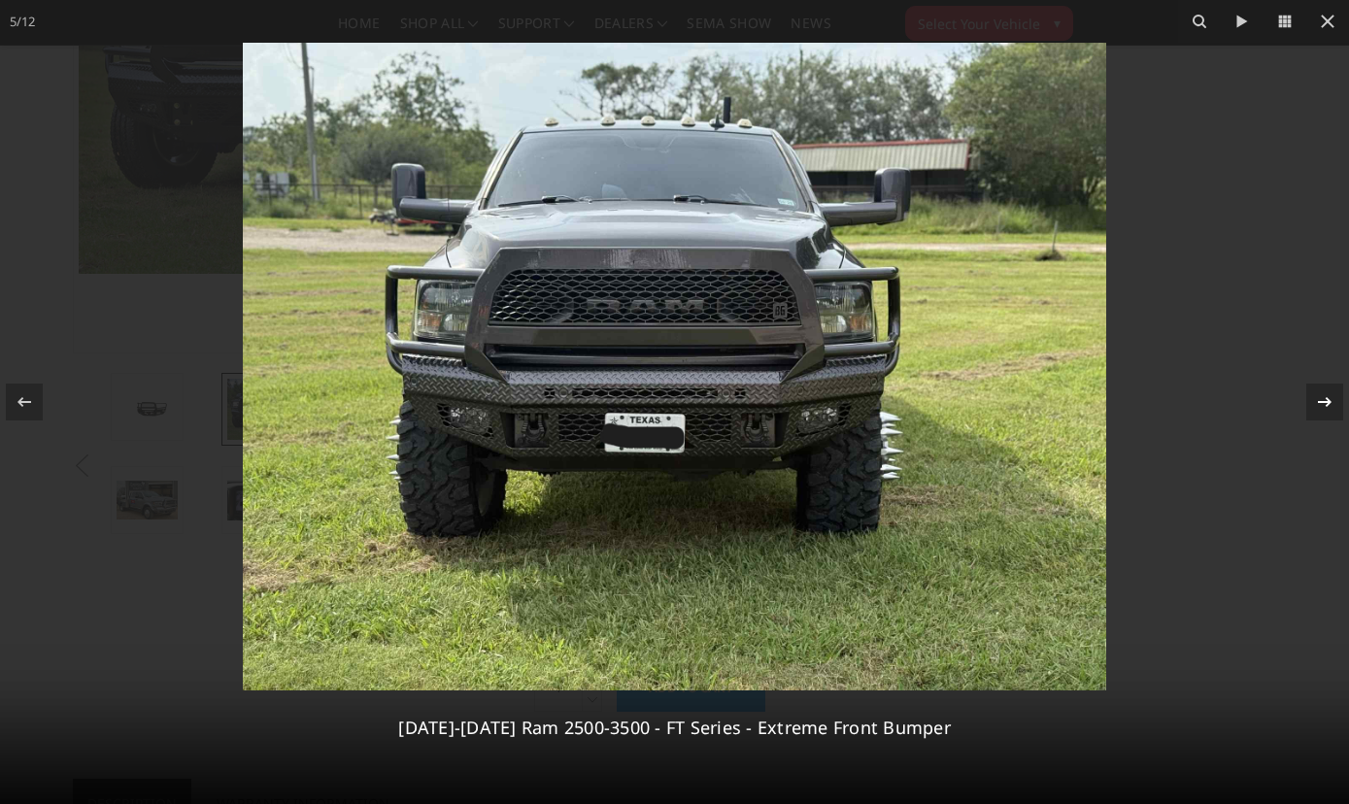
click at [1322, 402] on icon at bounding box center [1325, 402] width 14 height 10
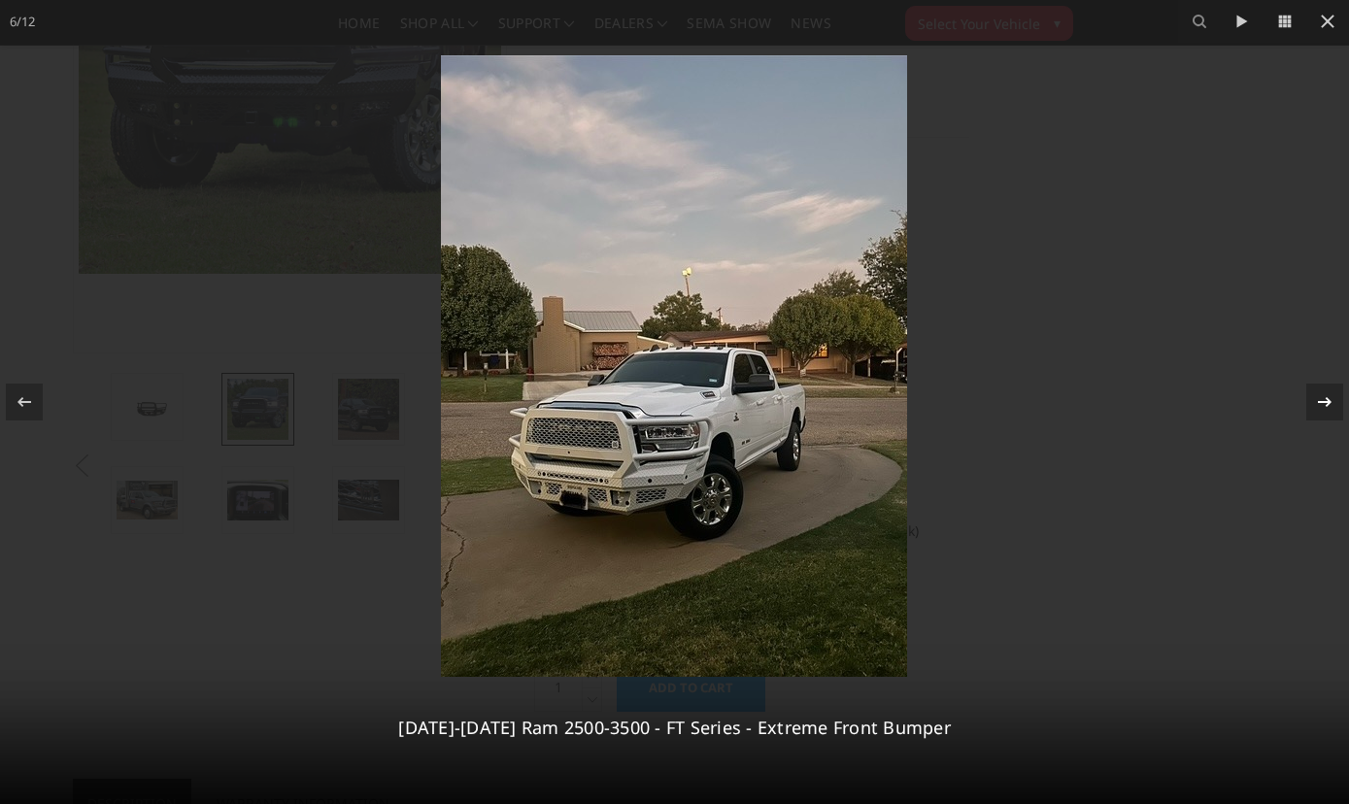
click at [1322, 402] on icon at bounding box center [1325, 402] width 14 height 10
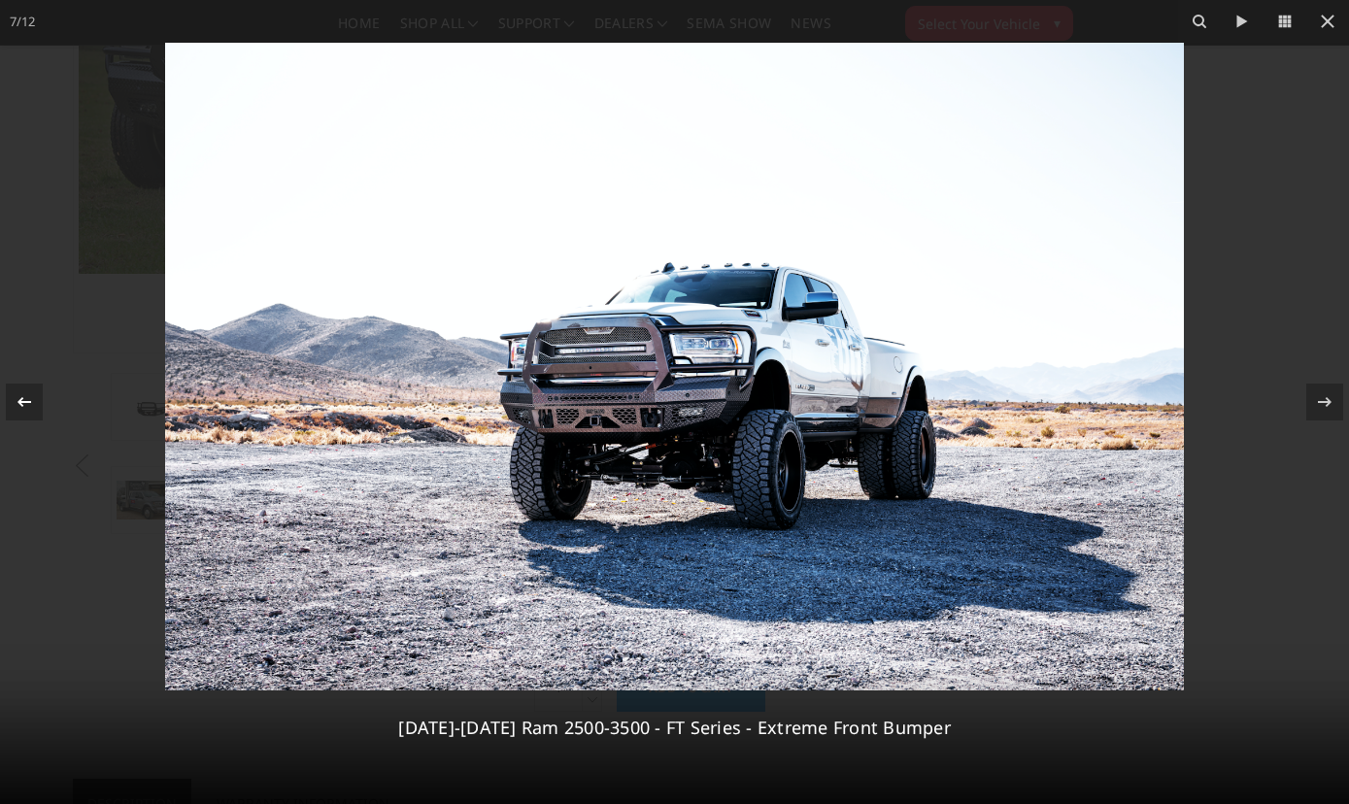
click at [34, 403] on icon at bounding box center [24, 401] width 23 height 23
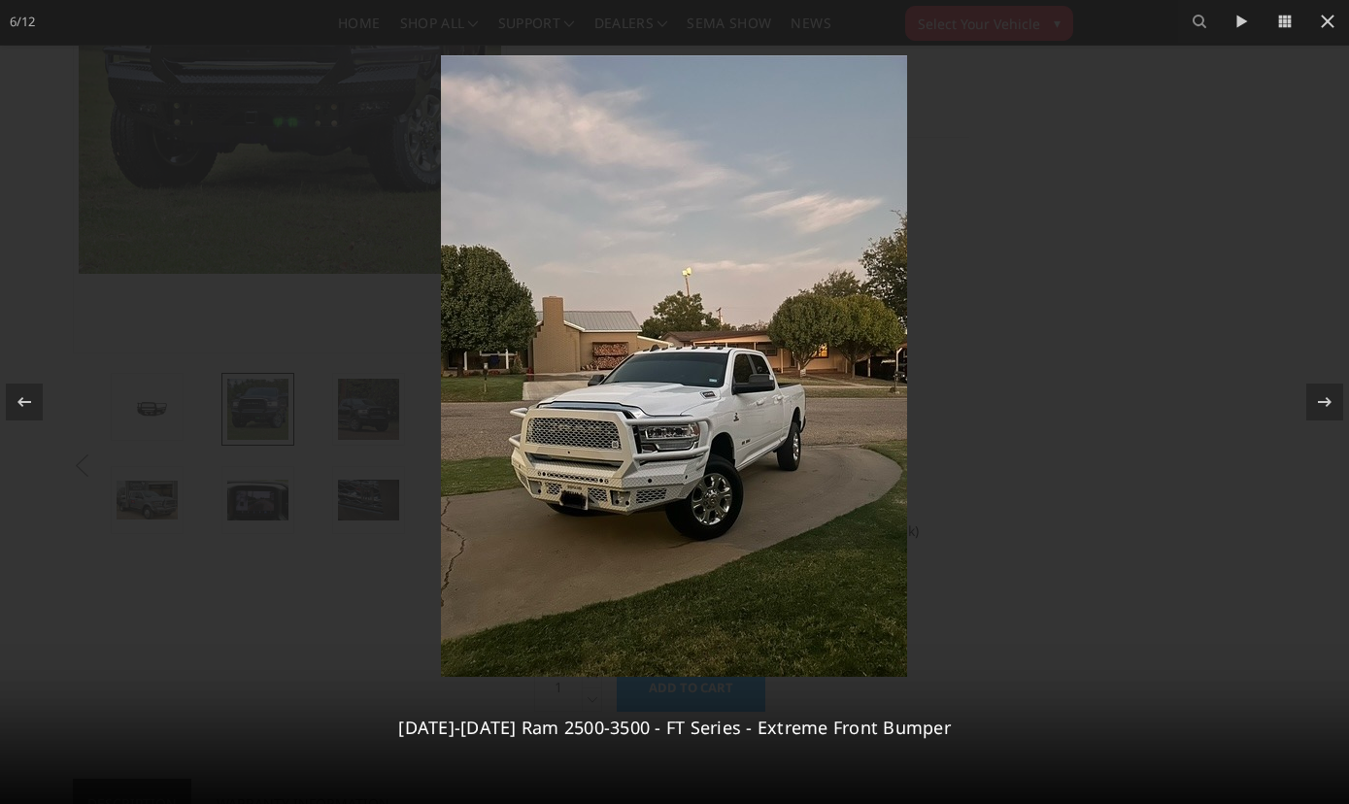
click at [712, 436] on img at bounding box center [674, 366] width 466 height 622
click at [36, 395] on div at bounding box center [24, 402] width 37 height 37
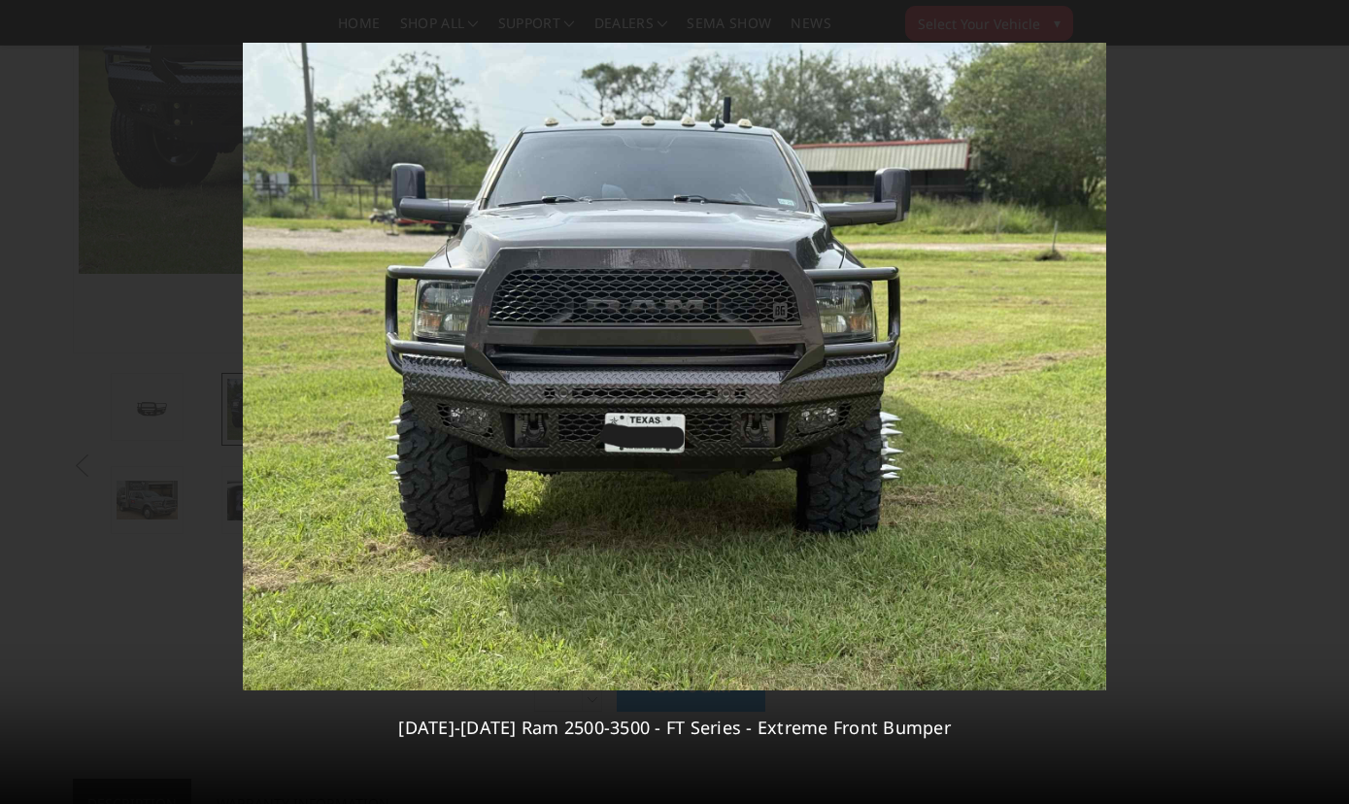
click at [36, 395] on div "5 / [PHONE_NUMBER][DATE][DATE] Ram 2500-3500 - FT Series - Extreme Front Bumper" at bounding box center [674, 402] width 1349 height 804
click at [32, 401] on icon at bounding box center [24, 401] width 23 height 23
